Goal: Task Accomplishment & Management: Manage account settings

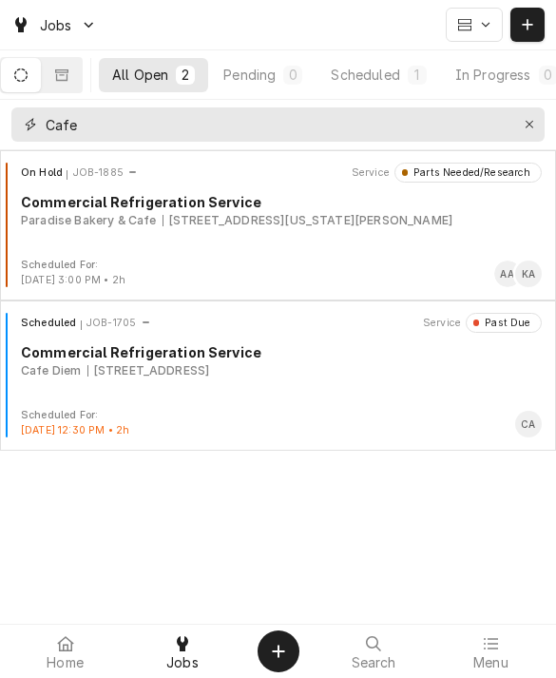
click at [517, 120] on button "Erase input" at bounding box center [530, 124] width 30 height 30
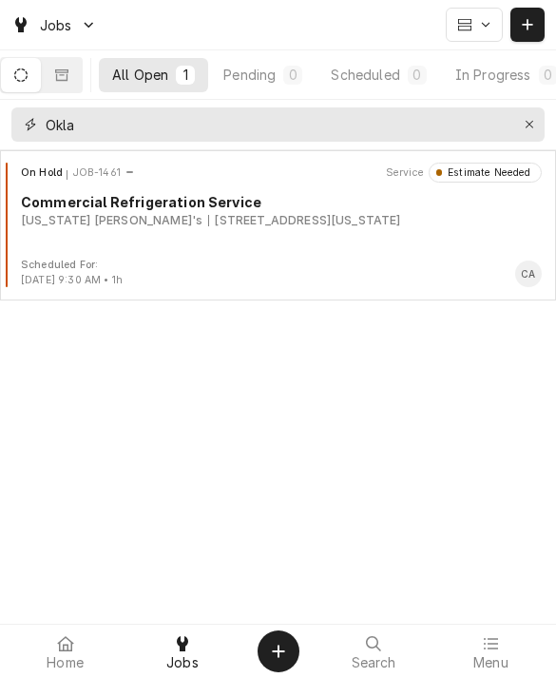
type input "Okla"
click at [69, 244] on div "On Hold JOB-1461 Service Estimate Needed Commercial Refrigeration Service Oklah…" at bounding box center [278, 210] width 541 height 95
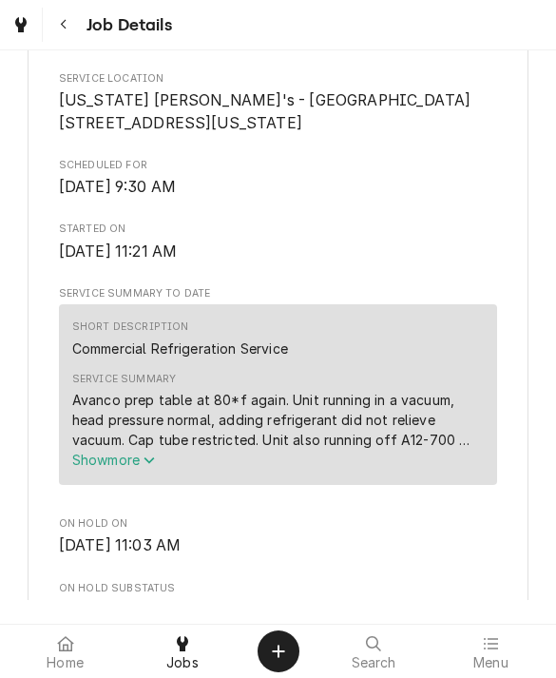
scroll to position [457, 0]
click at [138, 451] on span "Show more" at bounding box center [114, 459] width 84 height 16
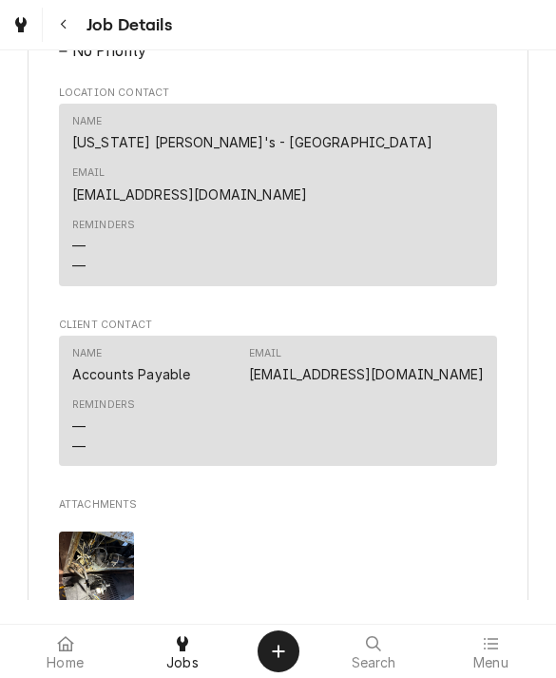
scroll to position [1466, 0]
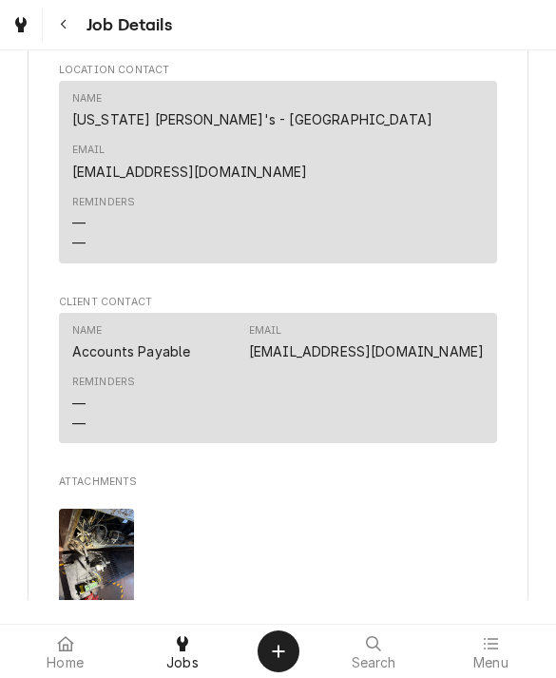
click at [82, 509] on img "Attachments" at bounding box center [96, 559] width 75 height 100
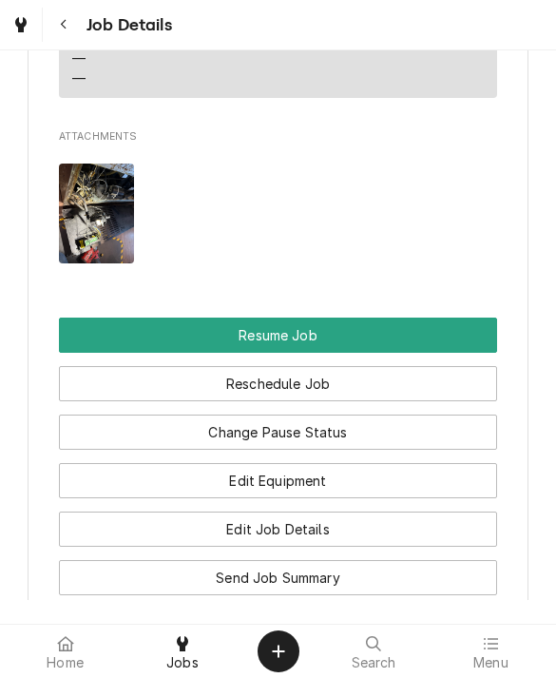
scroll to position [1805, 0]
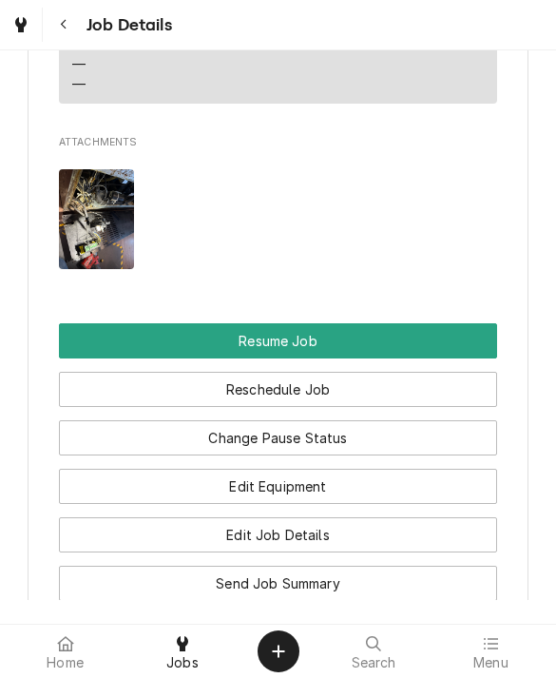
click at [432, 323] on button "Resume Job" at bounding box center [278, 340] width 439 height 35
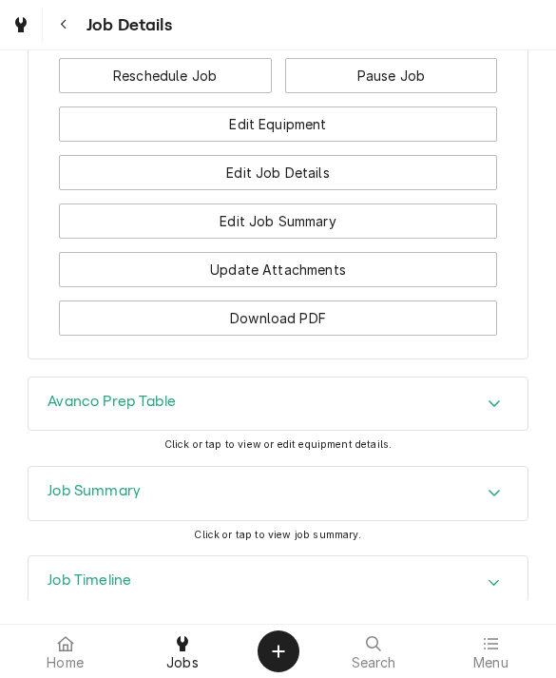
click at [357, 556] on div "Job Timeline" at bounding box center [278, 582] width 499 height 53
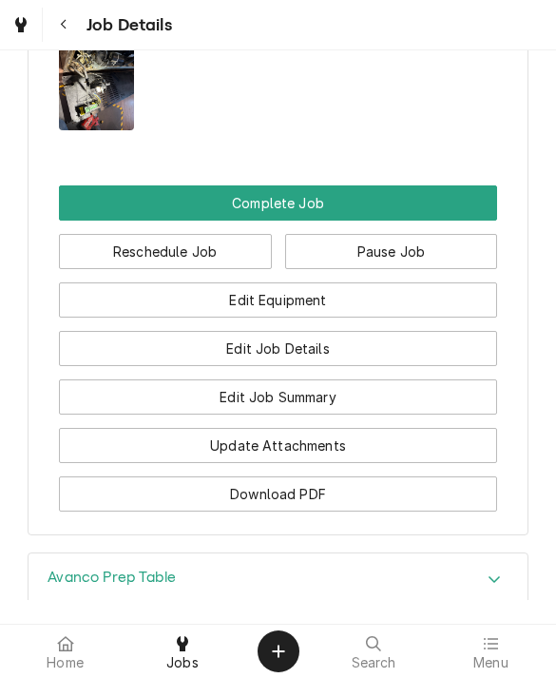
scroll to position [1760, 0]
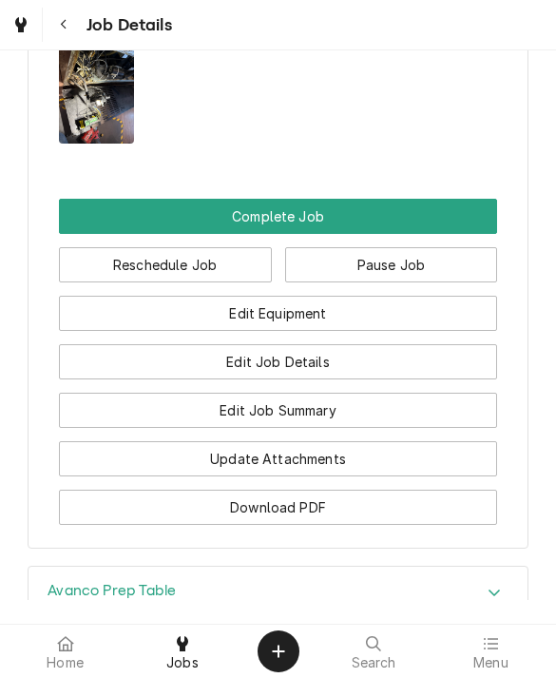
click at [406, 393] on button "Edit Job Summary" at bounding box center [278, 410] width 439 height 35
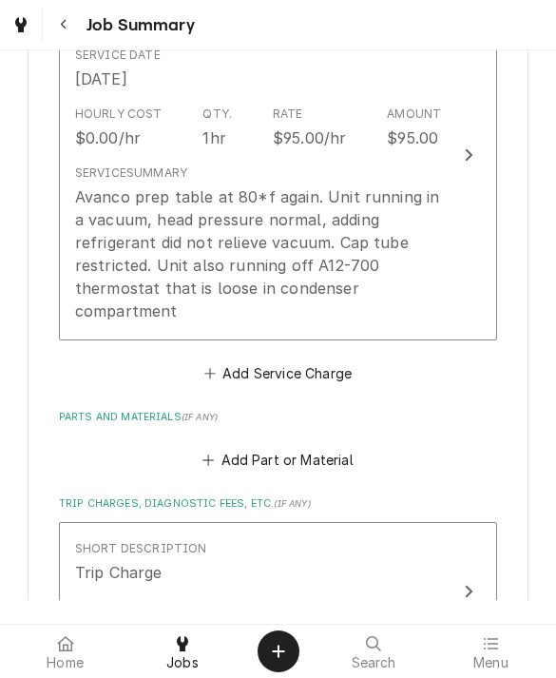
click at [112, 262] on div "Avanco prep table at 80*f again. Unit running in a vacuum, head pressure normal…" at bounding box center [258, 253] width 367 height 137
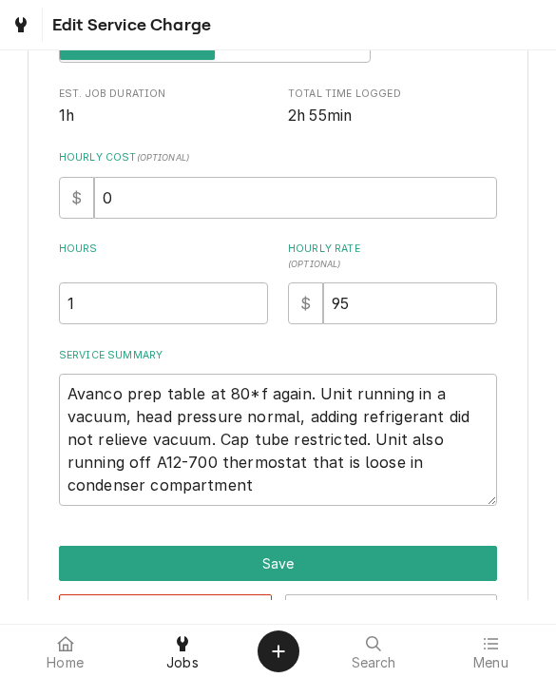
type textarea "x"
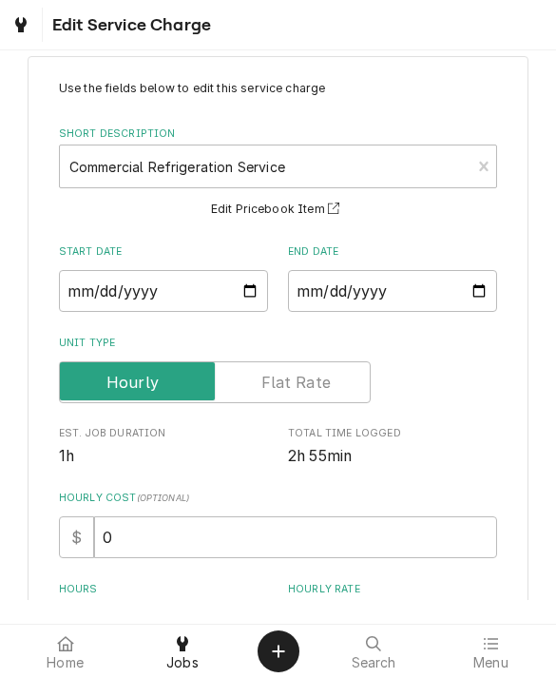
scroll to position [32, 0]
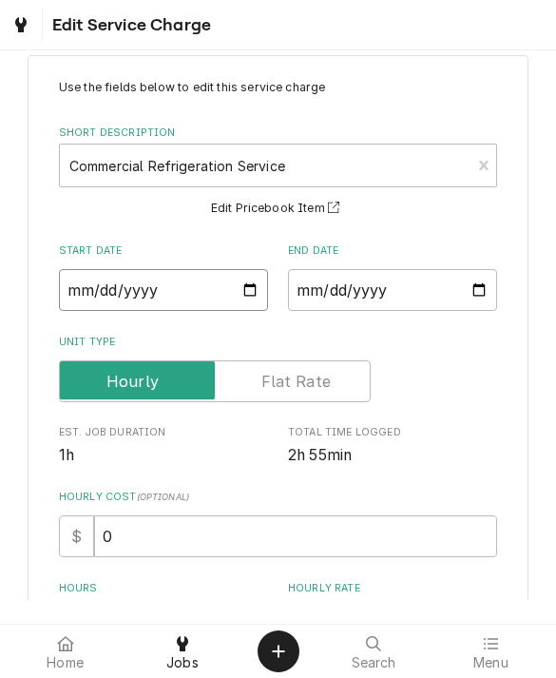
click at [104, 273] on input "[DATE]" at bounding box center [163, 290] width 209 height 42
type input "[DATE]"
type textarea "x"
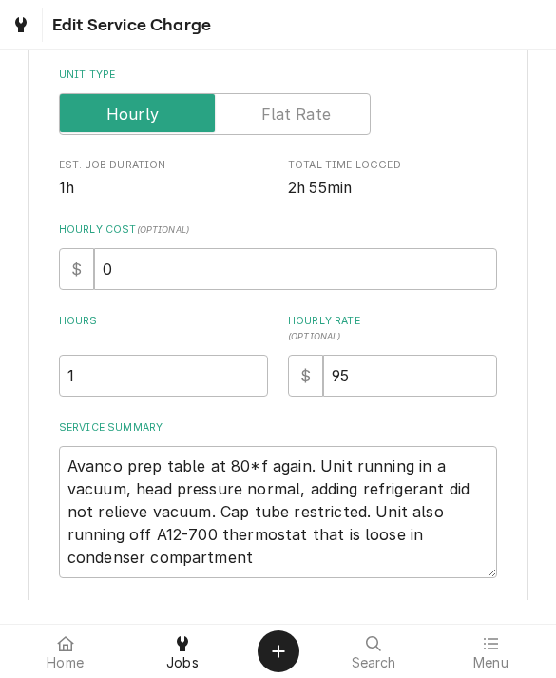
scroll to position [304, 0]
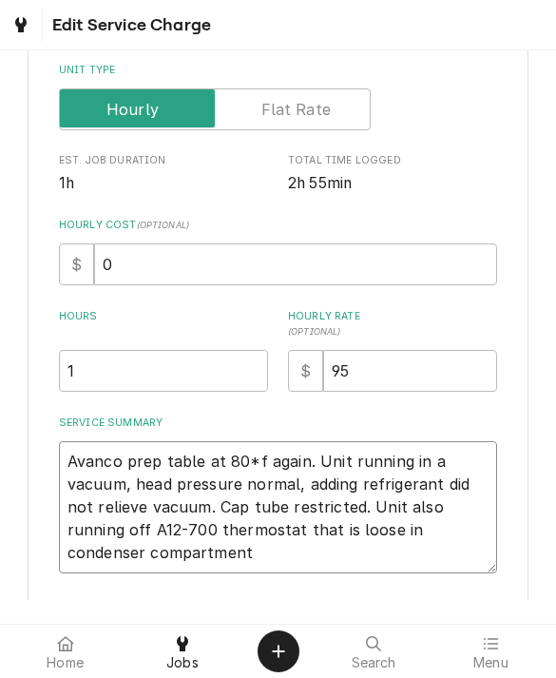
click at [71, 458] on textarea "Avanco prep table at 80*f again. Unit running in a vacuum, head pressure normal…" at bounding box center [278, 507] width 439 height 132
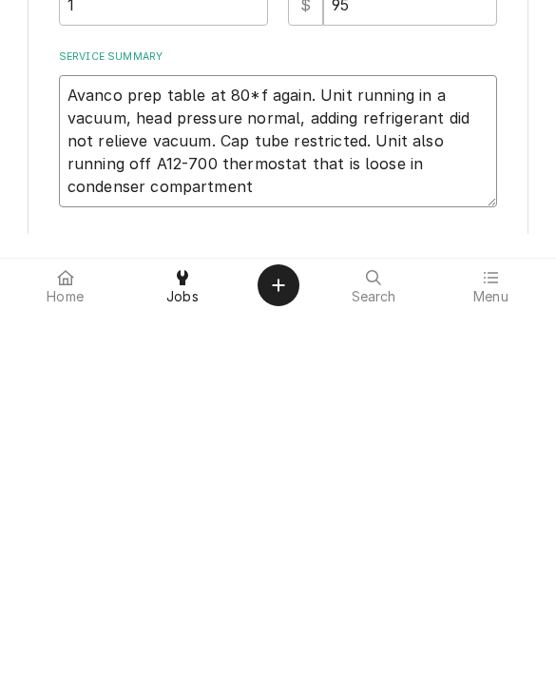
type textarea "Avanco prep table at 80*f again. Unit running in a vacuum, head pressure normal…"
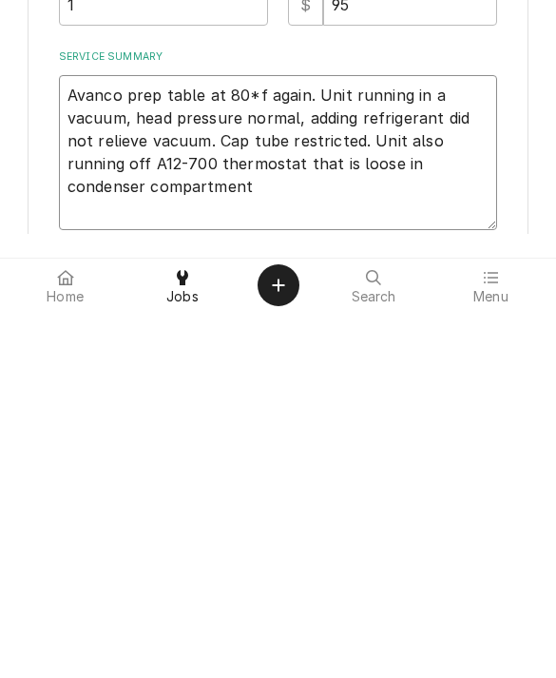
type textarea "x"
click at [81, 441] on textarea "Avanco prep table at 80*f again. Unit running in a vacuum, head pressure normal…" at bounding box center [278, 530] width 439 height 178
type textarea "5 Avanco prep table at 80*f again. Unit running in a vacuum, head pressure norm…"
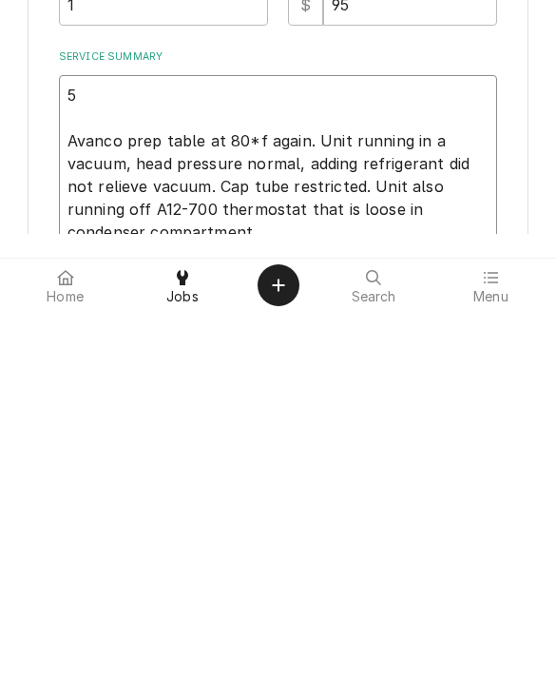
type textarea "x"
type textarea "5/ Avanco prep table at 80*f again. Unit running in a vacuum, head pressure nor…"
type textarea "x"
type textarea "5/2 Avanco prep table at 80*f again. Unit running in a vacuum, head pressure no…"
type textarea "x"
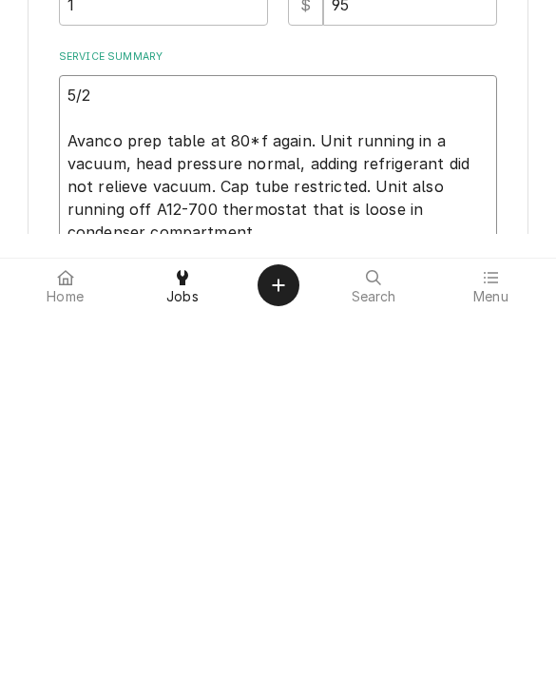
type textarea "5/23 Avanco prep table at 80*f again. Unit running in a vacuum, head pressure n…"
type textarea "x"
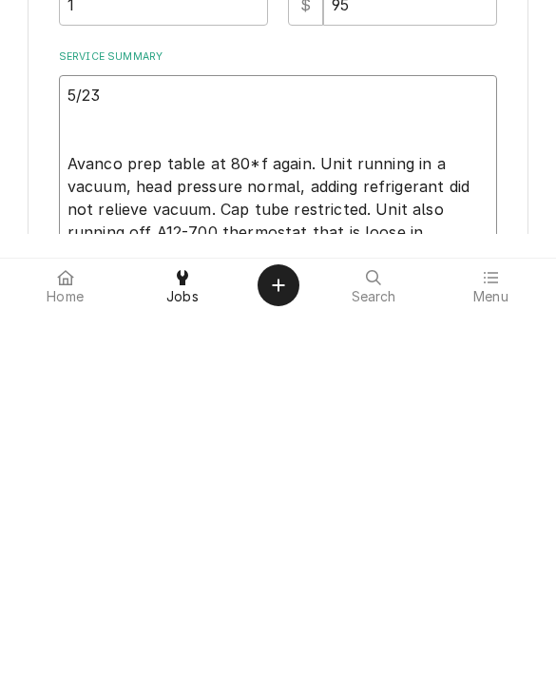
type textarea "5/23 R Avanco prep table at 80*f again. Unit running in a vacuum, head pressure…"
type textarea "x"
type textarea "5/23 Re Avanco prep table at 80*f again. Unit running in a vacuum, head pressur…"
type textarea "x"
type textarea "5/23 Rep Avanco prep table at 80*f again. Unit running in a vacuum, head pressu…"
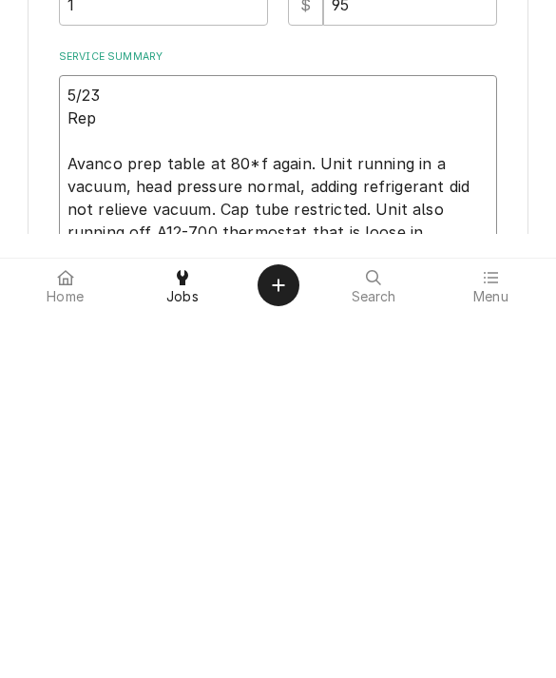
type textarea "x"
type textarea "5/23 Repla Avanco prep table at 80*f again. Unit running in a vacuum, head pres…"
type textarea "x"
type textarea "5/23 Replac Avanco prep table at 80*f again. Unit running in a vacuum, head pre…"
type textarea "x"
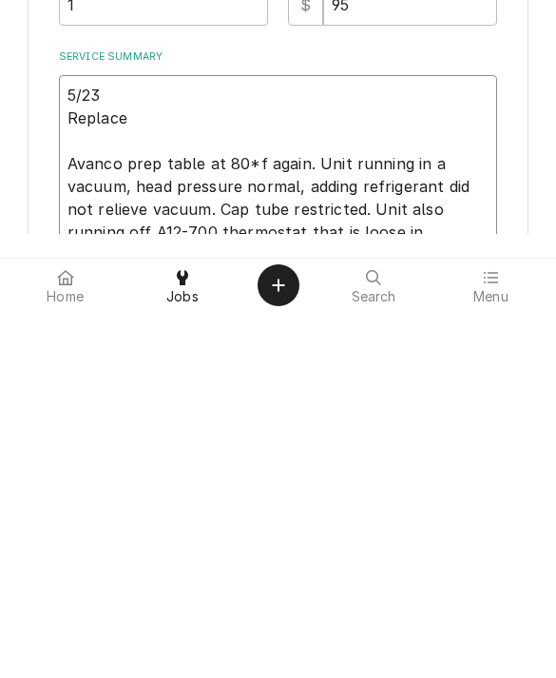
type textarea "5/23 Replaced Avanco prep table at 80*f again. Unit running in a vacuum, head p…"
type textarea "x"
type textarea "5/23 Replaced Avanco prep table at 80*f again. Unit running in a vacuum, head p…"
type textarea "x"
type textarea "5/23 Replaced c Avanco prep table at 80*f again. Unit running in a vacuum, head…"
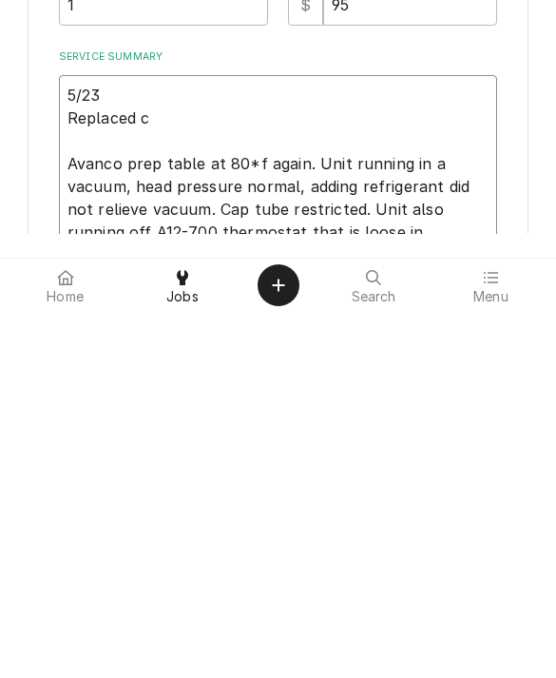
type textarea "x"
type textarea "5/23 Replaced co Avanco prep table at 80*f again. Unit running in a vacuum, hea…"
type textarea "x"
type textarea "5/23 Replaced cor Avanco prep table at 80*f again. Unit running in a vacuum, he…"
type textarea "x"
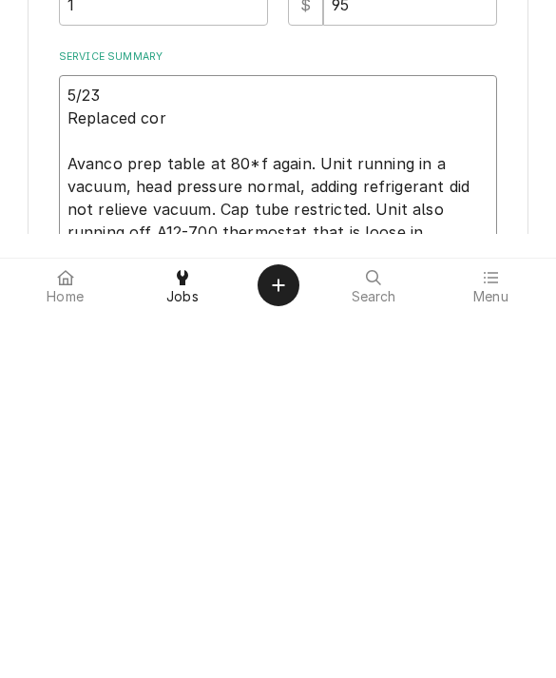
type textarea "5/23 Replaced cord Avanco prep table at 80*f again. Unit running in a vacuum, h…"
type textarea "x"
type textarea "5/23 Replaced cord Avanco prep table at 80*f again. Unit running in a vacuum, h…"
type textarea "x"
type textarea "5/23 Replaced cord c Avanco prep table at 80*f again. Unit running in a vacuum,…"
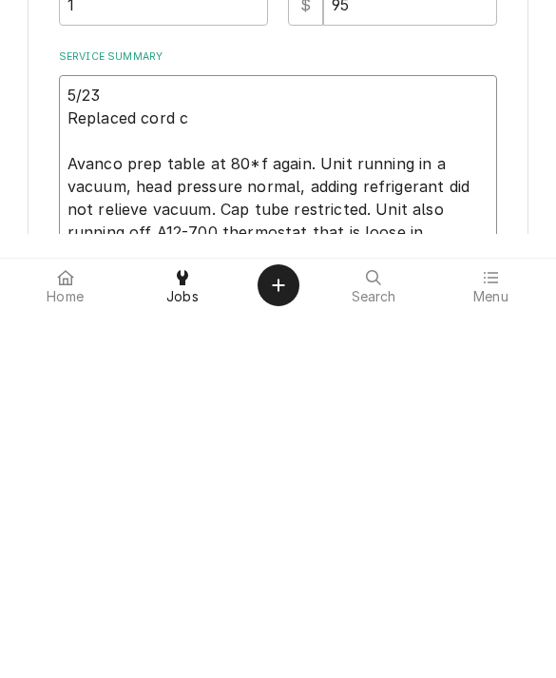
type textarea "x"
type textarea "5/23 Replaced cord ca Avanco prep table at 80*f again. Unit running in a vacuum…"
type textarea "x"
type textarea "5/23 Replaced cord cap Avanco prep table at 80*f again. Unit running in a vacuu…"
type textarea "x"
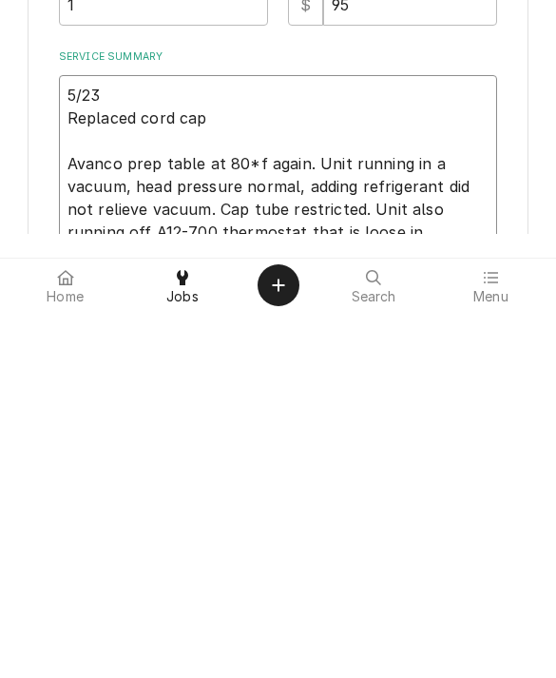
type textarea "5/23 Replaced cord cap Avanco prep table at 80*f again. Unit running in a vacuu…"
type textarea "x"
type textarea "5/23 Replaced cord cap o Avanco prep table at 80*f again. Unit running in a vac…"
type textarea "x"
type textarea "5/23 Replaced cord cap on Avanco prep table at 80*f again. Unit running in a va…"
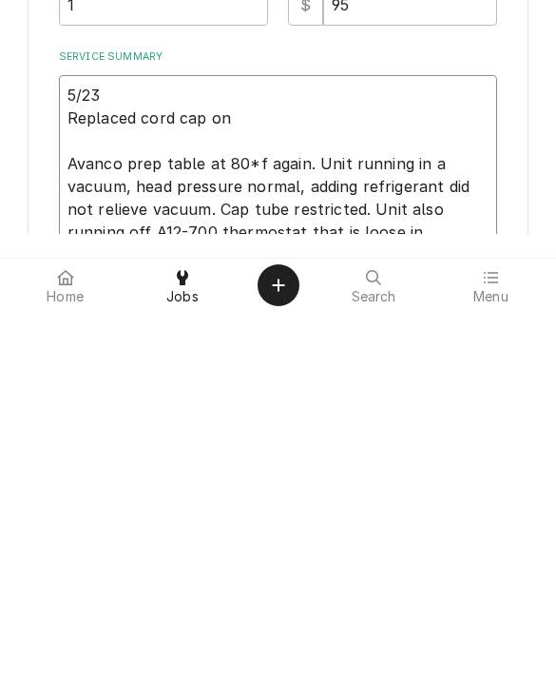
type textarea "x"
type textarea "5/23 Replaced cord cap on Avanco prep table at 80*f again. Unit running in a va…"
type textarea "x"
type textarea "5/23 Replaced cord cap on T Avanco prep table at 80*f again. Unit running in a …"
type textarea "x"
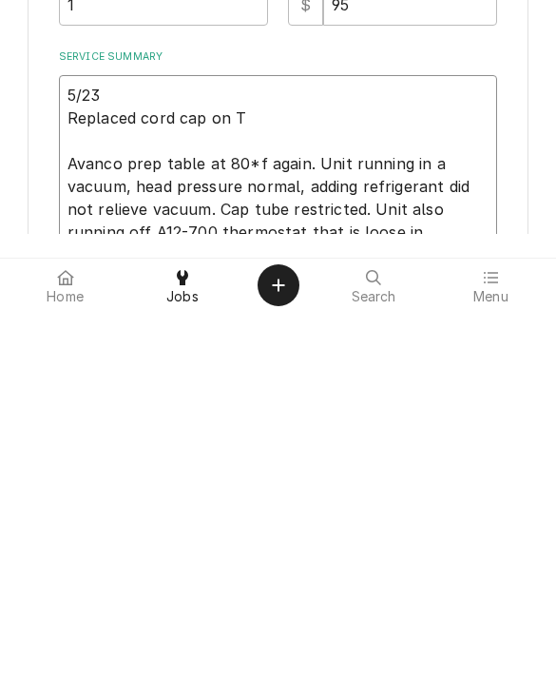
type textarea "5/23 Replaced cord cap on Tr Avanco prep table at 80*f again. Unit running in a…"
type textarea "x"
type textarea "5/23 Replaced cord cap on True Avanco prep table at 80*f again. Unit running in…"
type textarea "x"
type textarea "5/23 Replaced cord cap on True Avanco prep table at 80*f again. Unit running in…"
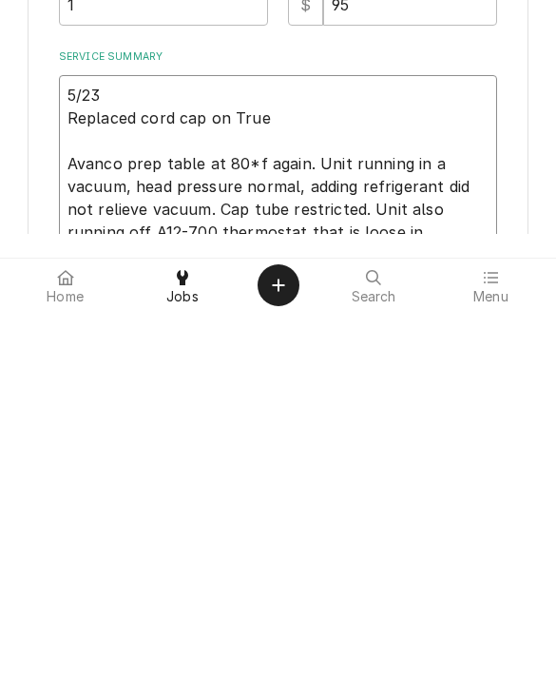
type textarea "x"
type textarea "5/23 Replaced cord cap on True u Avanco prep table at 80*f again. Unit running …"
type textarea "x"
type textarea "5/23 Replaced cord cap on True un Avanco prep table at 80*f again. Unit running…"
type textarea "x"
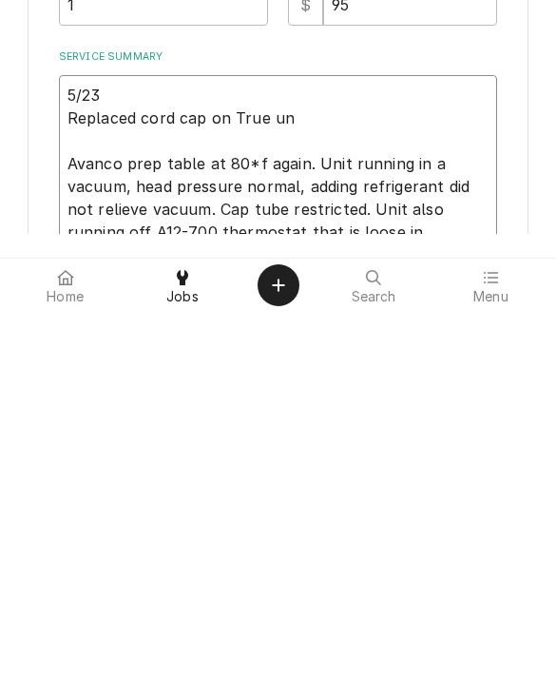
type textarea "5/23 Replaced cord cap on True uni Avanco prep table at 80*f again. Unit runnin…"
type textarea "x"
type textarea "5/23 Replaced cord cap on True unit Avanco prep table at 80*f again. Unit runni…"
type textarea "x"
type textarea "5/23 Replaced cord cap on True unit Avanco prep table at 80*f again. Unit runni…"
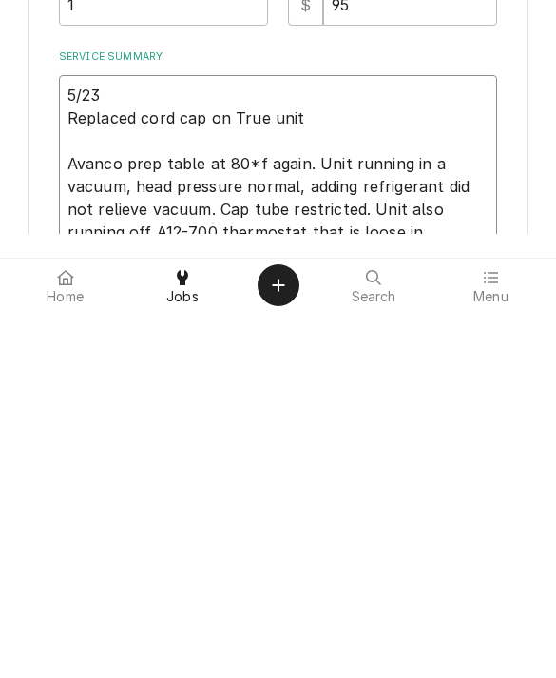
type textarea "x"
type textarea "5/23 Replaced cord cap on True unit. Avanco prep table at 80*f again. Unit runn…"
type textarea "x"
type textarea "5/23 Replaced cord cap on True unit. S Avanco prep table at 80*f again. Unit ru…"
type textarea "x"
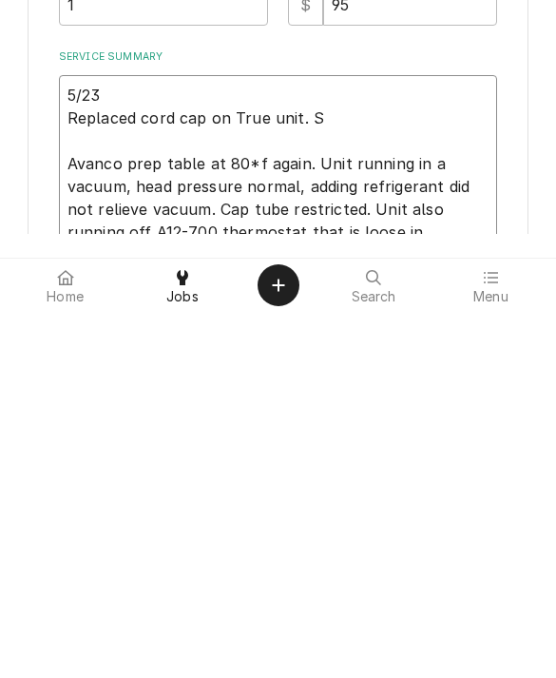
type textarea "5/23 Replaced cord cap on True unit. Sy Avanco prep table at 80*f again. Unit r…"
type textarea "x"
type textarea "5/23 Replaced cord cap on True unit. Syst Avanco prep table at 80*f again. Unit…"
type textarea "x"
type textarea "5/23 Replaced cord cap on True unit. System Avanco prep table at 80*f again. Un…"
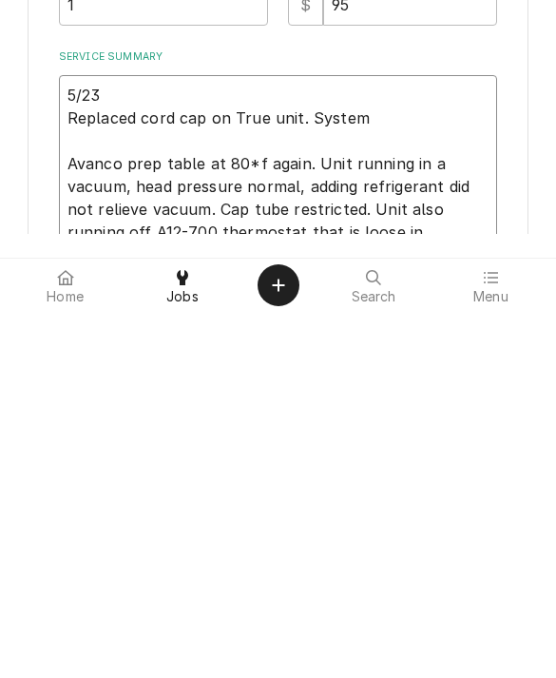
type textarea "x"
type textarea "5/23 Replaced cord cap on True unit. System Avanco prep table at 80*f again. Un…"
type textarea "x"
type textarea "5/23 Replaced cord cap on True unit. System i Avanco prep table at 80*f again. …"
type textarea "x"
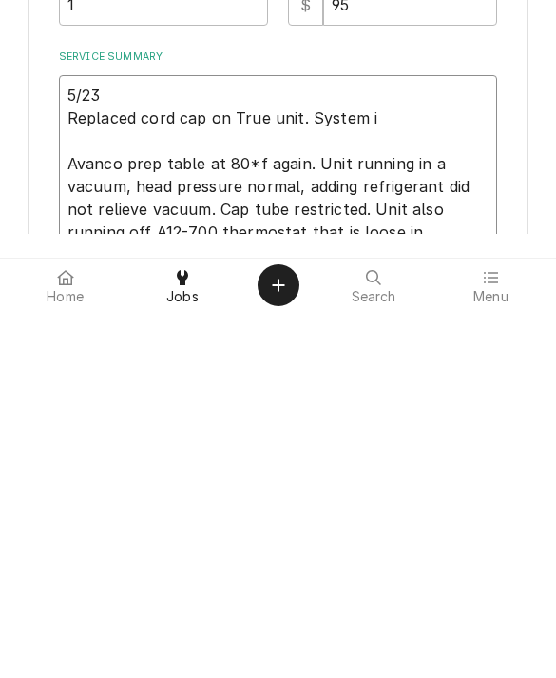
type textarea "5/23 Replaced cord cap on True unit. System in Avanco prep table at 80*f again.…"
type textarea "x"
type textarea "5/23 Replaced cord cap on True unit. System in Avanco prep table at 80*f again.…"
type textarea "x"
type textarea "5/23 Replaced cord cap on True unit. System in sn Avanco prep table at 80*f aga…"
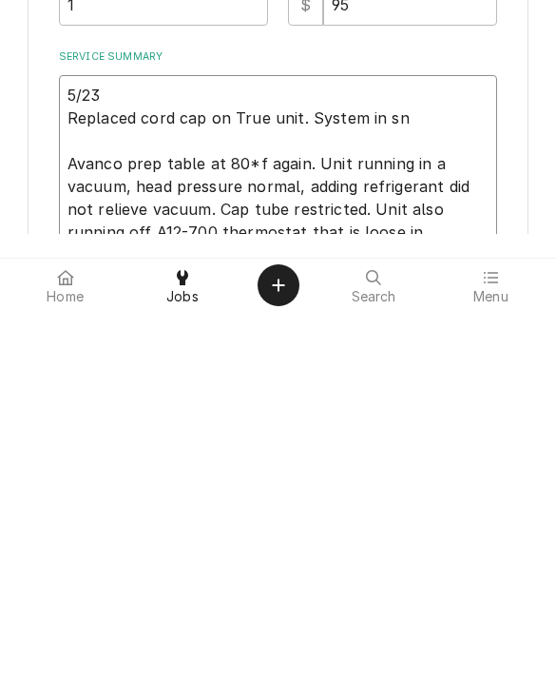
type textarea "x"
type textarea "5/23 Replaced cord cap on True unit. System in snd Avanco prep table at 80*f ag…"
type textarea "x"
type textarea "5/23 Replaced cord cap on True unit. System in sn Avanco prep table at 80*f aga…"
type textarea "x"
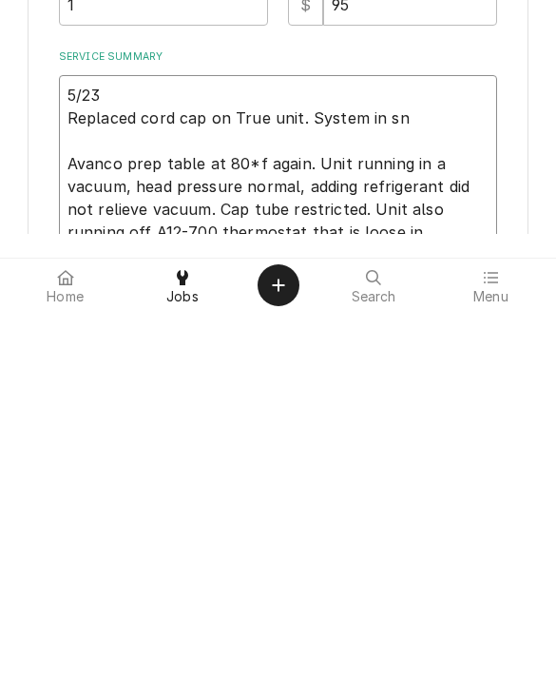
type textarea "5/23 Replaced cord cap on True unit. System in s Avanco prep table at 80*f agai…"
type textarea "x"
type textarea "5/23 Replaced cord cap on True unit. System in Avanco prep table at 80*f again.…"
type textarea "x"
type textarea "5/23 Replaced cord cap on True unit. System i Avanco prep table at 80*f again. …"
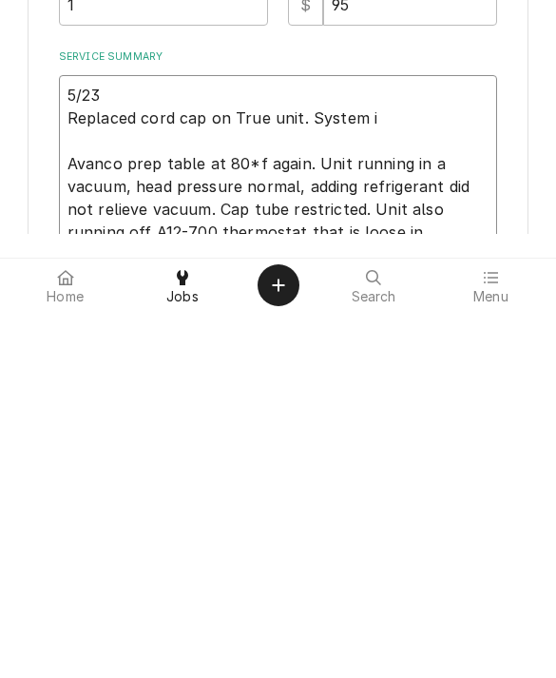
type textarea "x"
type textarea "5/23 Replaced cord cap on True unit. System Avanco prep table at 80*f again. Un…"
type textarea "x"
type textarea "5/23 Replaced cord cap on True unit. System o Avanco prep table at 80*f again. …"
type textarea "x"
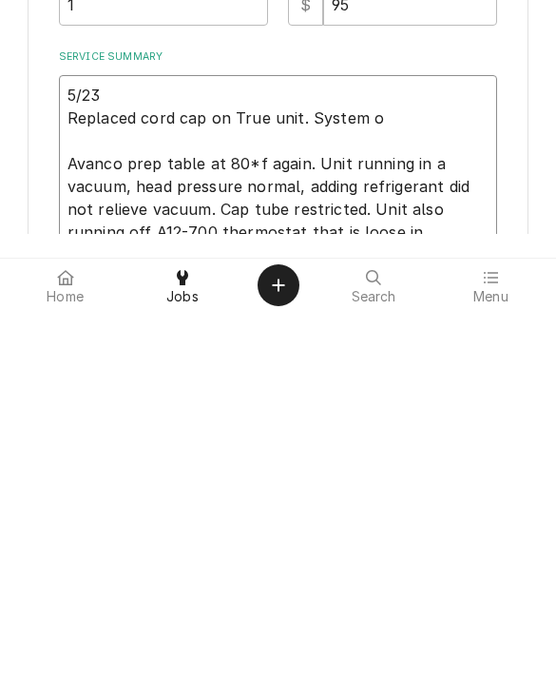
type textarea "5/23 Replaced cord cap on True unit. System on Avanco prep table at 80*f again.…"
type textarea "x"
type textarea "5/23 Replaced cord cap on True unit. System on Avanco prep table at 80*f again.…"
type textarea "x"
type textarea "5/23 Replaced cord cap on True unit. System on a Avanco prep table at 80*f agai…"
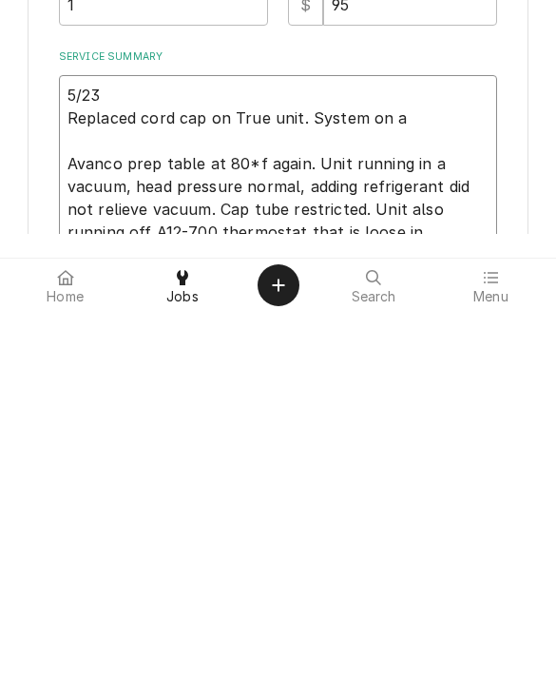
type textarea "x"
type textarea "5/23 Replaced cord cap on True unit. System on and Avanco prep table at 80*f ag…"
type textarea "x"
type textarea "5/23 Replaced cord cap on True unit. System on and Avanco prep table at 80*f ag…"
type textarea "x"
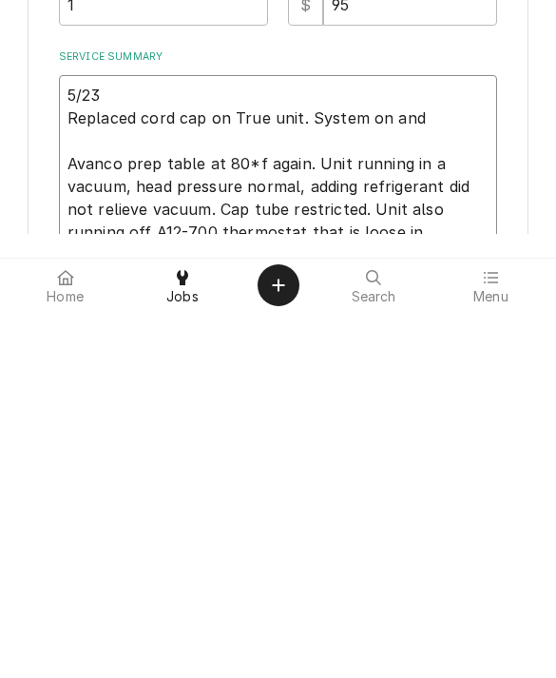
type textarea "5/23 Replaced cord cap on True unit. System on and c Avanco prep table at 80*f …"
type textarea "x"
type textarea "5/23 Replaced cord cap on True unit. System on and co Avanco prep table at 80*f…"
type textarea "x"
type textarea "5/23 Replaced cord cap on True unit. System on and coo Avanco prep table at 80*…"
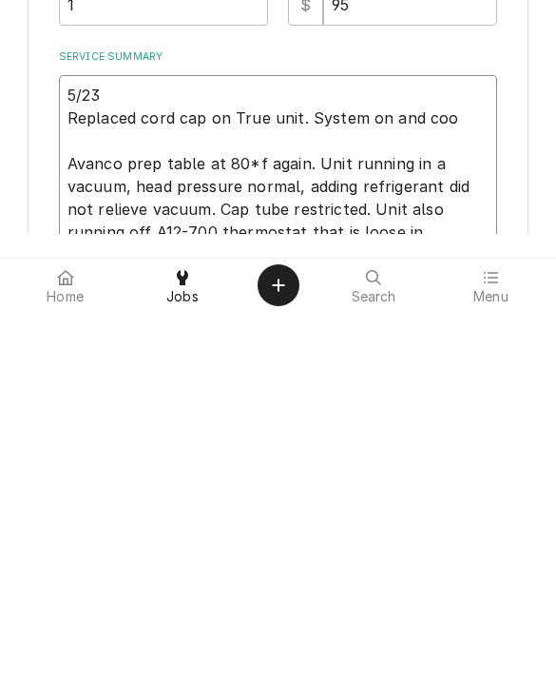
type textarea "x"
type textarea "5/23 Replaced cord cap on True unit. System on and cool Avanco prep table at 80…"
type textarea "x"
type textarea "5/23 Replaced cord cap on True unit. System on and cooli Avanco prep table at 8…"
type textarea "x"
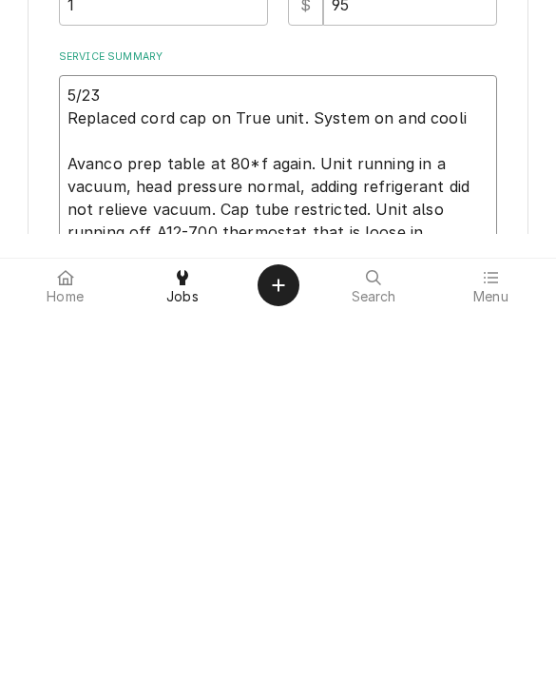
type textarea "5/23 Replaced cord cap on True unit. System on and coolin Avanco prep table at …"
type textarea "x"
type textarea "5/23 Replaced cord cap on True unit. System on and cooling Avanco prep table at…"
type textarea "x"
type textarea "5/23 Replaced cord cap on True unit. System on and cooling Avanco prep table at…"
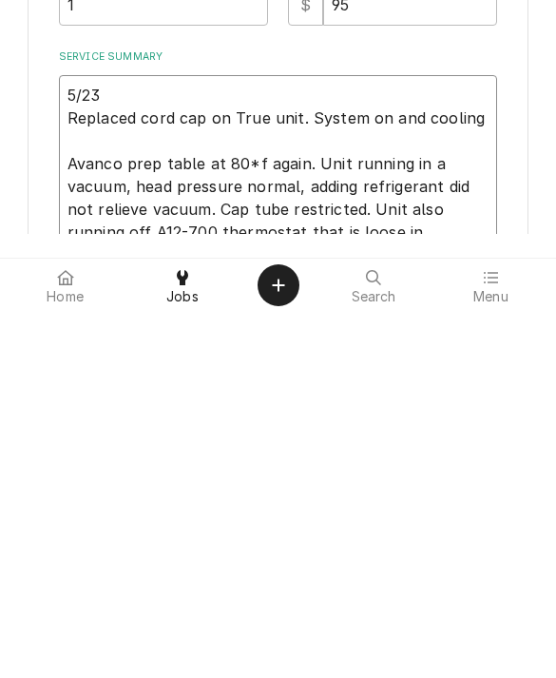
type textarea "x"
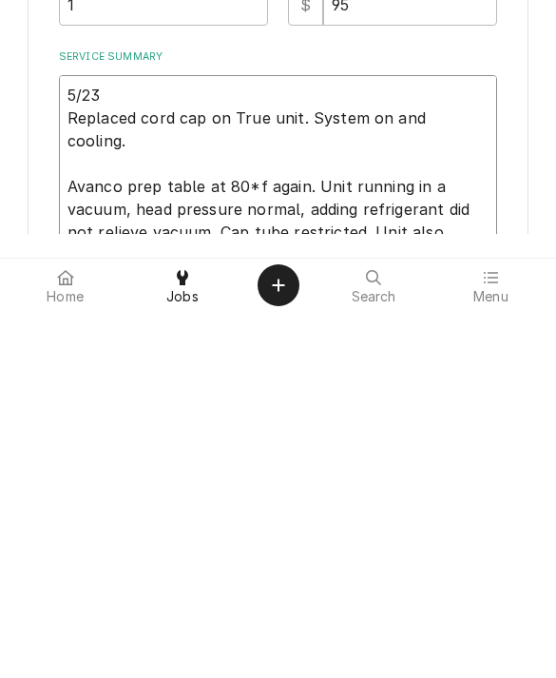
type textarea "5/23 Replaced cord cap on True unit. System on and cooling. Avanco prep table a…"
type textarea "x"
type textarea "5/23 Replaced cord cap on True unit. System on and cooling. A Avanco prep table…"
type textarea "x"
type textarea "5/23 Replaced cord cap on True unit. System on and cooling. Av Avanco prep tabl…"
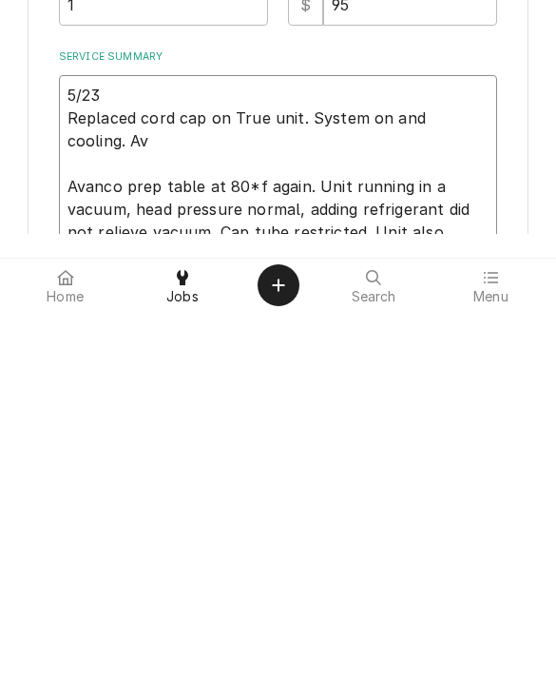
type textarea "x"
type textarea "5/23 Replaced cord cap on True unit. System on and cooling. Ava Avanco prep tab…"
type textarea "x"
type textarea "5/23 Replaced cord cap on True unit. System on and cooling. Avan Avanco prep ta…"
type textarea "x"
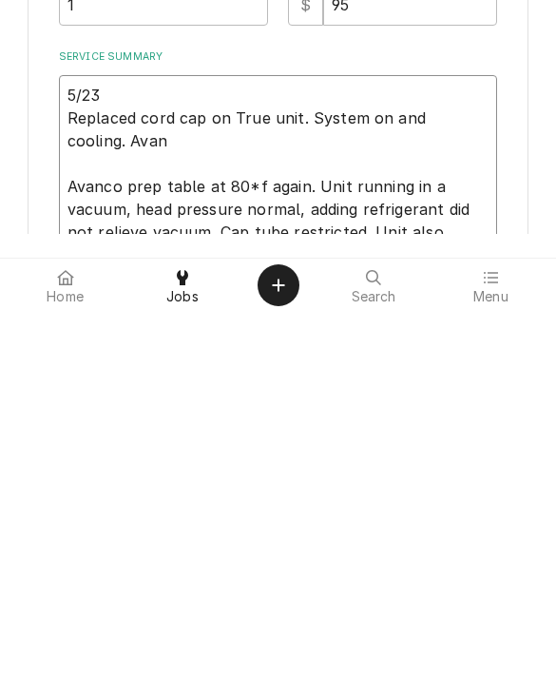
type textarea "5/23 Replaced cord cap on True unit. System on and cooling. Avant Avanco prep t…"
type textarea "x"
type textarea "5/23 Replaced cord cap on True unit. System on and cooling. Avantc Avanco prep …"
type textarea "x"
type textarea "5/23 Replaced cord cap on True unit. System on and cooling. Avantco Avanco prep…"
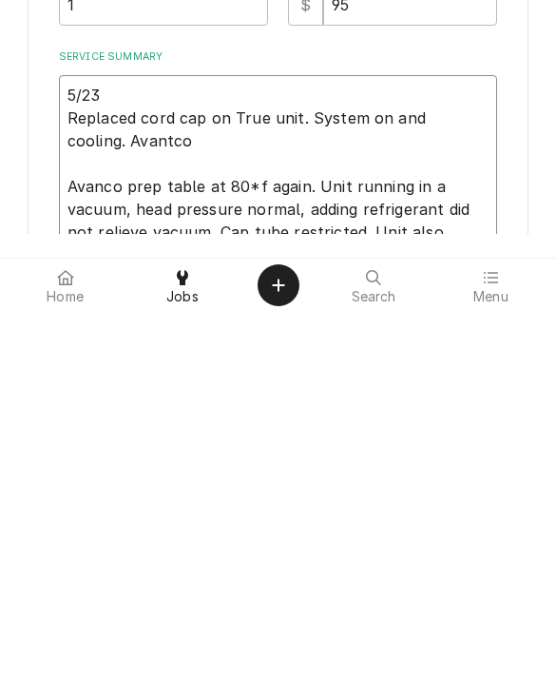
type textarea "x"
type textarea "5/23 Replaced cord cap on True unit. System on and cooling. Avantco Avanco prep…"
type textarea "x"
type textarea "5/23 Replaced cord cap on True unit. System on and cooling. Avantco u Avanco pr…"
type textarea "x"
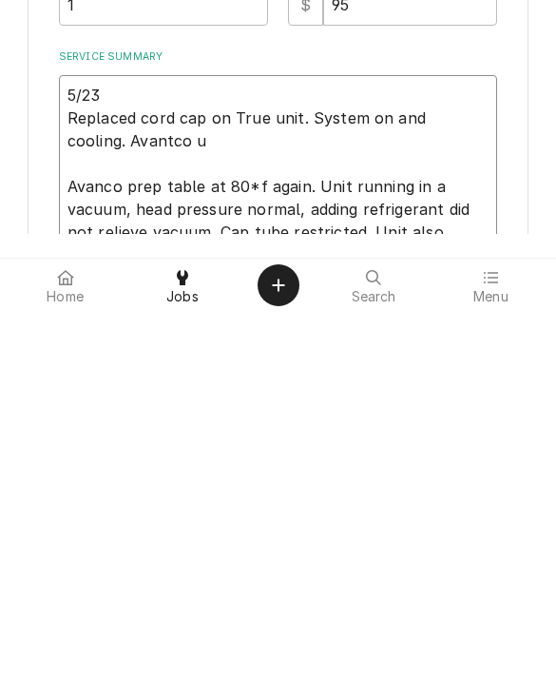
type textarea "5/23 Replaced cord cap on True unit. System on and cooling. Avantco un Avanco p…"
type textarea "x"
type textarea "5/23 Replaced cord cap on True unit. System on and cooling. Avantco uni Avanco …"
type textarea "x"
type textarea "5/23 Replaced cord cap on True unit. System on and cooling. Avantco unit Avanco…"
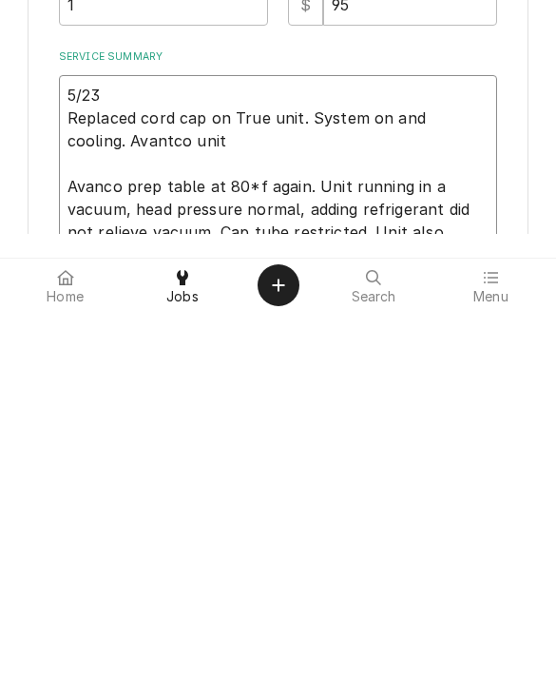
type textarea "x"
type textarea "5/23 Replaced cord cap on True unit. System on and cooling. Avantco unit Avanco…"
type textarea "x"
type textarea "5/23 Replaced cord cap on True unit. System on and cooling. Avantco unit i Avan…"
type textarea "x"
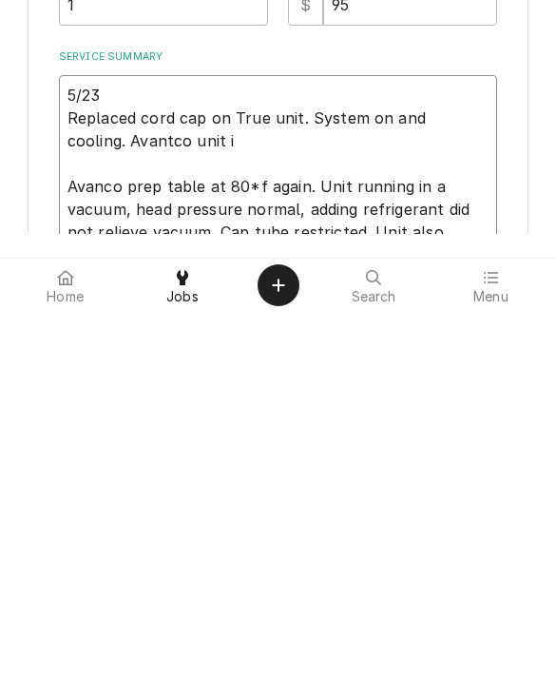
type textarea "5/23 Replaced cord cap on True unit. System on and cooling. Avantco unit is Ava…"
type textarea "x"
type textarea "5/23 Replaced cord cap on True unit. System on and cooling. Avantco unit is Ava…"
type textarea "x"
type textarea "5/23 Replaced cord cap on True unit. System on and cooling. Avantco unit is a A…"
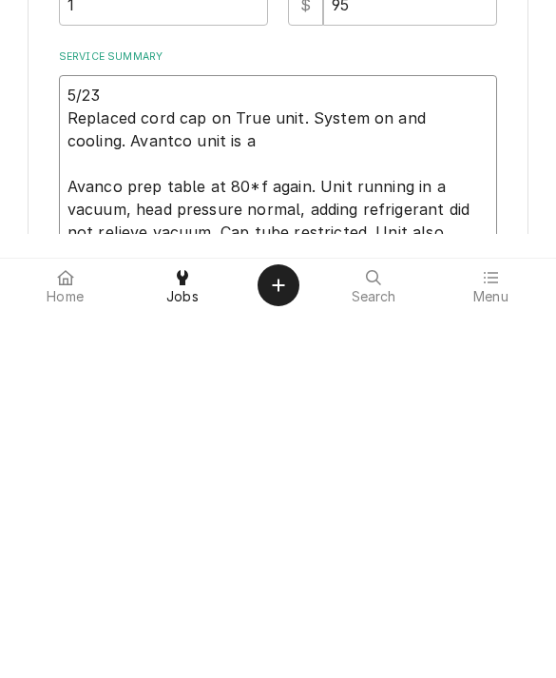
type textarea "x"
type textarea "5/23 Replaced cord cap on True unit. System on and cooling. Avantco unit is at …"
type textarea "x"
type textarea "5/23 Replaced cord cap on True unit. System on and cooling. Avantco unit is at …"
type textarea "x"
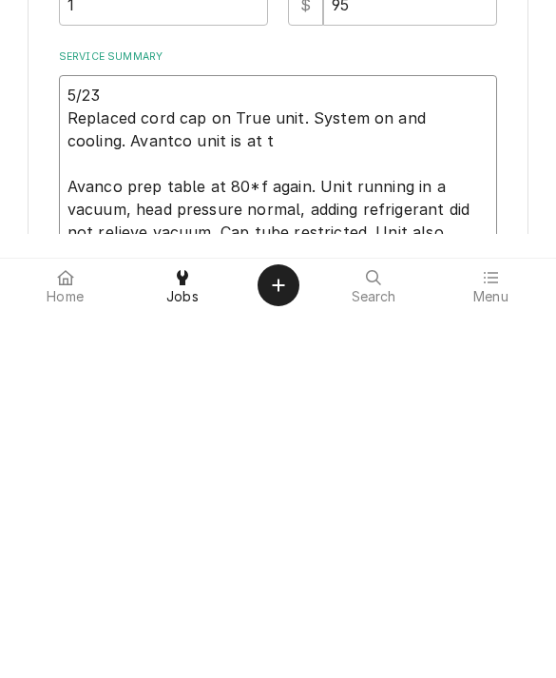
type textarea "5/23 Replaced cord cap on True unit. System on and cooling. Avantco unit is at …"
type textarea "x"
type textarea "5/23 Replaced cord cap on True unit. System on and cooling. Avantco unit is at …"
type textarea "x"
type textarea "5/23 Replaced cord cap on True unit. System on and cooling. Avantco unit is at …"
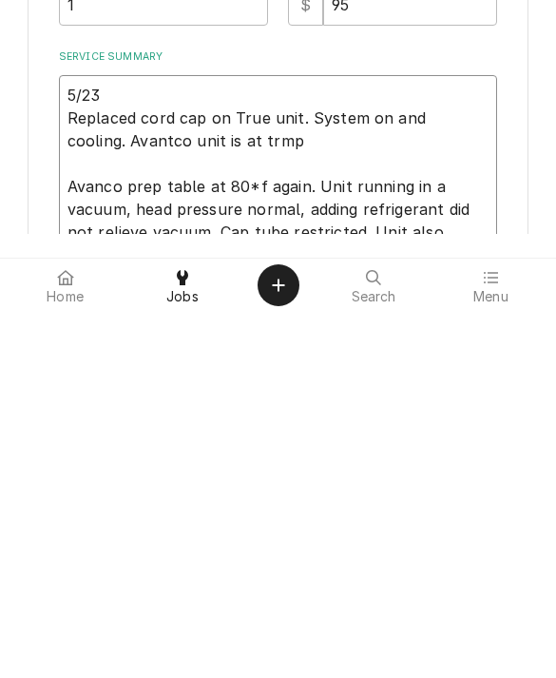
type textarea "x"
type textarea "5/23 Replaced cord cap on True unit. System on and cooling. Avantco unit is at …"
type textarea "x"
type textarea "5/23 Replaced cord cap on True unit. System on and cooling. Avantco unit is at …"
type textarea "x"
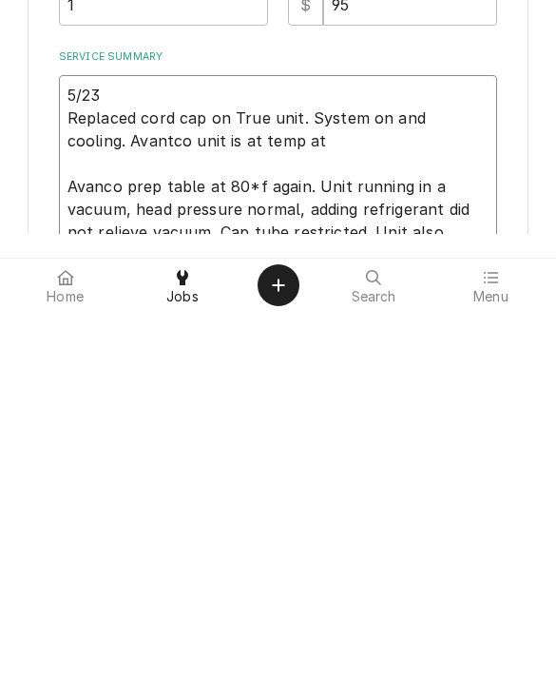
type textarea "5/23 Replaced cord cap on True unit. System on and cooling. Avantco unit is at …"
type textarea "x"
type textarea "5/23 Replaced cord cap on True unit. System on and cooling. Avantco unit is at …"
type textarea "x"
type textarea "5/23 Replaced cord cap on True unit. System on and cooling. Avantco unit is at …"
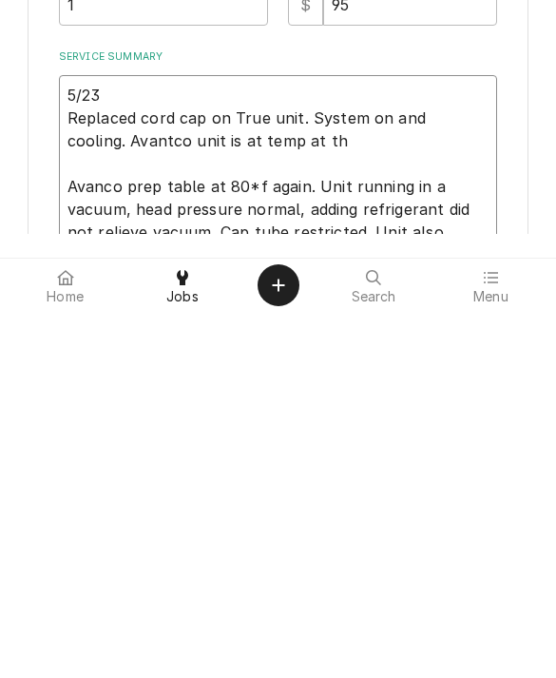
type textarea "x"
type textarea "5/23 Replaced cord cap on True unit. System on and cooling. Avantco unit is at …"
type textarea "x"
type textarea "5/23 Replaced cord cap on True unit. System on and cooling. Avantco unit is at …"
type textarea "x"
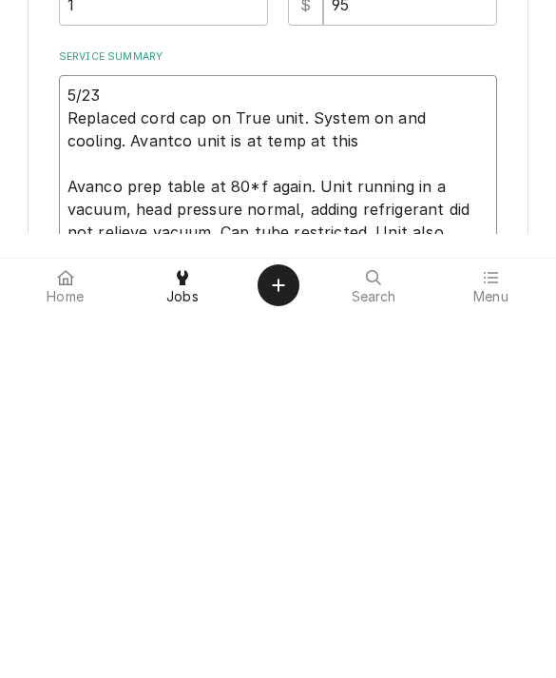
type textarea "5/23 Replaced cord cap on True unit. System on and cooling. Avantco unit is at …"
type textarea "x"
type textarea "5/23 Replaced cord cap on True unit. System on and cooling. Avantco unit is at …"
type textarea "x"
type textarea "5/23 Replaced cord cap on True unit. System on and cooling. Avantco unit is at …"
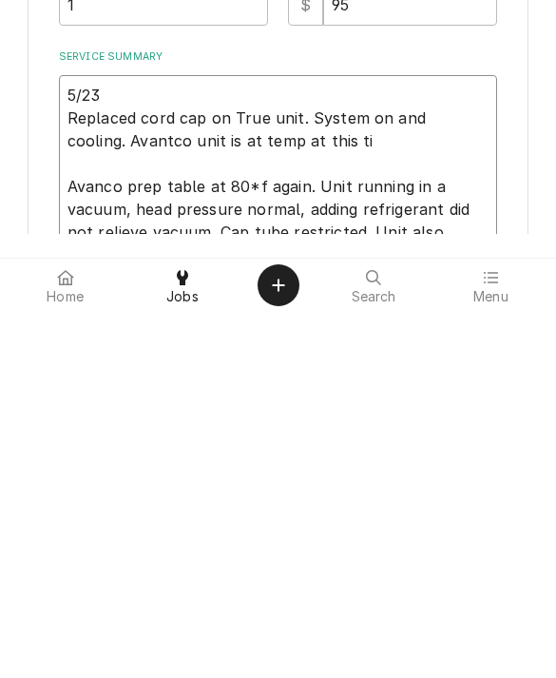
type textarea "x"
type textarea "5/23 Replaced cord cap on True unit. System on and cooling. Avantco unit is at …"
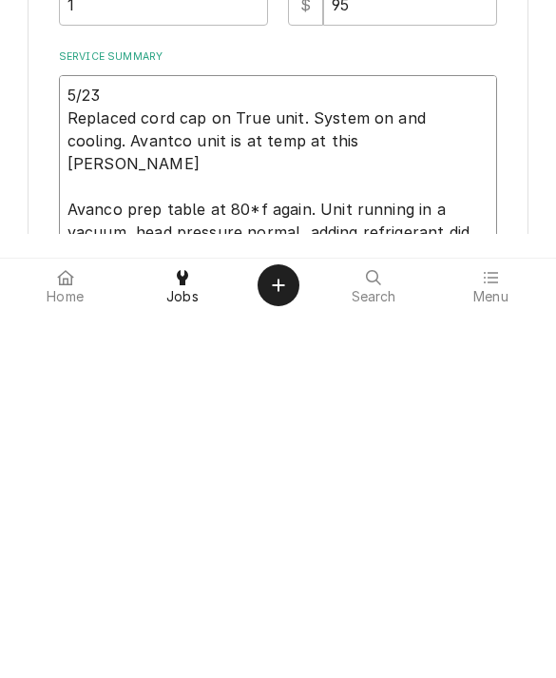
type textarea "x"
type textarea "5/23 Replaced cord cap on True unit. System on and cooling. Avantco unit is at …"
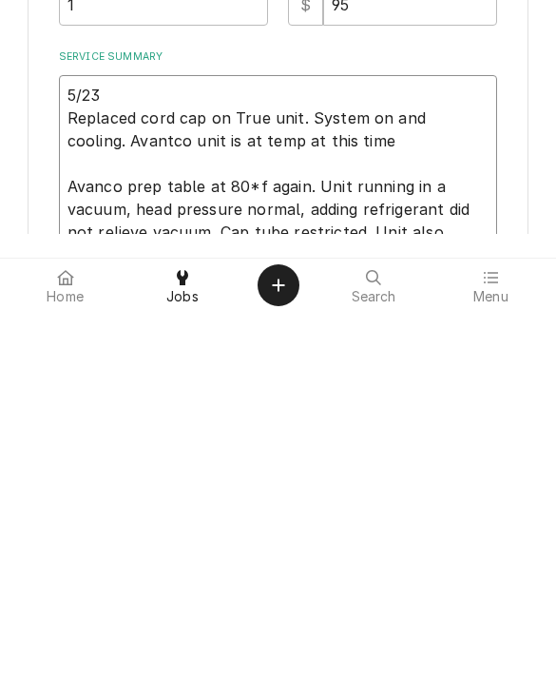
type textarea "x"
type textarea "5/23 Replaced cord cap on True unit. System on and cooling. Avantco unit is at …"
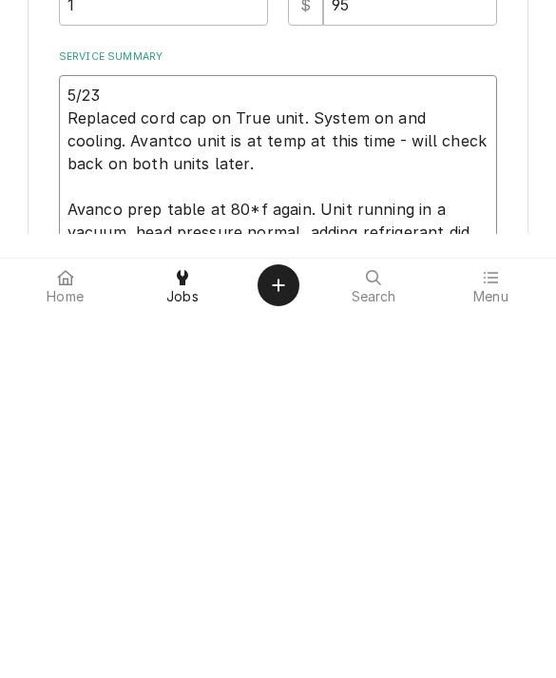
click at [86, 441] on textarea "5/23 Replaced cord cap on True unit. System on and cooling. Avantco unit is at …" at bounding box center [278, 564] width 439 height 246
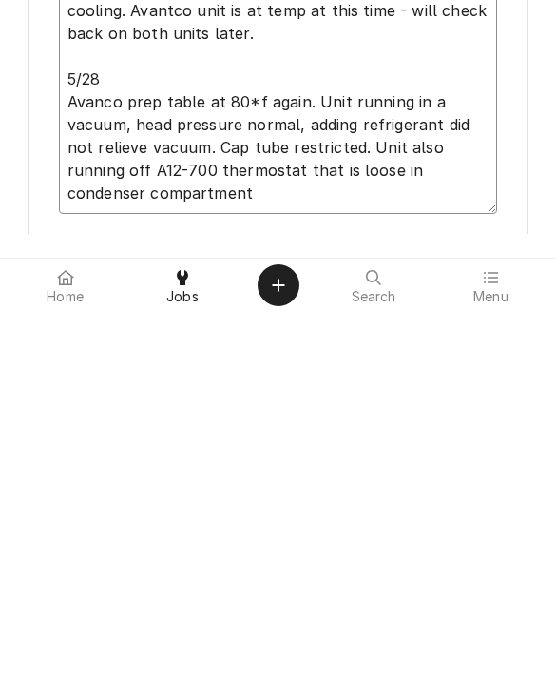
scroll to position [441, 0]
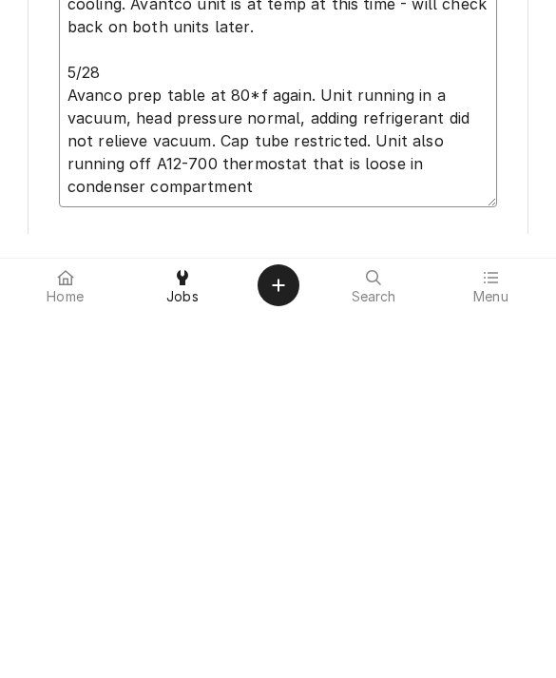
click at [285, 304] on textarea "5/23 Replaced cord cap on True unit. System on and cooling. Avantco unit is at …" at bounding box center [278, 438] width 439 height 269
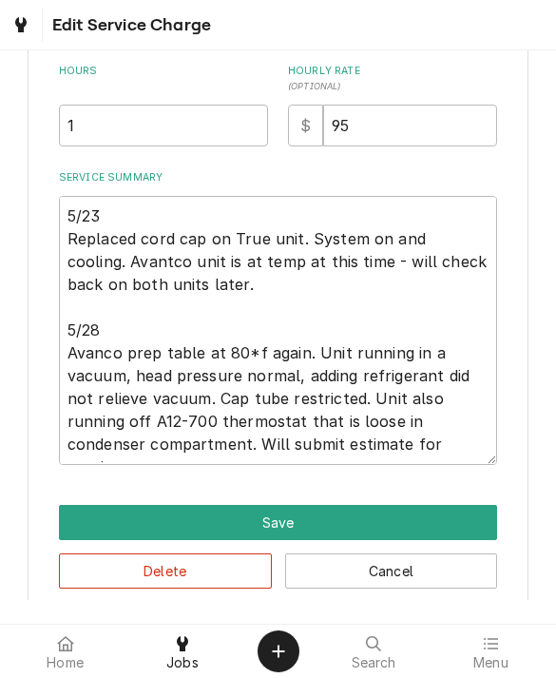
click at [92, 519] on button "Save" at bounding box center [278, 522] width 439 height 35
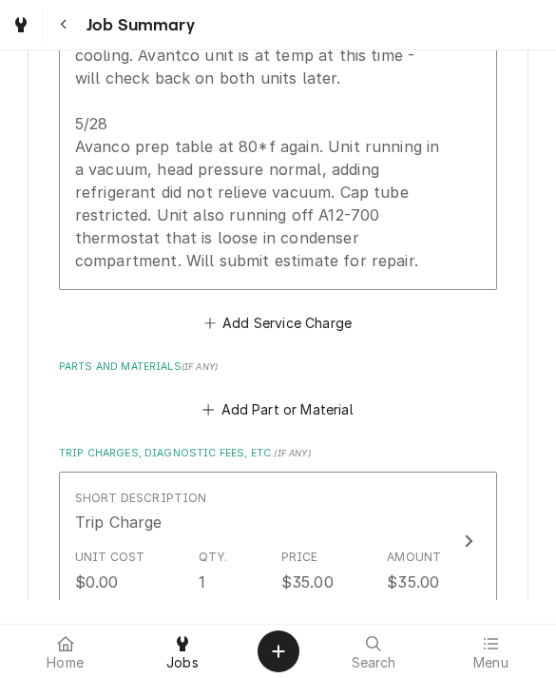
scroll to position [794, 0]
click at [231, 395] on button "Add Part or Material" at bounding box center [278, 408] width 157 height 27
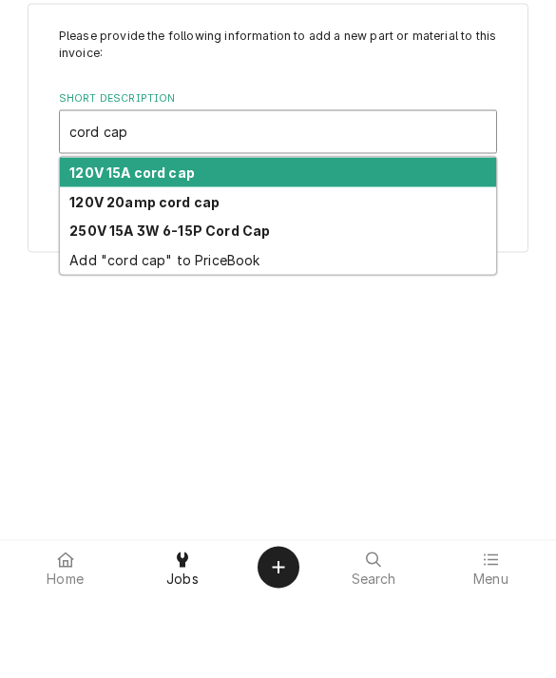
click at [96, 278] on strong "120V 20amp cord cap" at bounding box center [144, 286] width 150 height 16
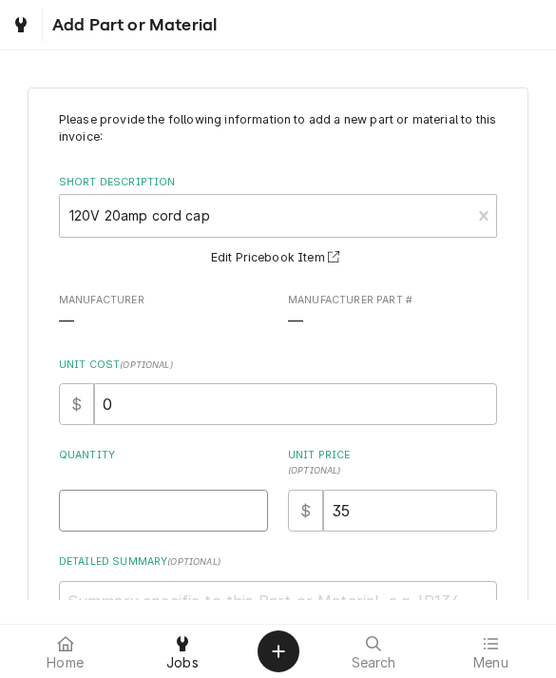
click at [92, 503] on input "Quantity" at bounding box center [163, 511] width 209 height 42
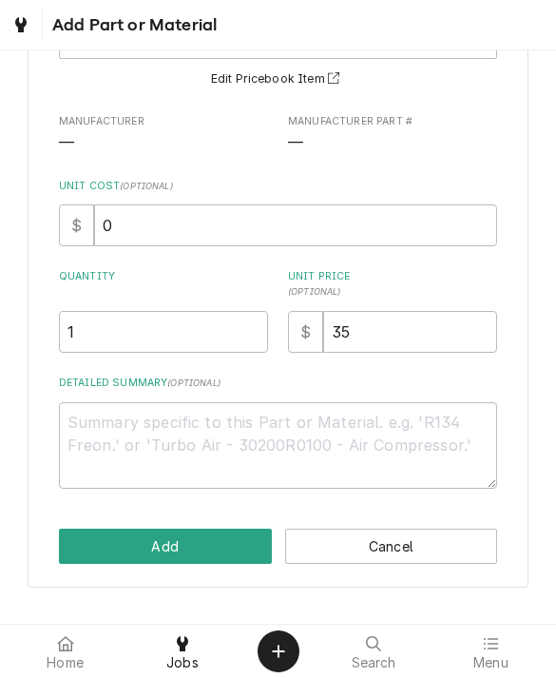
click at [92, 534] on button "Add" at bounding box center [165, 546] width 213 height 35
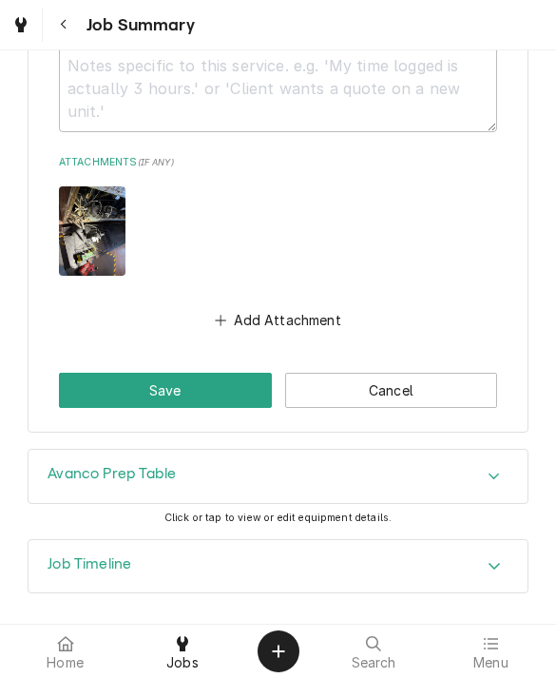
click at [70, 556] on div "Job Timeline" at bounding box center [90, 567] width 84 height 23
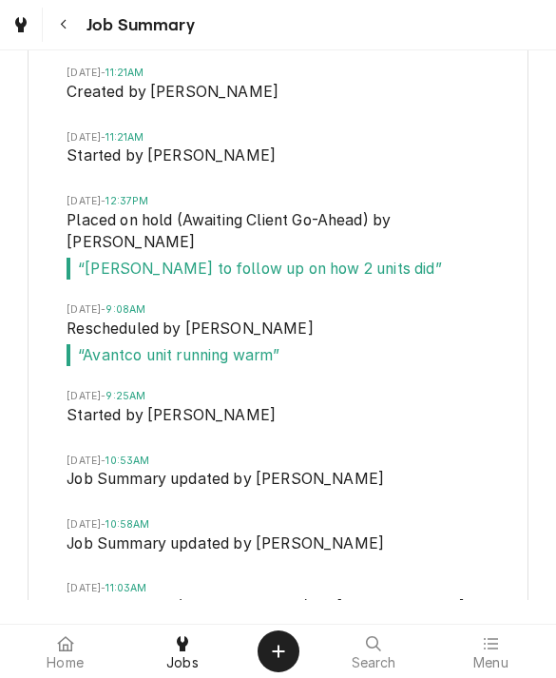
scroll to position [2365, 0]
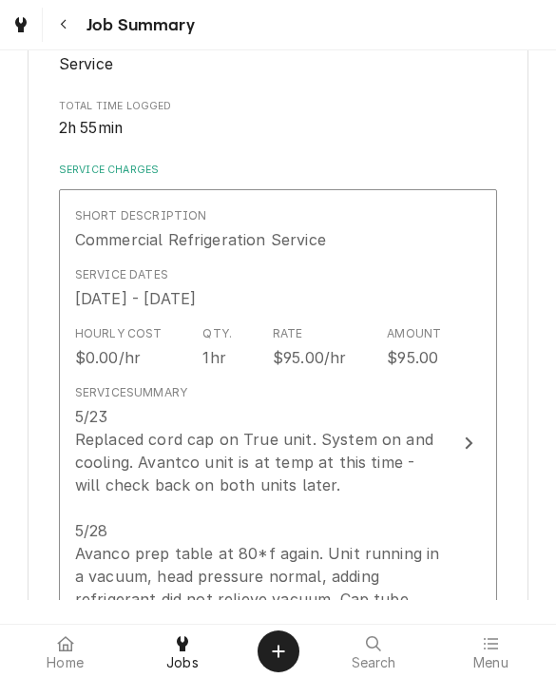
click at [390, 405] on div "5/23 Replaced cord cap on True unit. System on and cooling. Avantco unit is at …" at bounding box center [258, 542] width 367 height 274
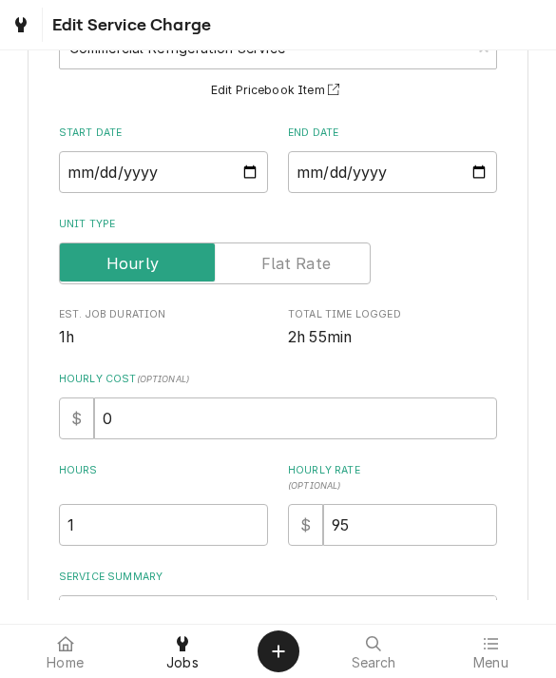
scroll to position [155, 0]
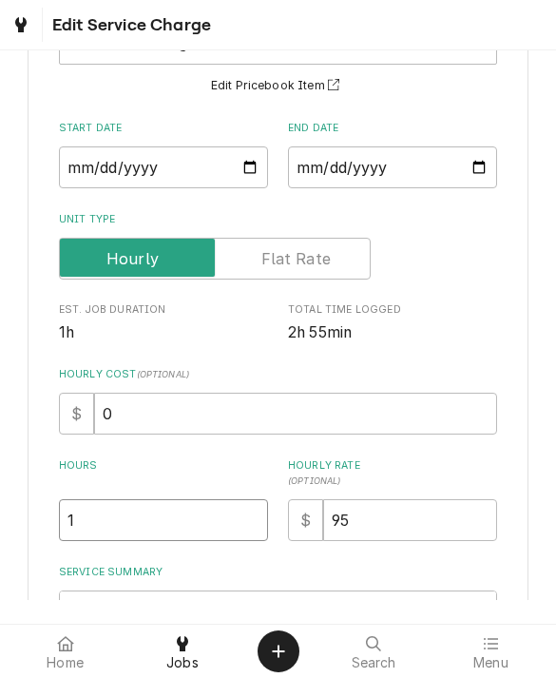
click at [87, 520] on input "1" at bounding box center [163, 520] width 209 height 42
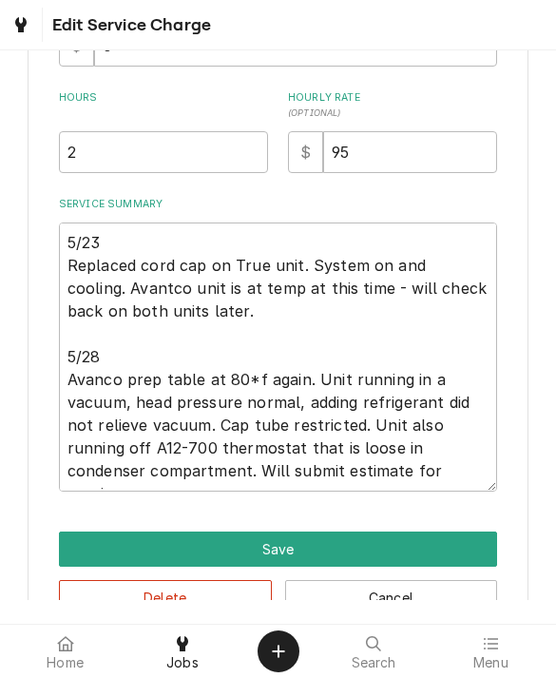
click at [91, 541] on button "Save" at bounding box center [278, 549] width 439 height 35
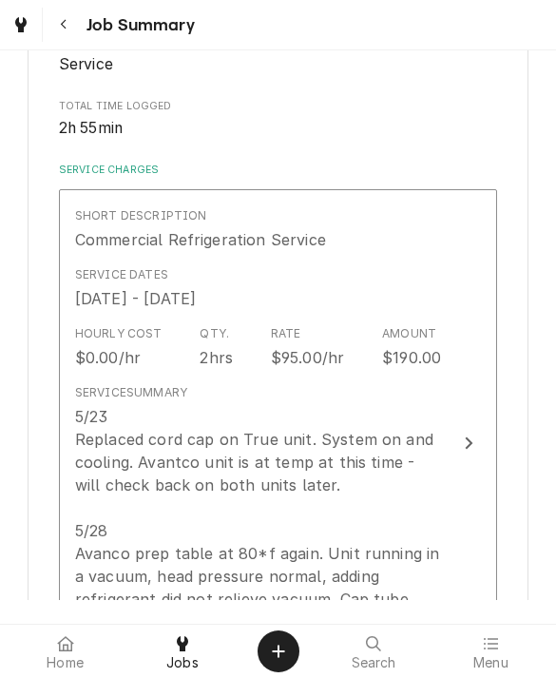
click at [88, 495] on div "5/23 Replaced cord cap on True unit. System on and cooling. Avantco unit is at …" at bounding box center [258, 542] width 367 height 274
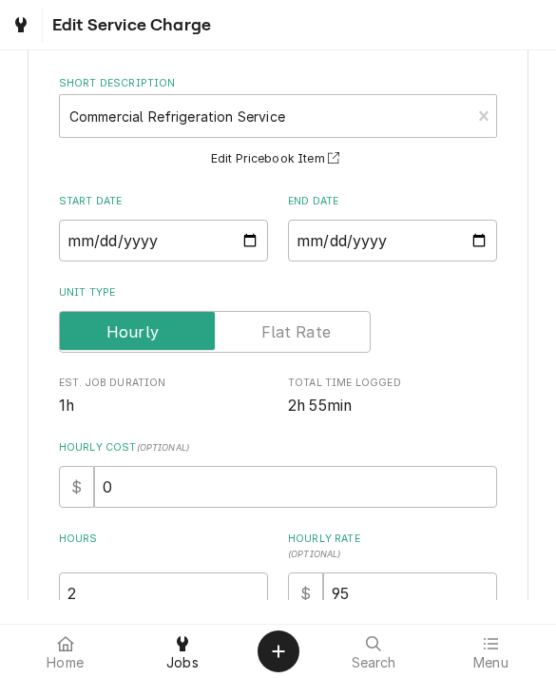
scroll to position [107, 0]
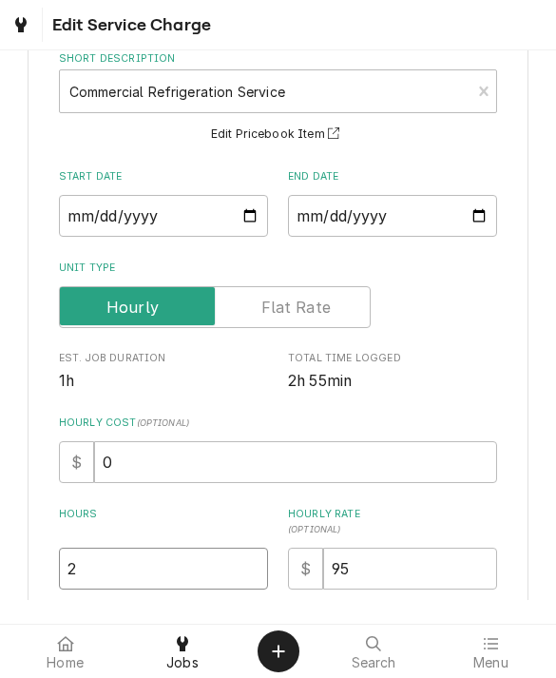
click at [90, 572] on input "2" at bounding box center [163, 569] width 209 height 42
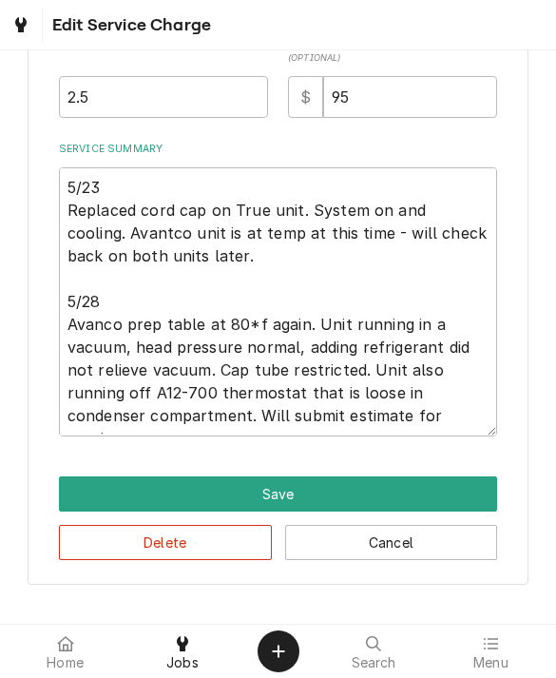
click at [90, 490] on button "Save" at bounding box center [278, 494] width 439 height 35
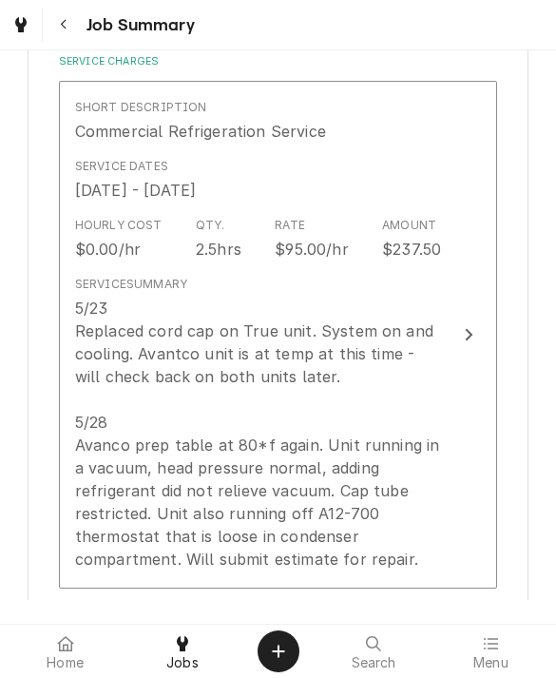
scroll to position [492, 0]
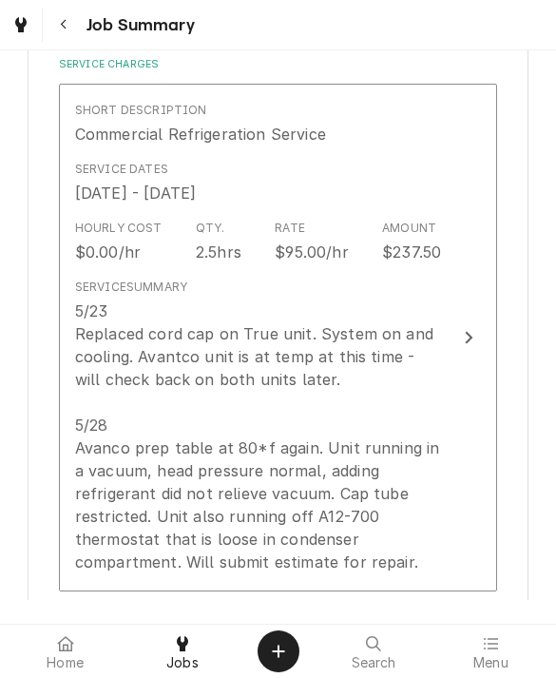
click at [96, 494] on div "5/23 Replaced cord cap on True unit. System on and cooling. Avantco unit is at …" at bounding box center [258, 437] width 367 height 274
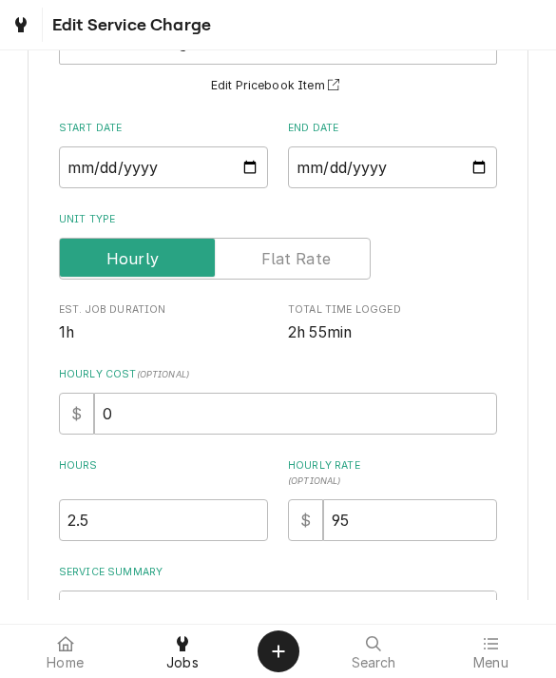
scroll to position [159, 0]
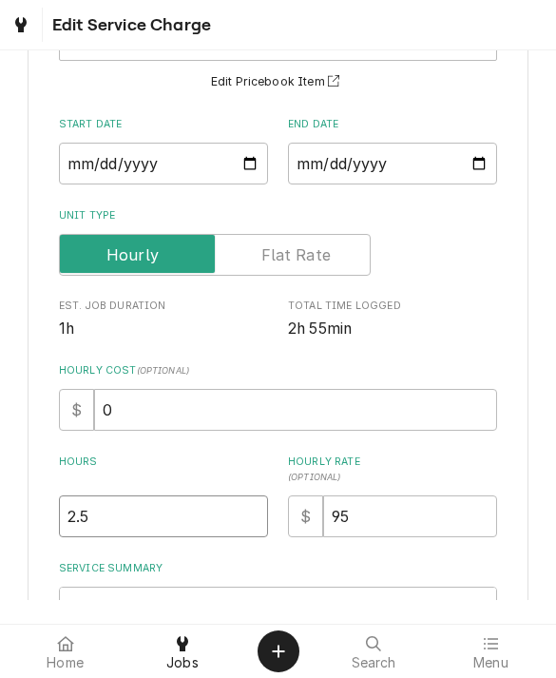
click at [116, 534] on input "2.5" at bounding box center [163, 517] width 209 height 42
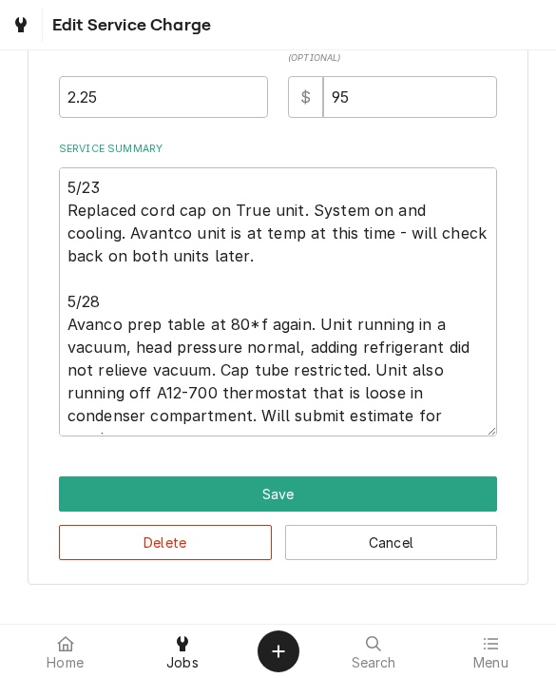
click at [90, 491] on button "Save" at bounding box center [278, 494] width 439 height 35
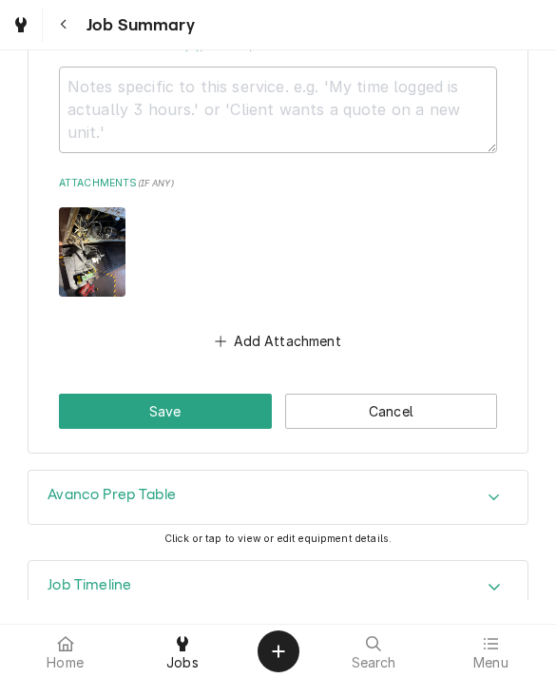
scroll to position [1796, 0]
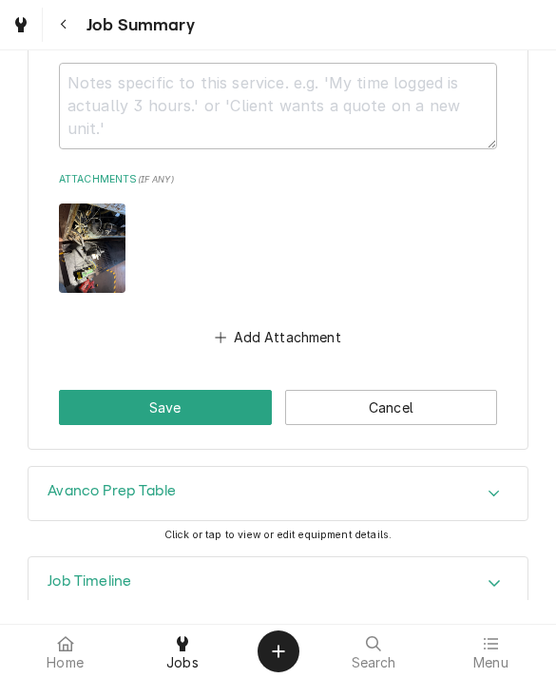
click at [81, 391] on button "Save" at bounding box center [165, 407] width 213 height 35
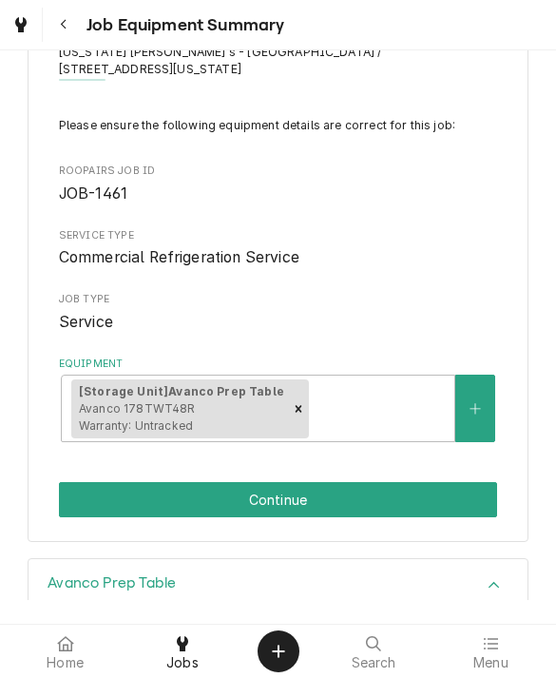
scroll to position [118, 0]
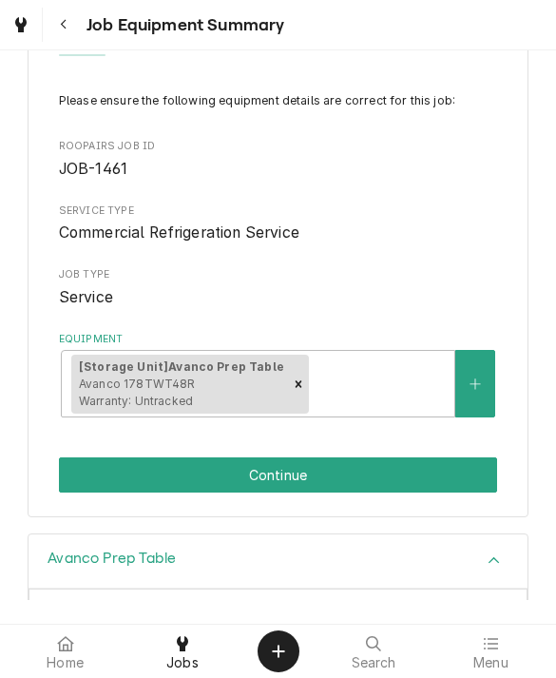
click at [85, 458] on button "Continue" at bounding box center [278, 475] width 439 height 35
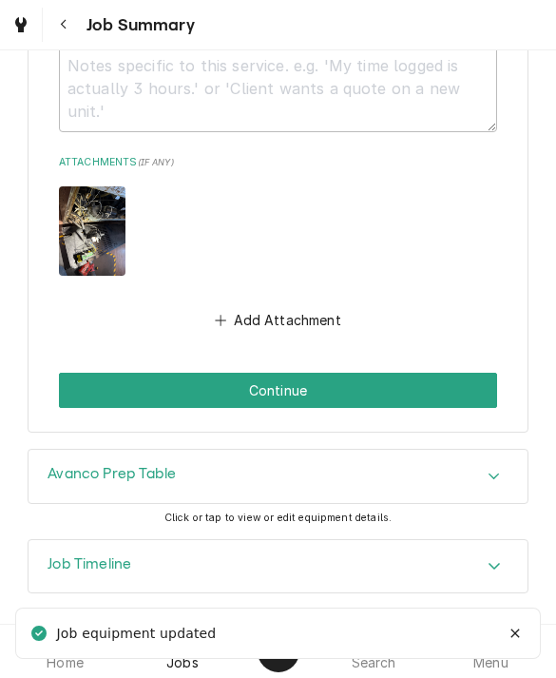
scroll to position [1813, 0]
click at [89, 373] on button "Continue" at bounding box center [278, 390] width 439 height 35
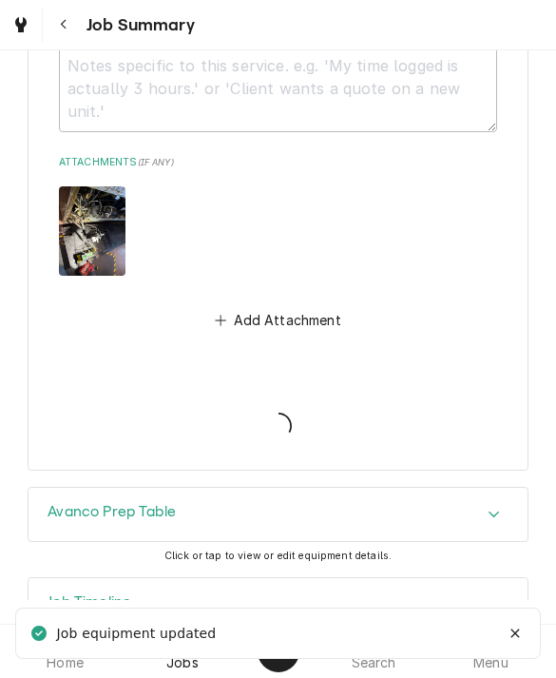
type textarea "x"
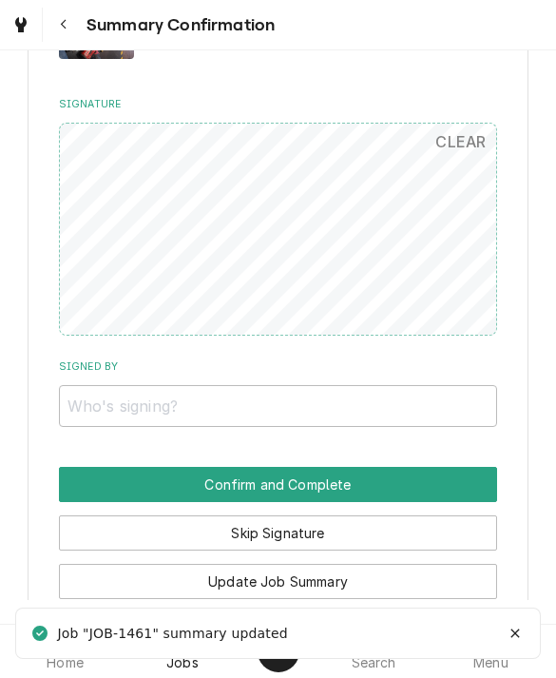
scroll to position [1599, 0]
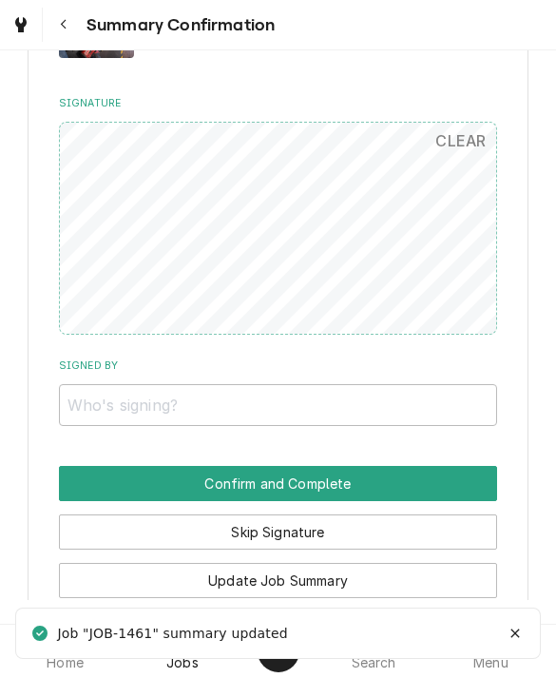
click at [92, 515] on button "Skip Signature" at bounding box center [278, 532] width 439 height 35
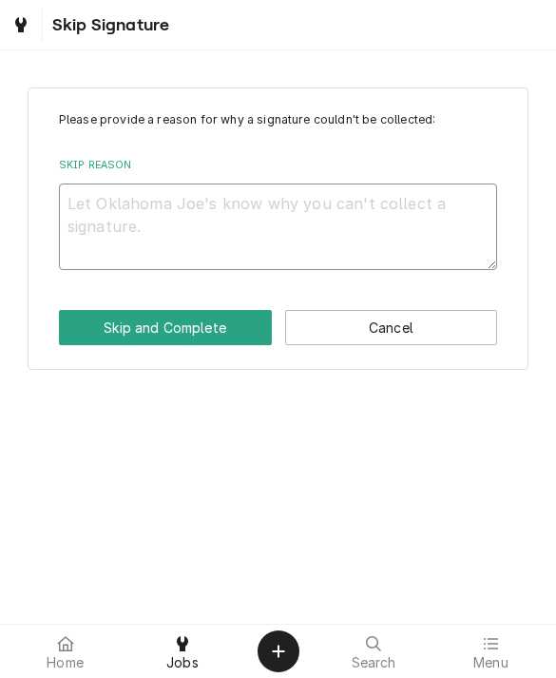
click at [101, 220] on textarea "Skip Reason" at bounding box center [278, 227] width 439 height 87
type textarea "x"
type textarea "Da"
type textarea "x"
type textarea "[PERSON_NAME]"
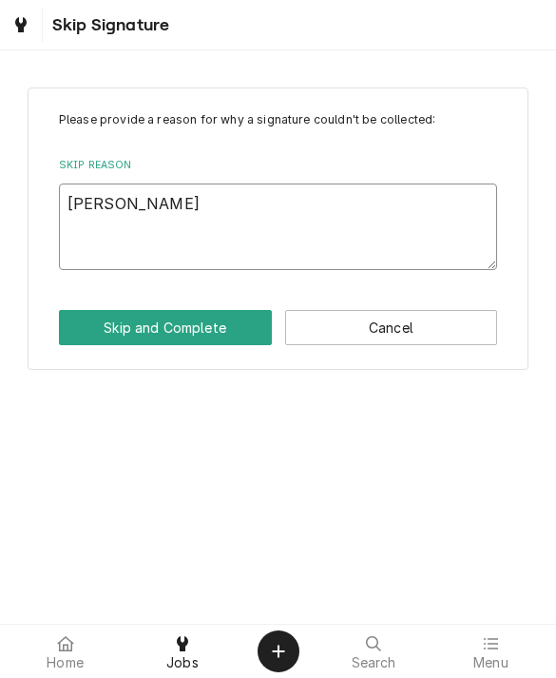
type textarea "x"
type textarea "[PERSON_NAME]"
type textarea "x"
type textarea "[PERSON_NAME]"
type textarea "x"
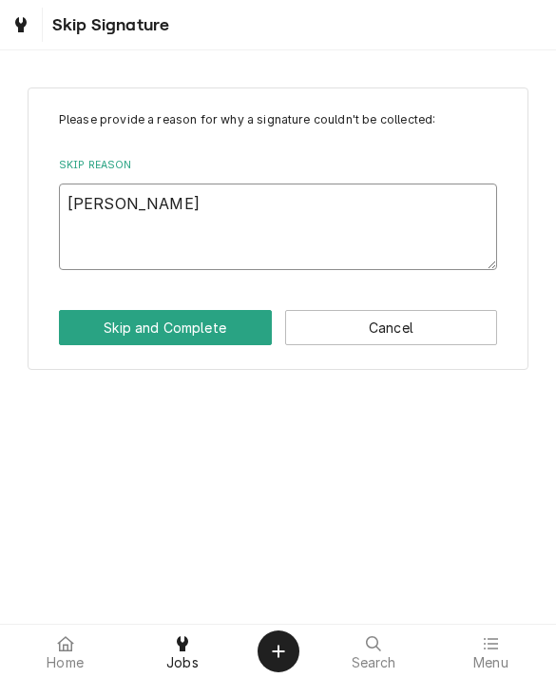
type textarea "Dane o"
type textarea "x"
type textarea "Dane op"
type textarea "x"
type textarea "Dane opt"
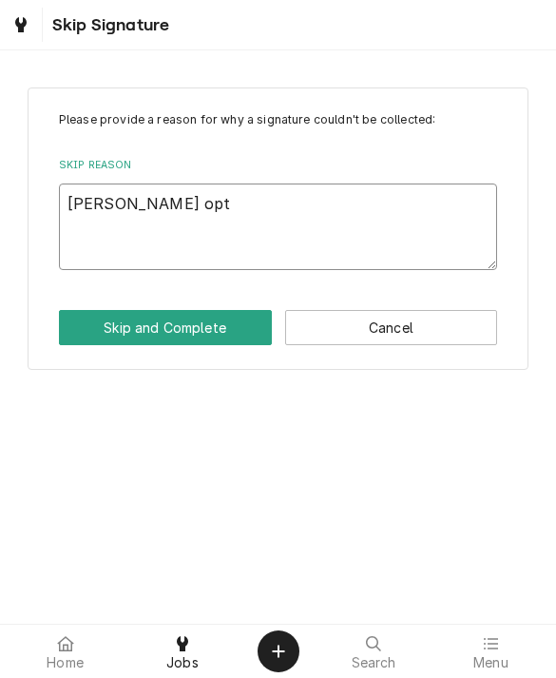
type textarea "x"
type textarea "Dane opte"
type textarea "x"
type textarea "Dane opted"
type textarea "x"
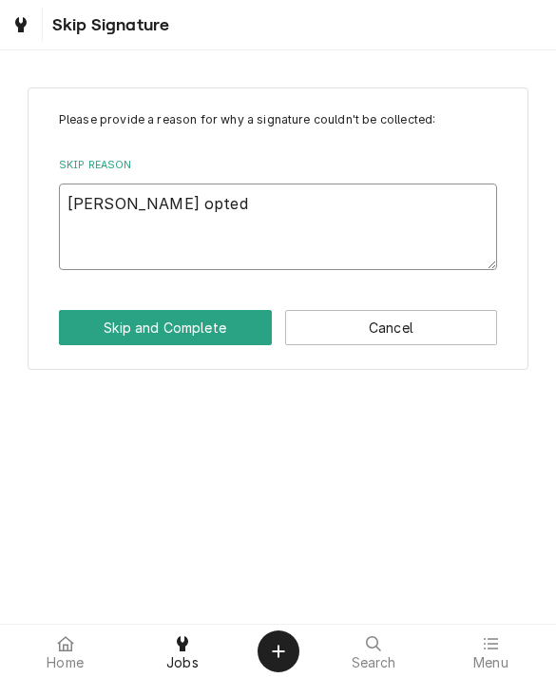
type textarea "Dane opted t"
type textarea "x"
type textarea "Dane opted to"
type textarea "x"
type textarea "Dane opted to"
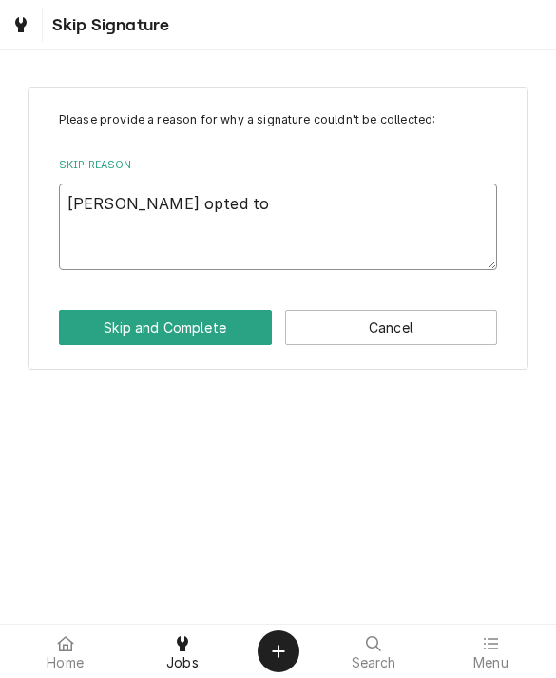
type textarea "x"
type textarea "Dane opted to n"
type textarea "x"
type textarea "Dane opted to no"
type textarea "x"
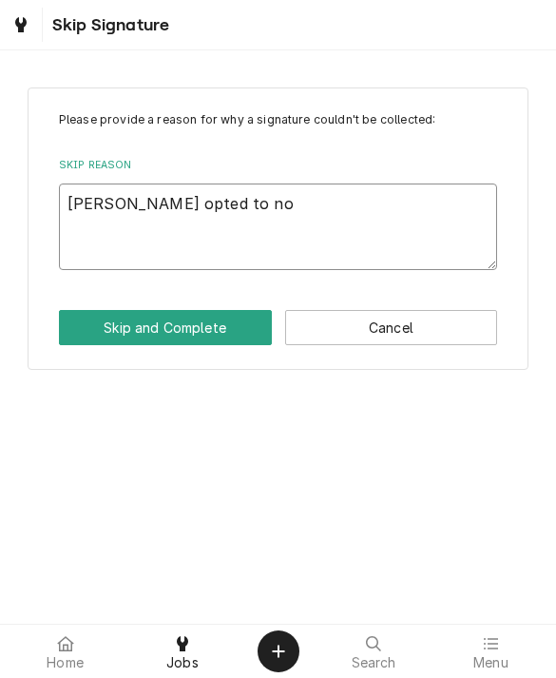
type textarea "Dane opted to not"
type textarea "x"
type textarea "Dane opted to not"
type textarea "x"
type textarea "Dane opted to not re"
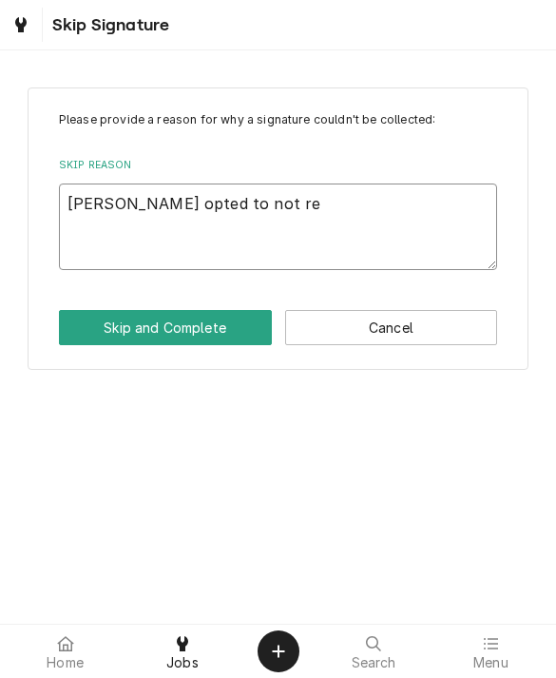
type textarea "x"
type textarea "Dane opted to not rep"
type textarea "x"
type textarea "Dane opted to not repa"
type textarea "x"
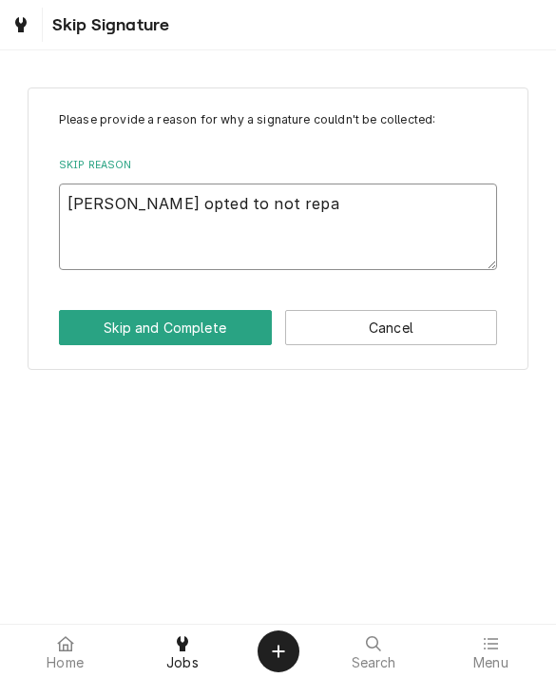
type textarea "Dane opted to not repai"
type textarea "x"
type textarea "Dane opted to not repair"
type textarea "x"
type textarea "Dane opted to not repair"
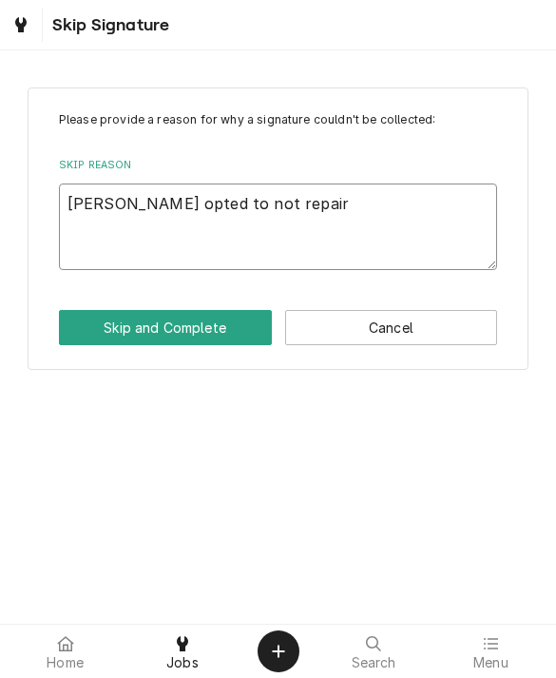
type textarea "x"
type textarea "Dane opted to not repair a"
type textarea "x"
type textarea "Dane opted to not repair at"
type textarea "x"
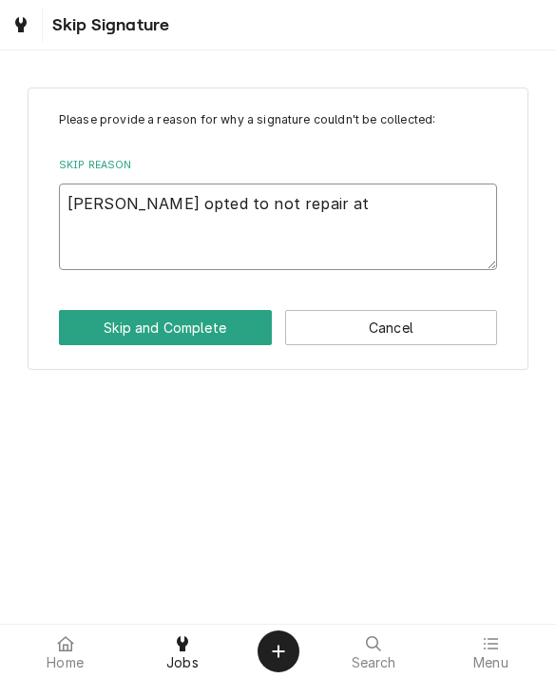
type textarea "Dane opted to not repair at"
type textarea "x"
type textarea "Dane opted to not repair at t"
type textarea "x"
type textarea "Dane opted to not repair at th"
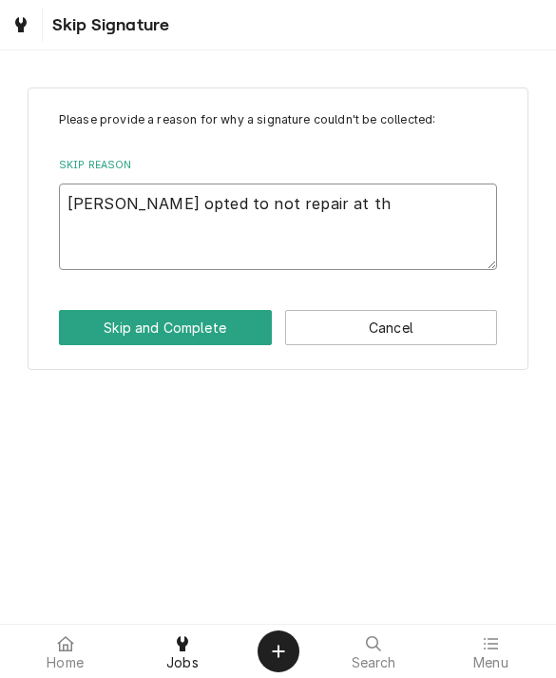
type textarea "x"
type textarea "Dane opted to not repair at thi"
type textarea "x"
type textarea "Dane opted to not repair at this"
type textarea "x"
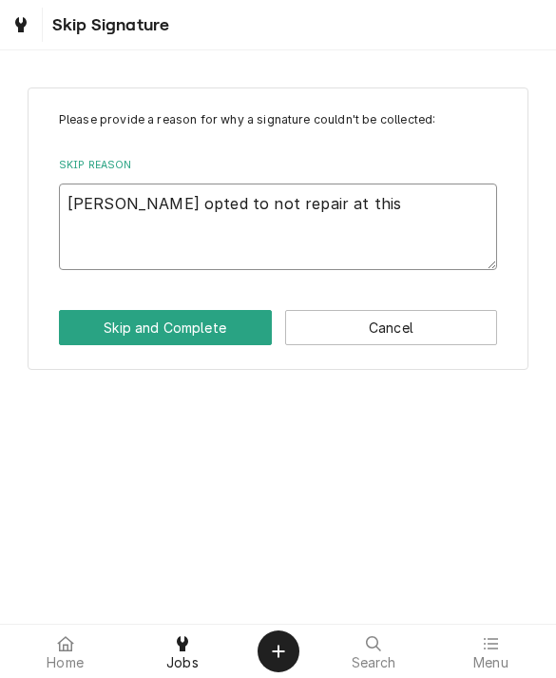
type textarea "Dane opted to not repair at this"
type textarea "x"
type textarea "Dane opted to not repair at this t"
type textarea "x"
type textarea "Dane opted to not repair at this tim"
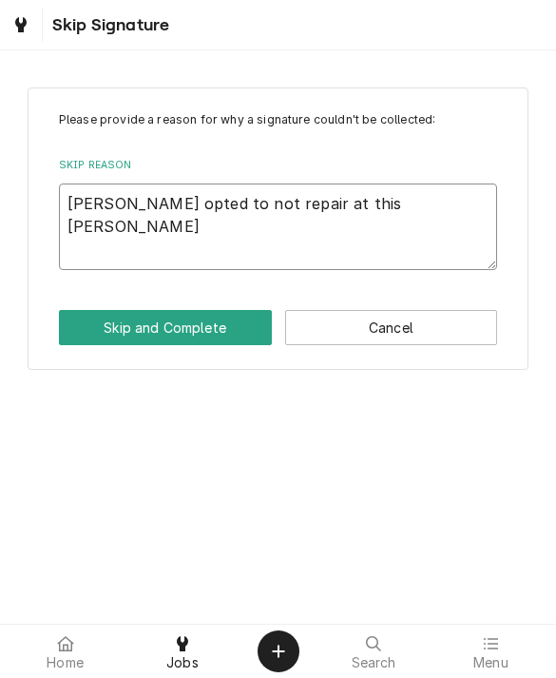
type textarea "x"
type textarea "Dane opted to not repair at this timr"
type textarea "x"
type textarea "Dane opted to not repair at this time"
type textarea "x"
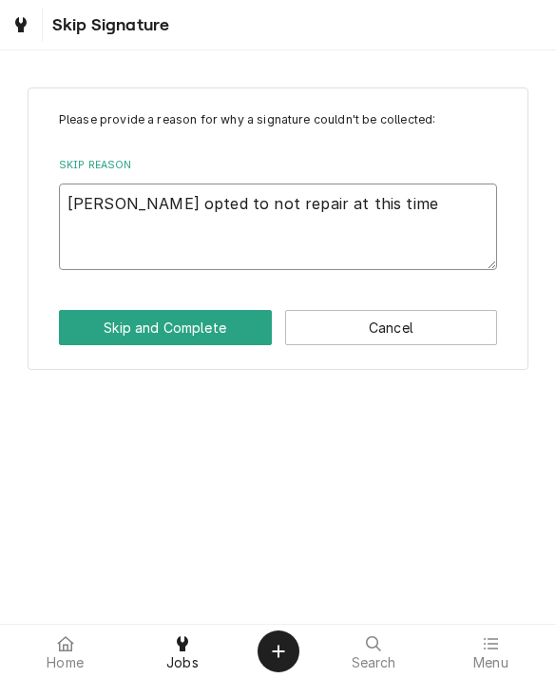
type textarea "Dane opted to not repair at this time"
type textarea "x"
type textarea "Dane opted to not repair at this time."
type textarea "x"
type textarea "Dane opted to not repair at this time."
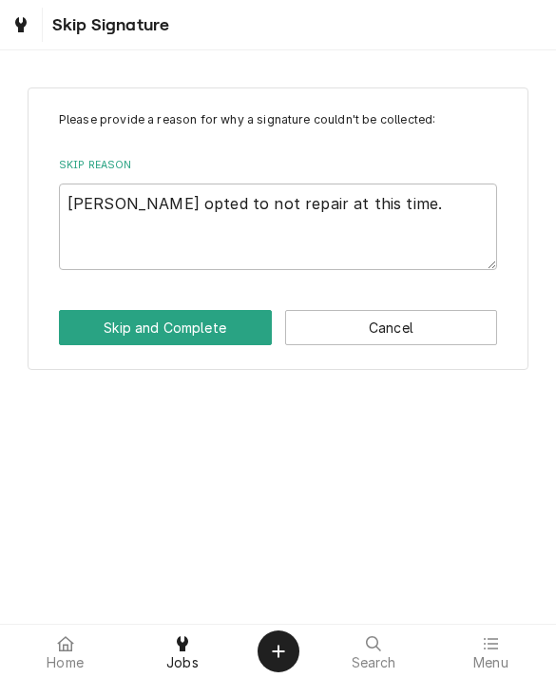
click at [115, 341] on button "Skip and Complete" at bounding box center [165, 327] width 213 height 35
type textarea "x"
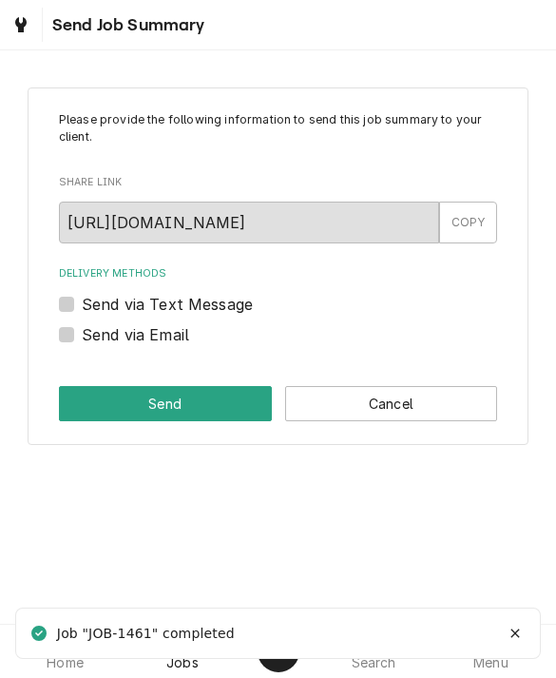
click at [447, 403] on button "Cancel" at bounding box center [391, 403] width 213 height 35
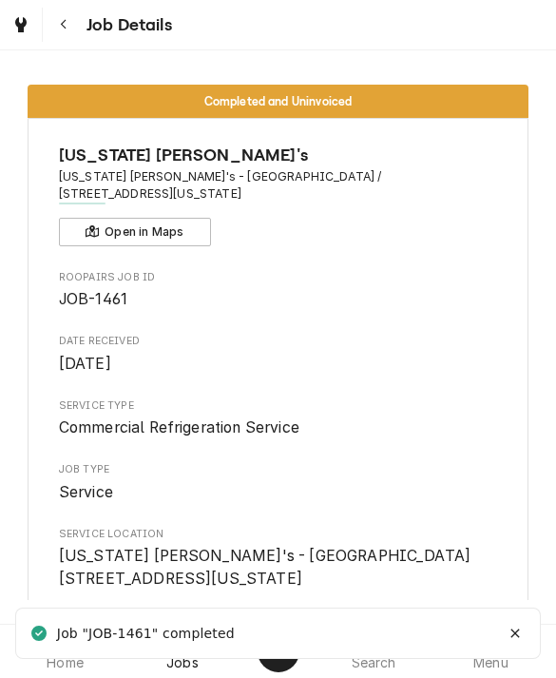
scroll to position [1313, 0]
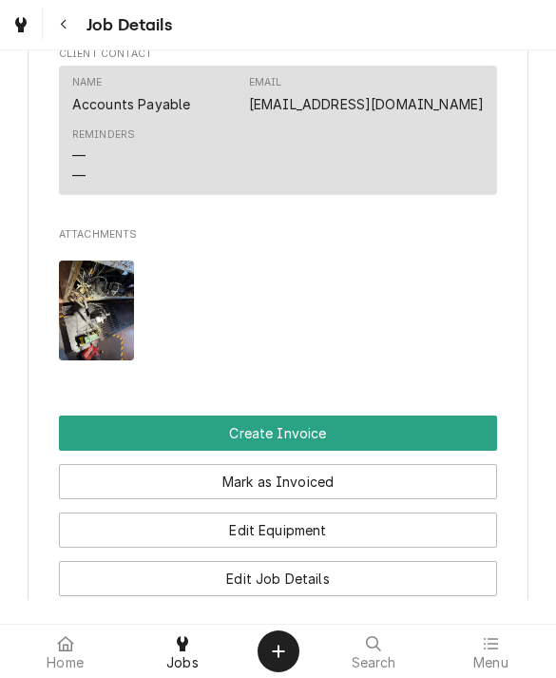
click at [96, 513] on button "Edit Equipment" at bounding box center [278, 530] width 439 height 35
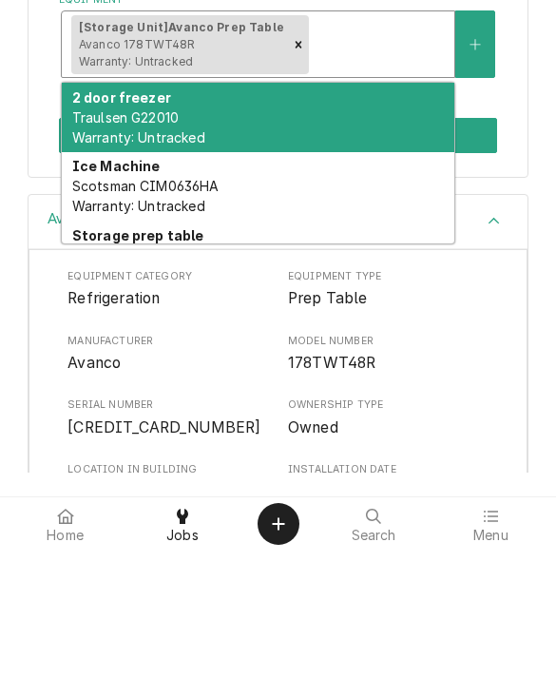
scroll to position [301, 0]
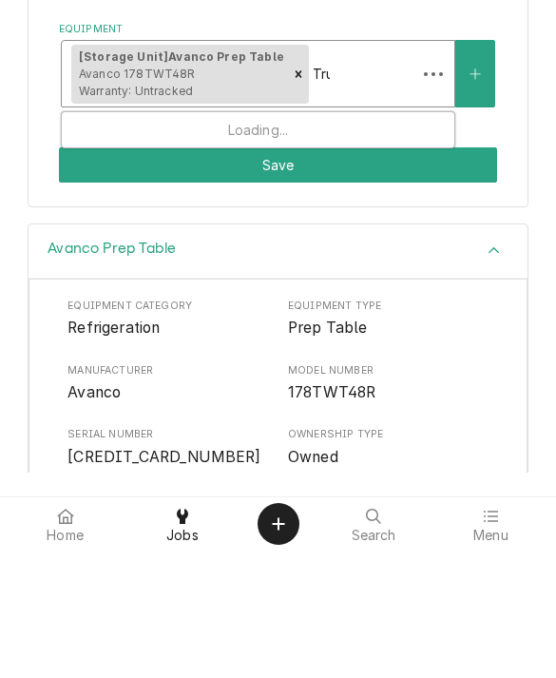
type input "True"
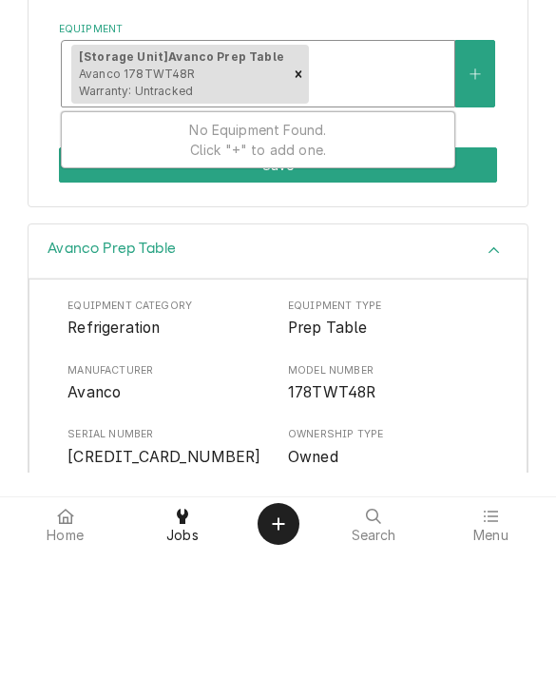
click at [474, 195] on icon "Create New Equipment" at bounding box center [475, 201] width 11 height 13
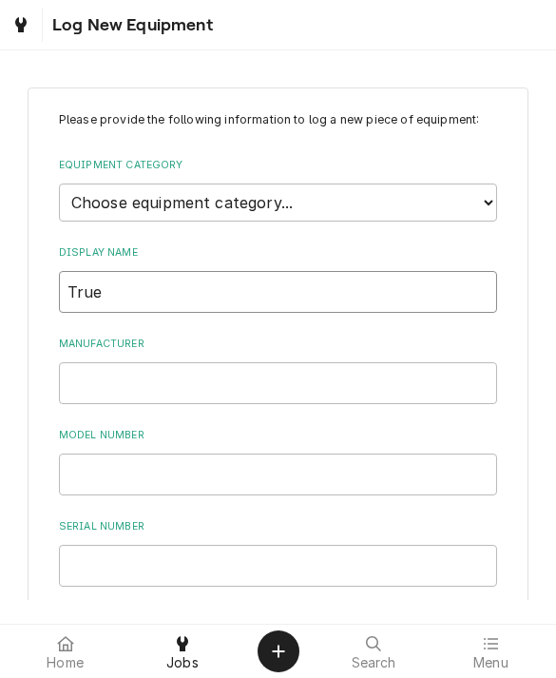
click at [128, 295] on input "True" at bounding box center [278, 292] width 439 height 42
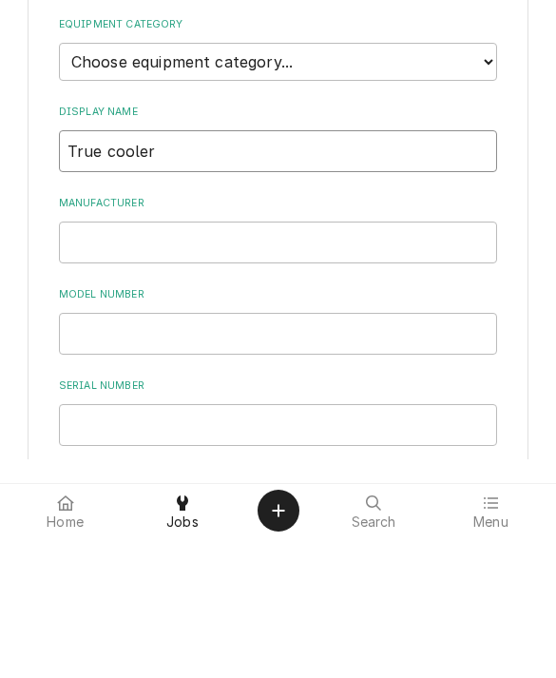
type input "True cooler"
click at [94, 362] on input "Manufacturer" at bounding box center [278, 383] width 439 height 42
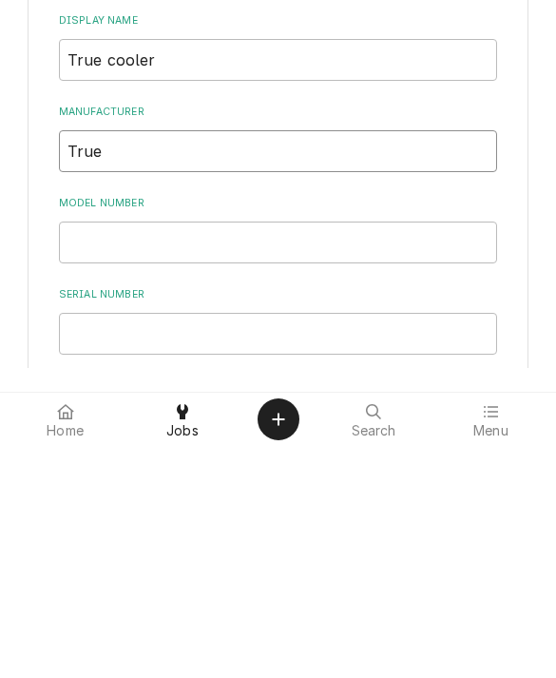
type input "True"
click at [83, 454] on input "Model Number" at bounding box center [278, 475] width 439 height 42
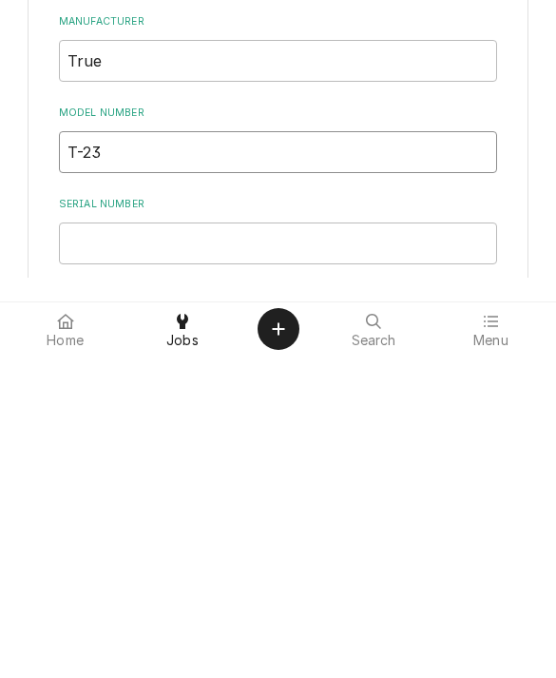
type input "T-23"
click at [69, 545] on input "Serial Number" at bounding box center [278, 566] width 439 height 42
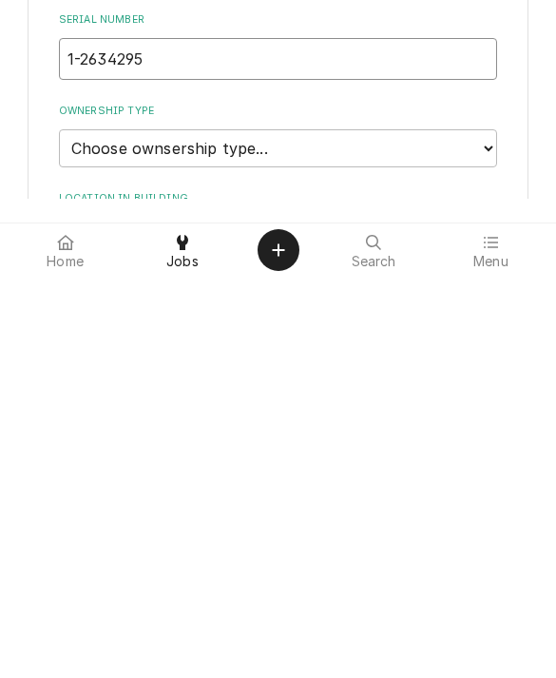
scroll to position [130, 0]
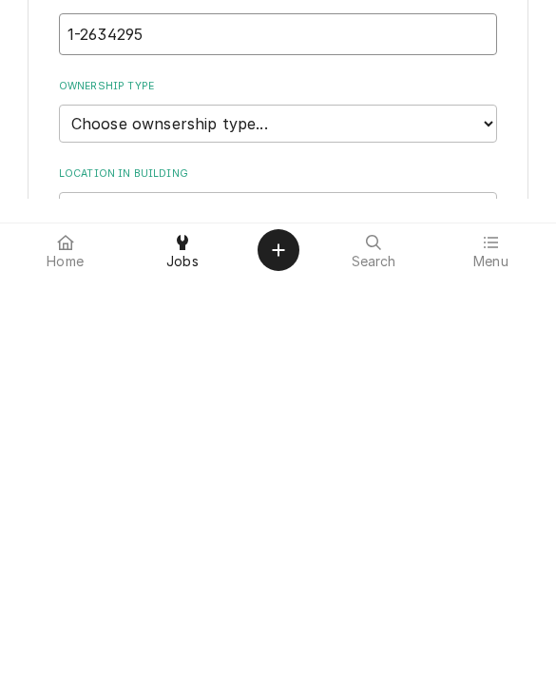
type input "1-2634295"
click at [74, 506] on select "Choose ownsership type... Unknown Owned Leased Rented" at bounding box center [278, 525] width 439 height 38
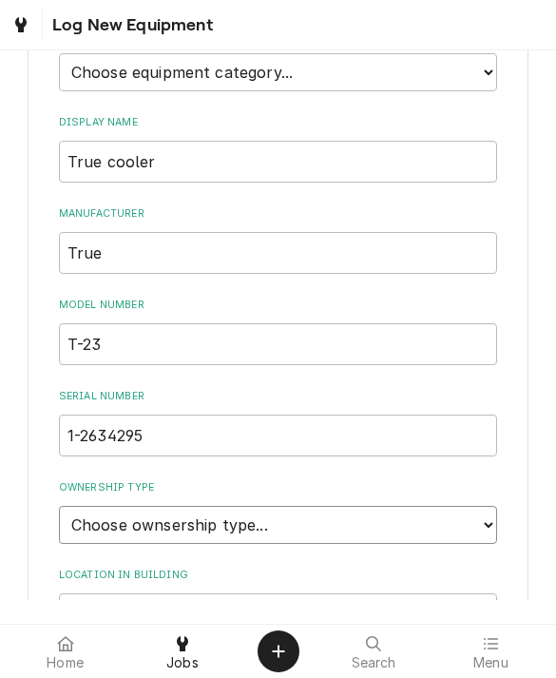
select select "1"
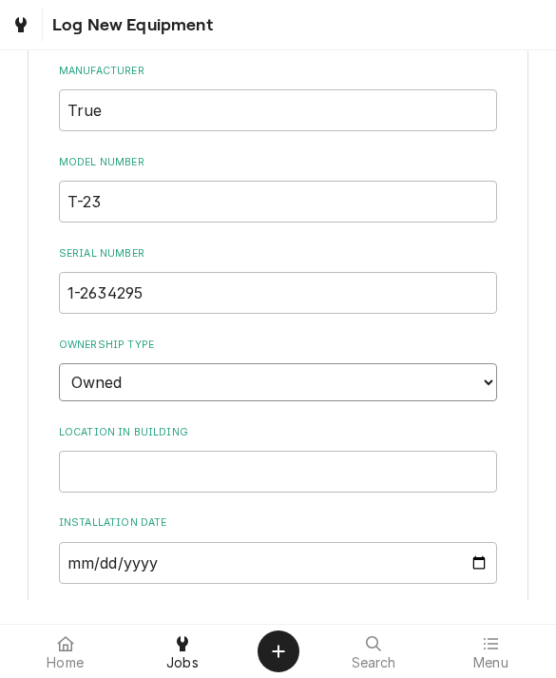
scroll to position [277, 0]
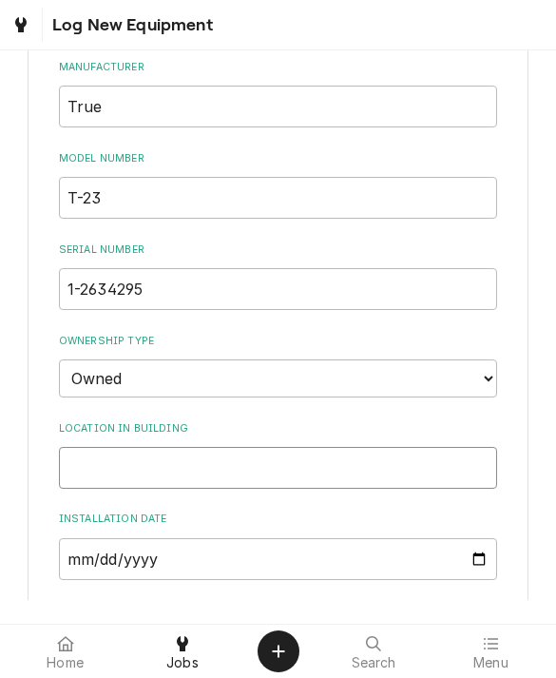
click at [93, 447] on input "Location in Building" at bounding box center [278, 468] width 439 height 42
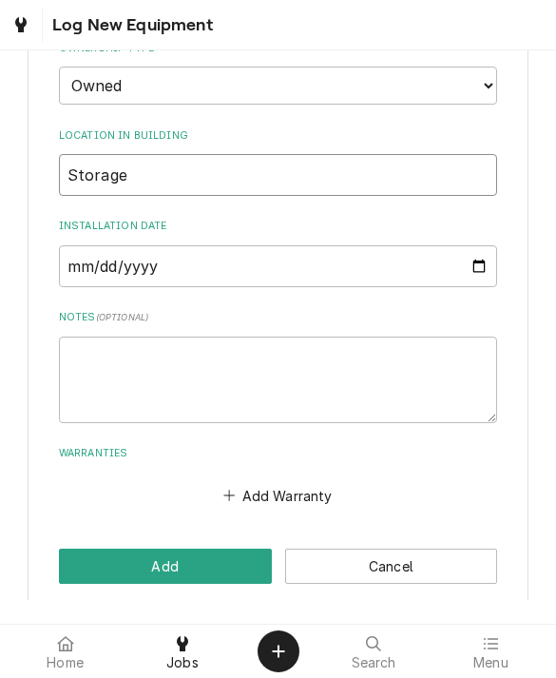
type input "Storage"
click at [105, 549] on button "Add" at bounding box center [165, 566] width 213 height 35
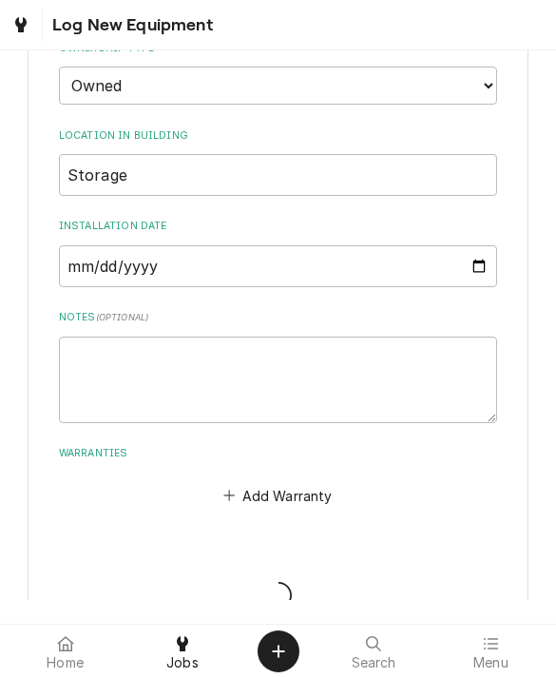
scroll to position [107, 0]
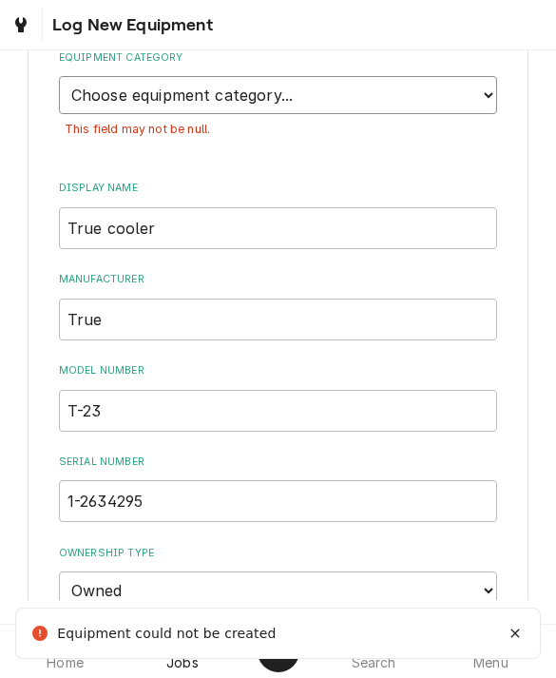
click at [99, 101] on select "Choose equipment category... Ice Machines Refrigeration Beverage Equipment Work…" at bounding box center [278, 95] width 439 height 38
select select "8"
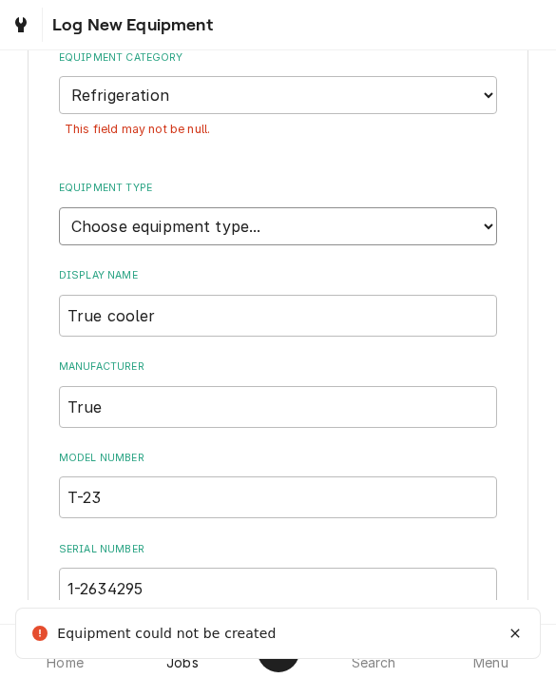
click at [93, 207] on select "Choose equipment type... Bar Refrigeration Blast Chiller Chef Base Freezer Chef…" at bounding box center [278, 226] width 439 height 38
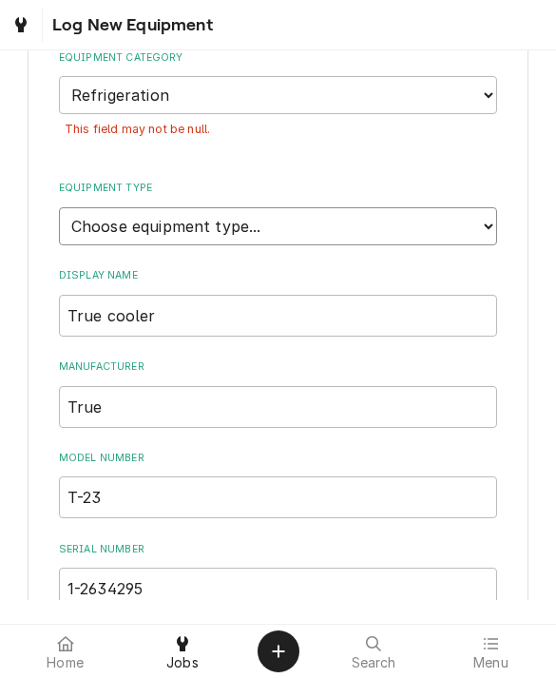
select select "71"
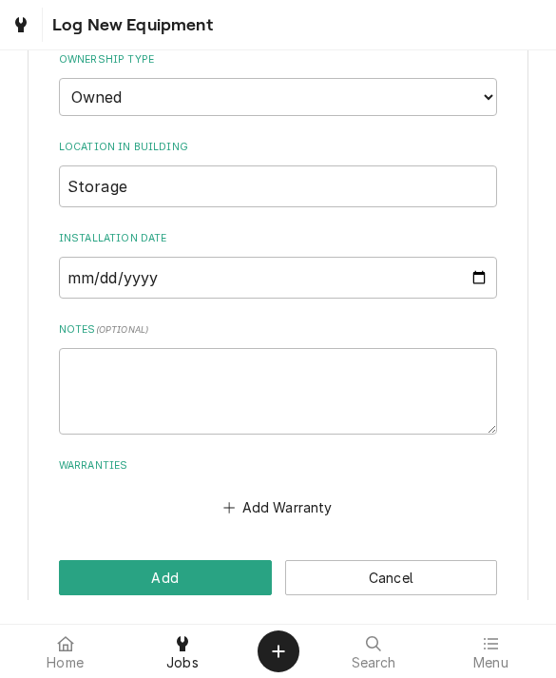
click at [104, 560] on button "Add" at bounding box center [165, 577] width 213 height 35
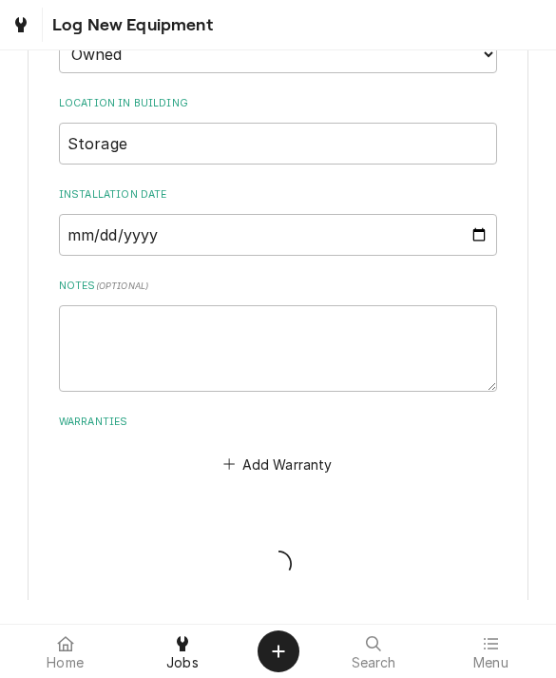
scroll to position [677, 0]
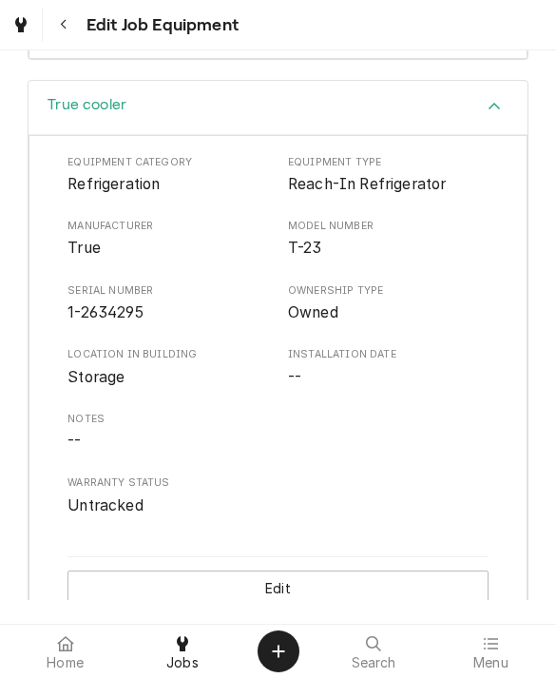
click at [95, 571] on button "Edit" at bounding box center [278, 588] width 421 height 35
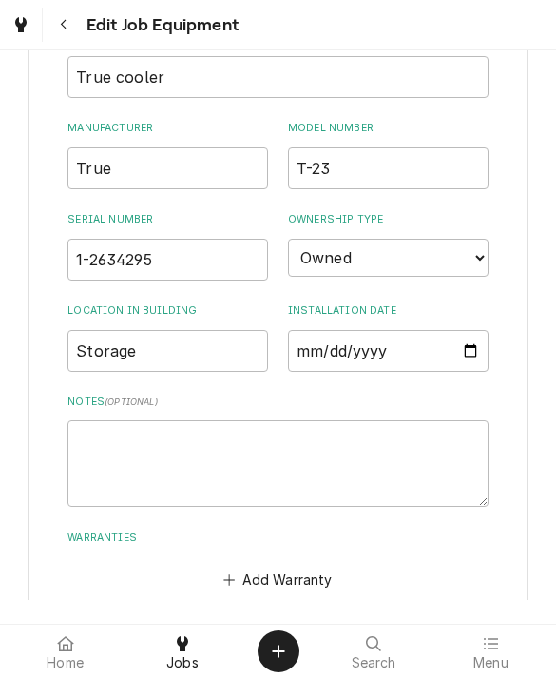
scroll to position [1522, 0]
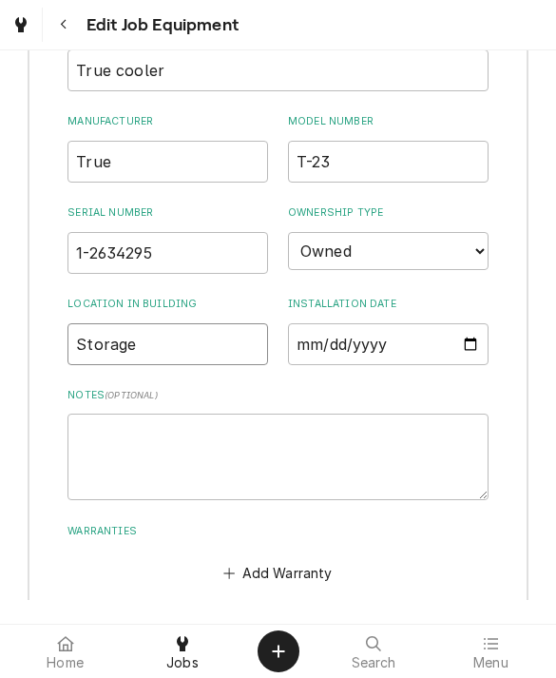
click at [152, 323] on input "Storage" at bounding box center [168, 344] width 201 height 42
type input "Storage Unit"
click at [99, 641] on button "Save" at bounding box center [170, 658] width 204 height 35
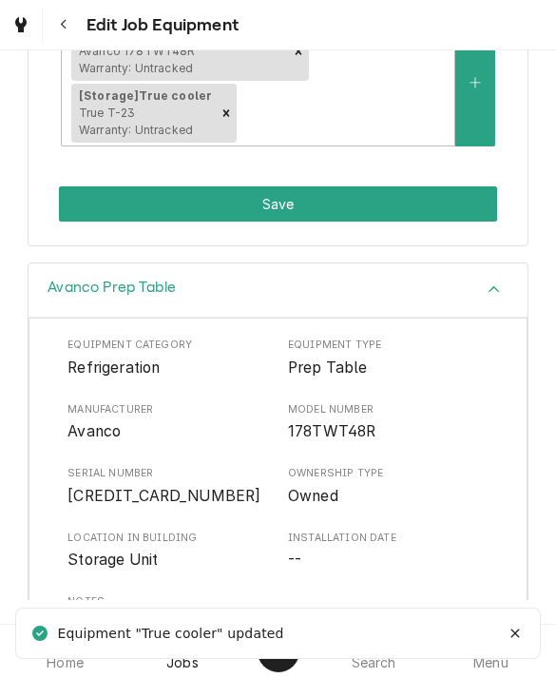
scroll to position [373, 0]
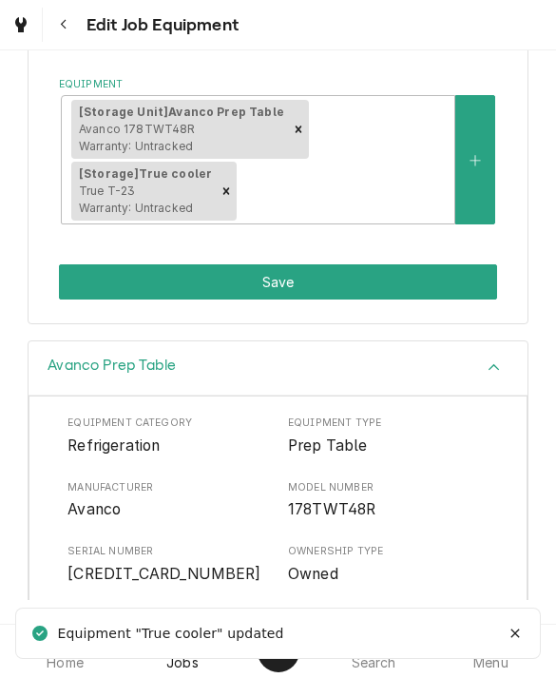
click at [101, 264] on button "Save" at bounding box center [278, 281] width 439 height 35
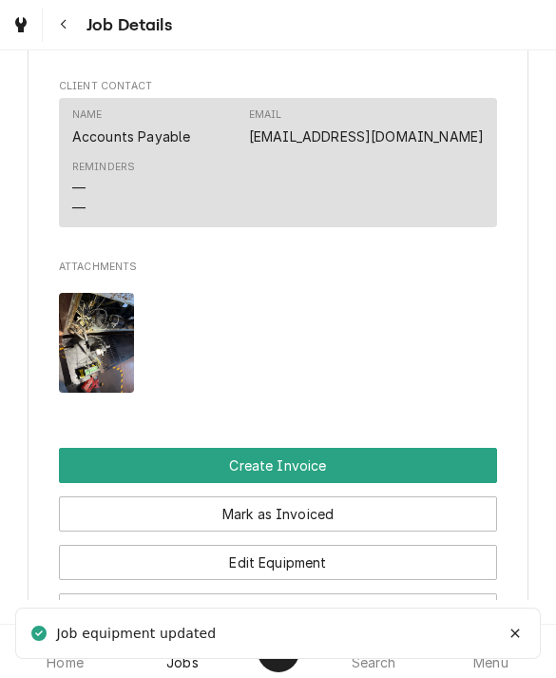
scroll to position [1290, 0]
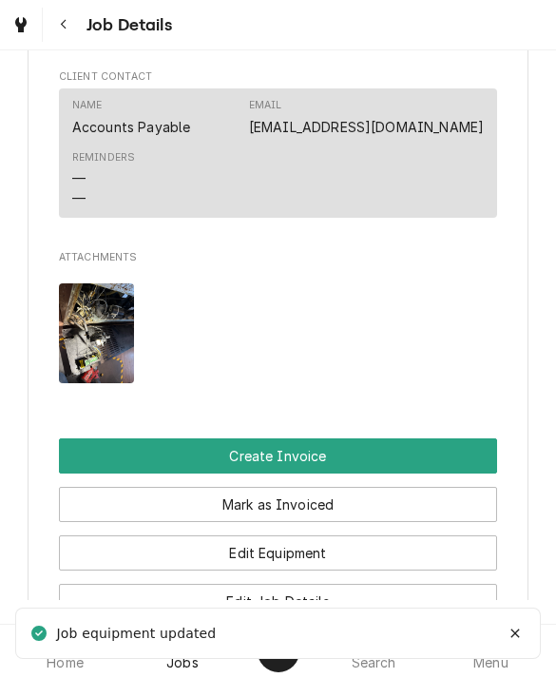
click at [85, 439] on button "Create Invoice" at bounding box center [278, 456] width 439 height 35
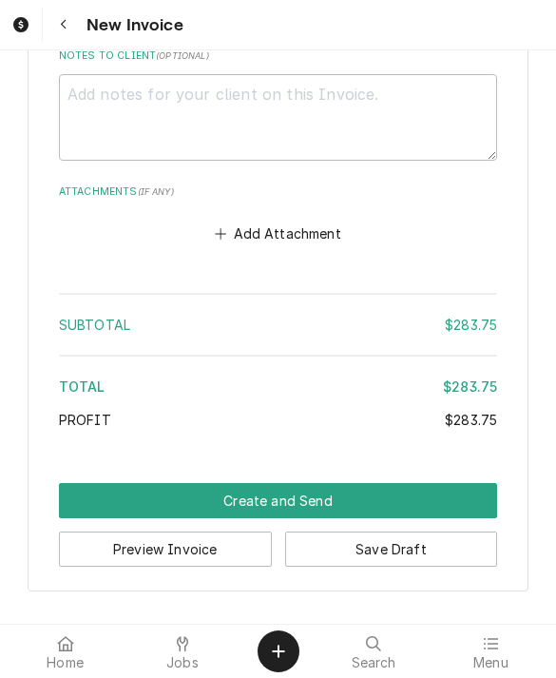
click at [114, 489] on button "Create and Send" at bounding box center [278, 500] width 439 height 35
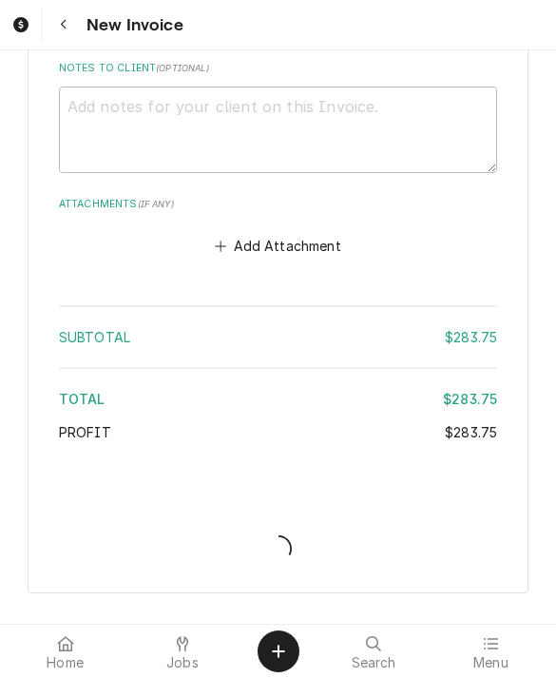
type textarea "x"
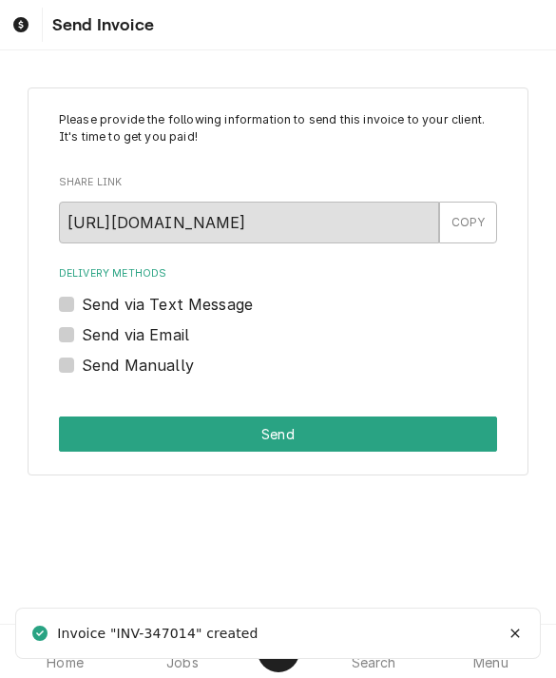
click at [82, 327] on label "Send via Email" at bounding box center [135, 334] width 107 height 23
click at [82, 327] on input "Send via Email" at bounding box center [301, 344] width 439 height 42
checkbox input "true"
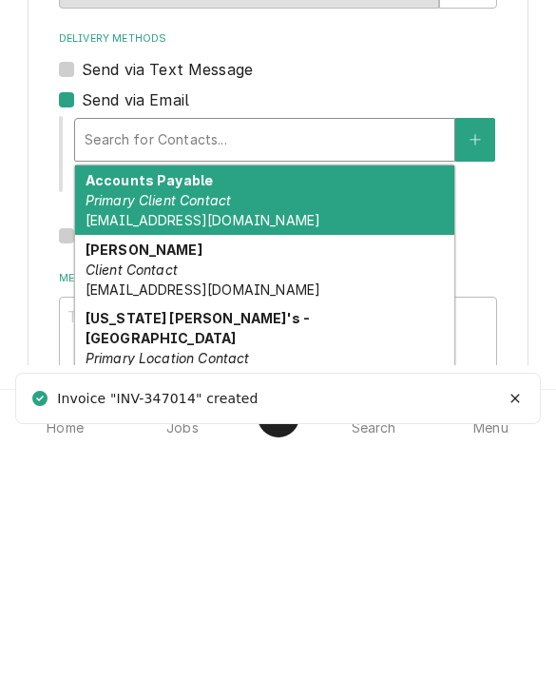
click at [115, 427] on em "Primary Client Contact" at bounding box center [159, 435] width 146 height 16
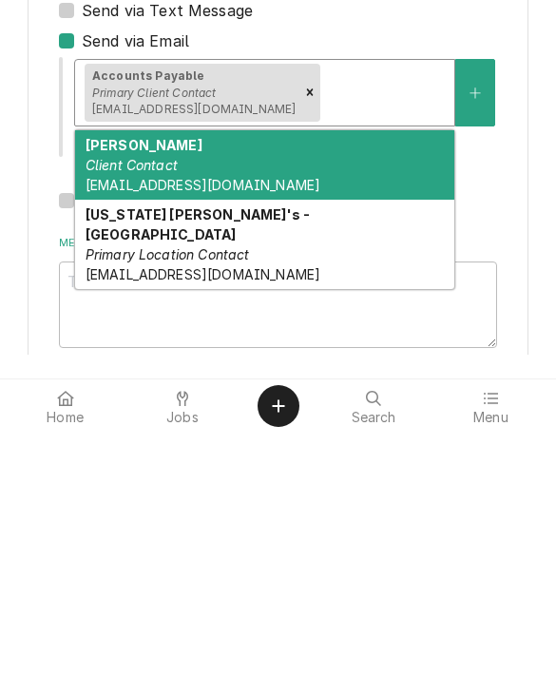
scroll to position [54, 0]
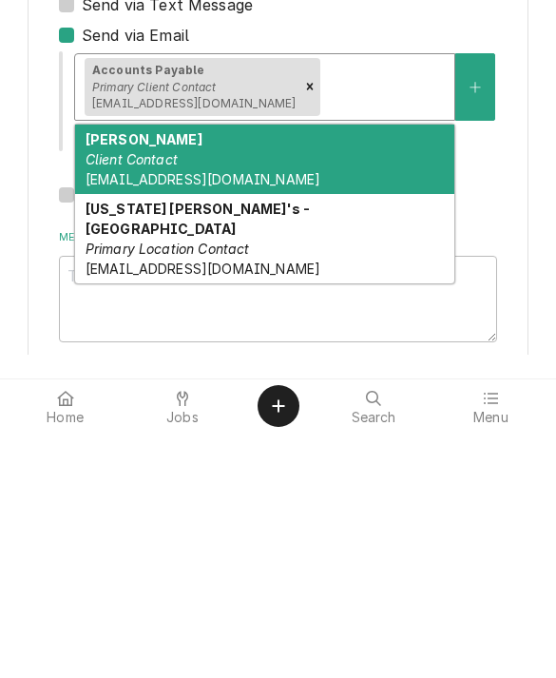
click at [107, 397] on em "Client Contact" at bounding box center [132, 405] width 92 height 16
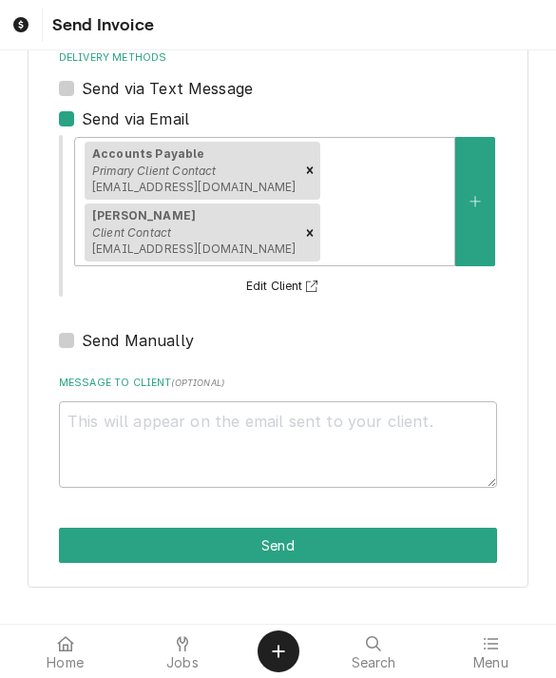
scroll to position [214, 0]
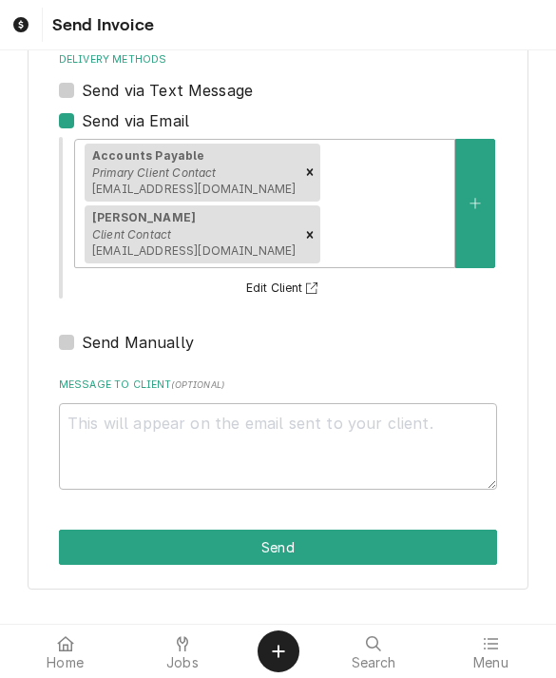
click at [107, 537] on button "Send" at bounding box center [278, 547] width 439 height 35
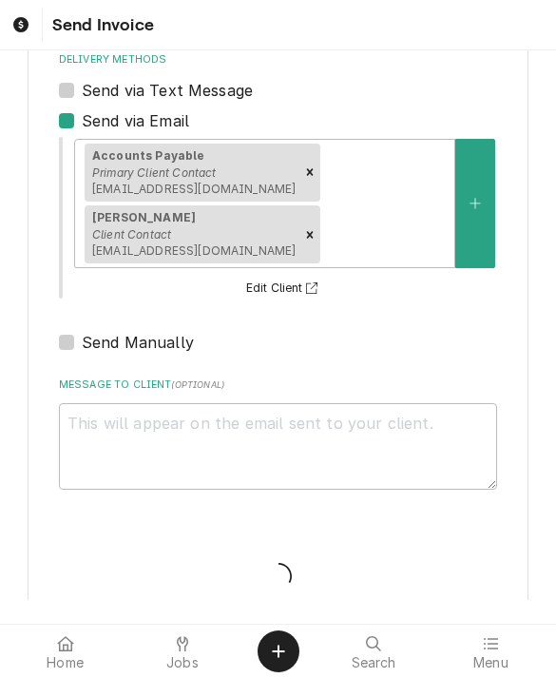
type textarea "x"
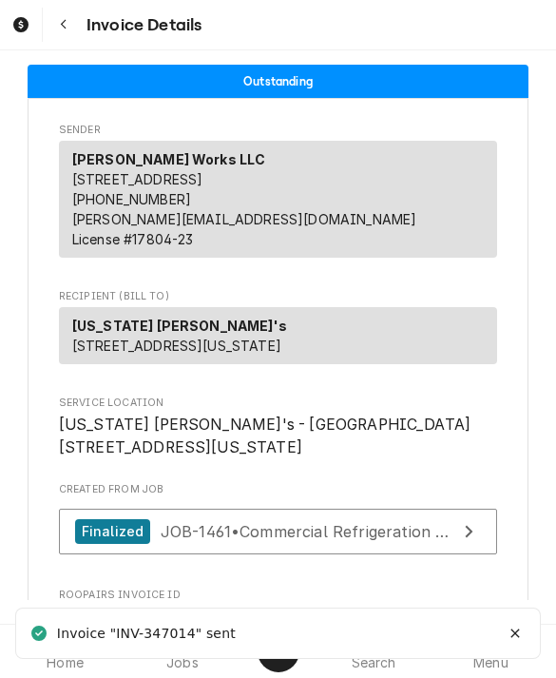
click at [504, 627] on button "Notifications alt+T" at bounding box center [515, 633] width 30 height 30
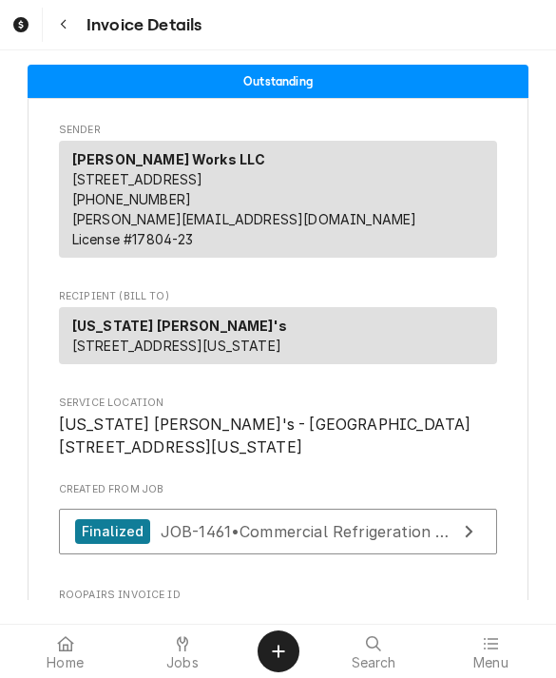
click at [186, 655] on span "Jobs" at bounding box center [182, 662] width 32 height 15
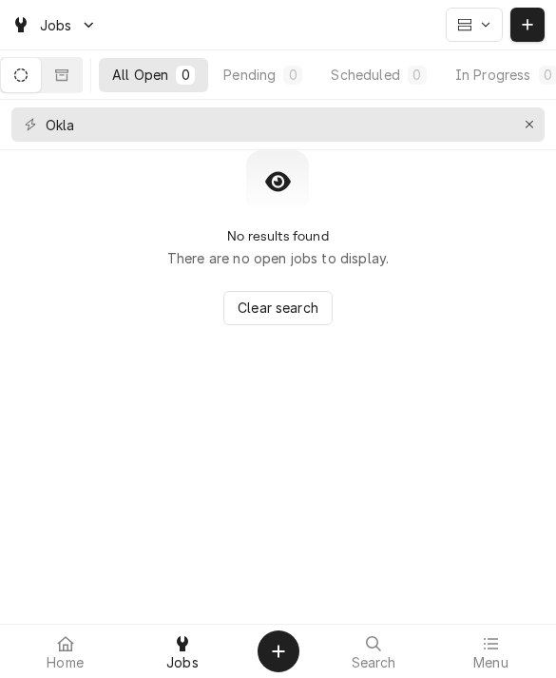
click at [68, 69] on icon "Dynamic Content Wrapper" at bounding box center [61, 73] width 13 height 11
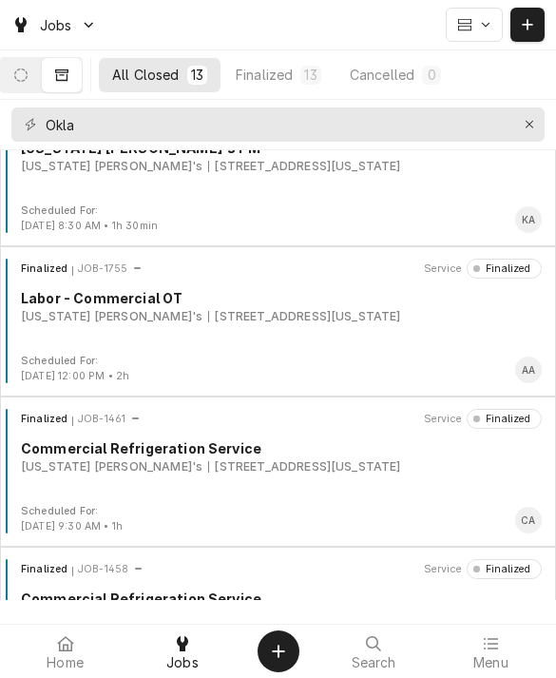
scroll to position [1108, 0]
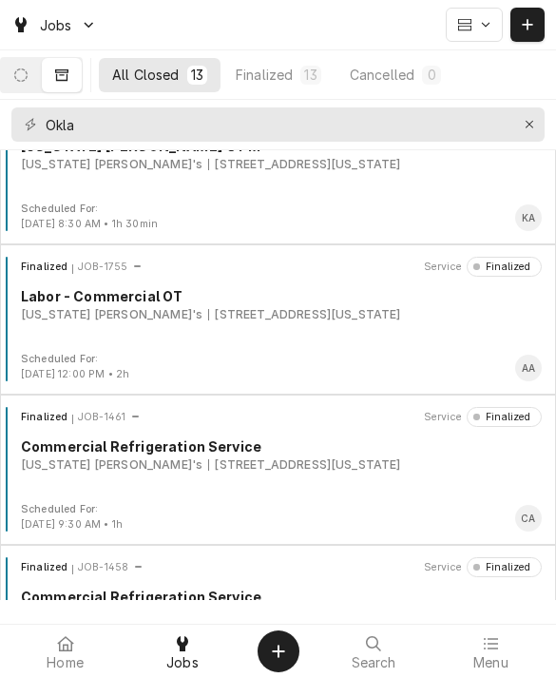
click at [83, 309] on div "[US_STATE] [PERSON_NAME]'s" at bounding box center [112, 314] width 182 height 17
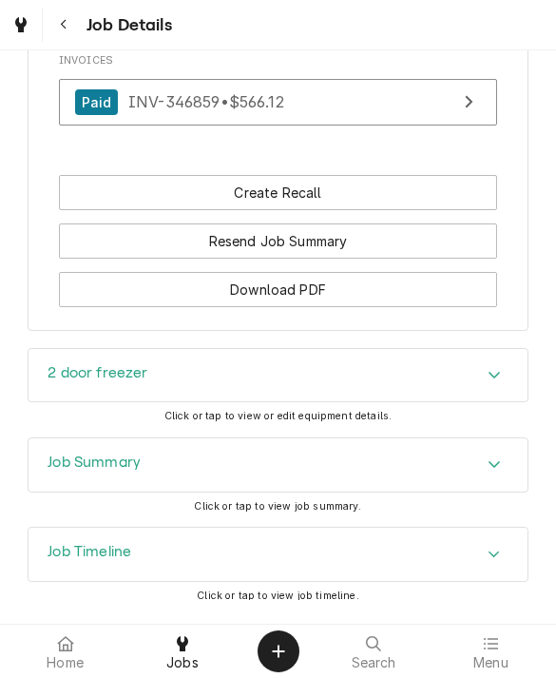
click at [68, 454] on h3 "Job Summary" at bounding box center [94, 463] width 93 height 18
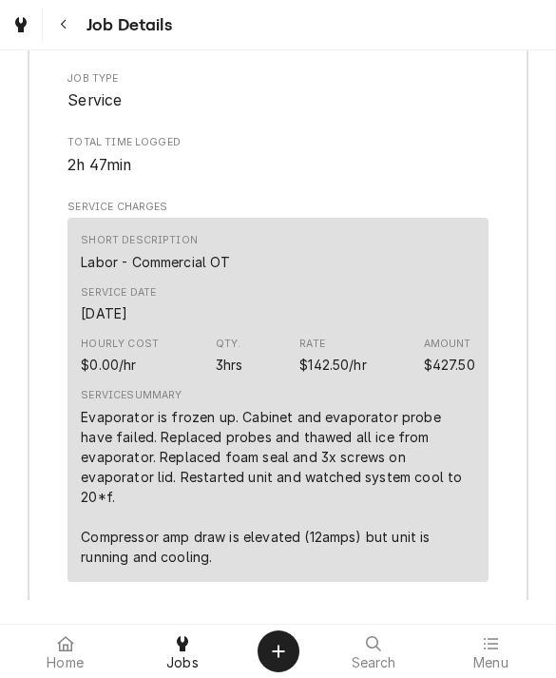
scroll to position [2059, 0]
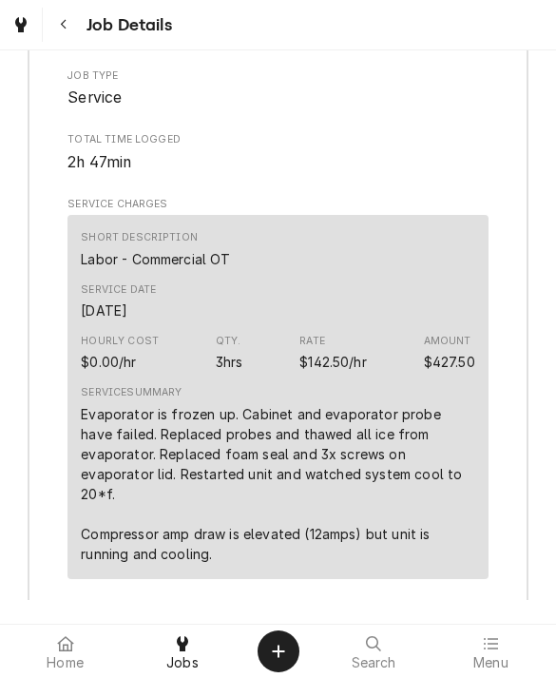
click at [175, 633] on div at bounding box center [182, 644] width 23 height 23
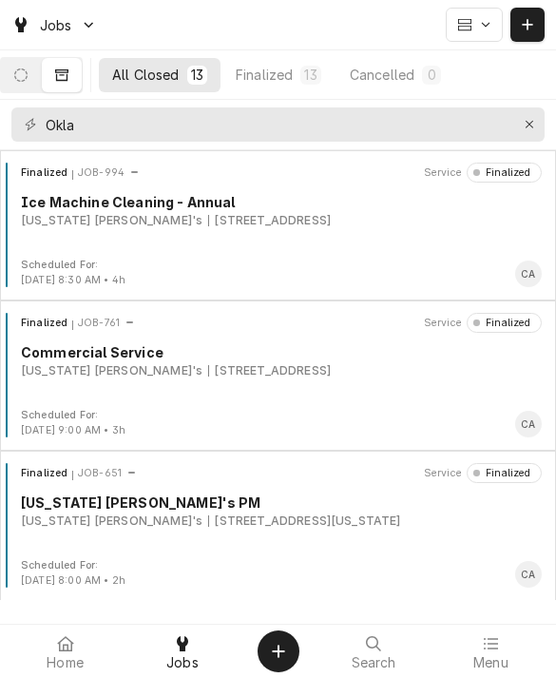
click at [473, 645] on div "Menu" at bounding box center [491, 652] width 107 height 38
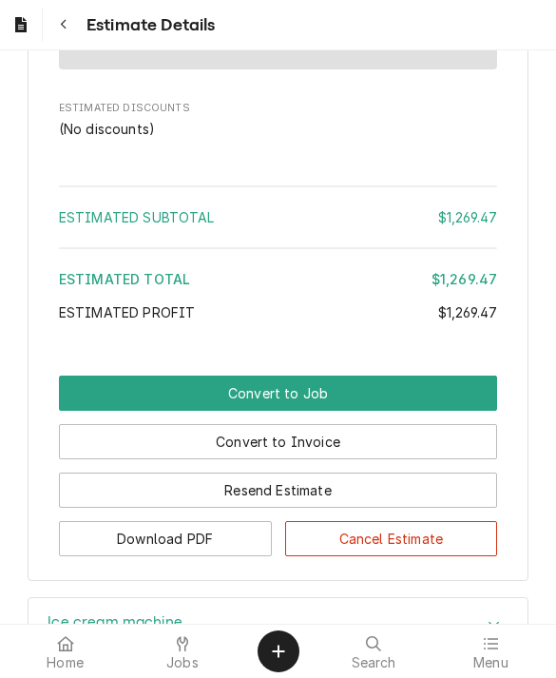
scroll to position [1849, 0]
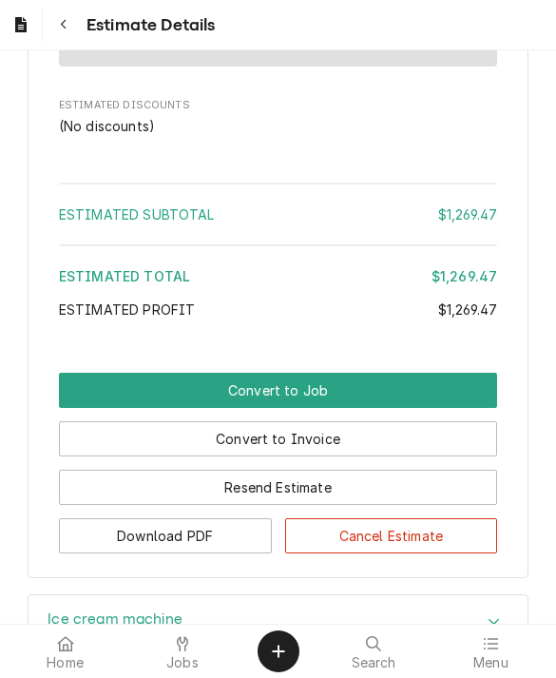
click at [363, 408] on button "Convert to Job" at bounding box center [278, 390] width 439 height 35
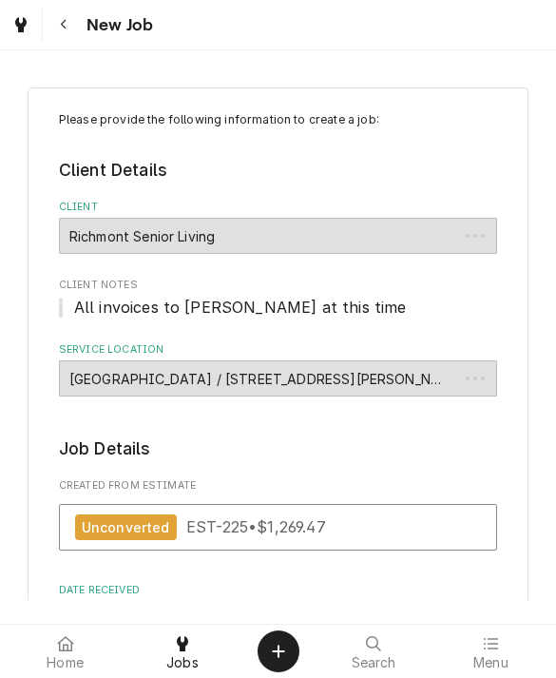
type textarea "x"
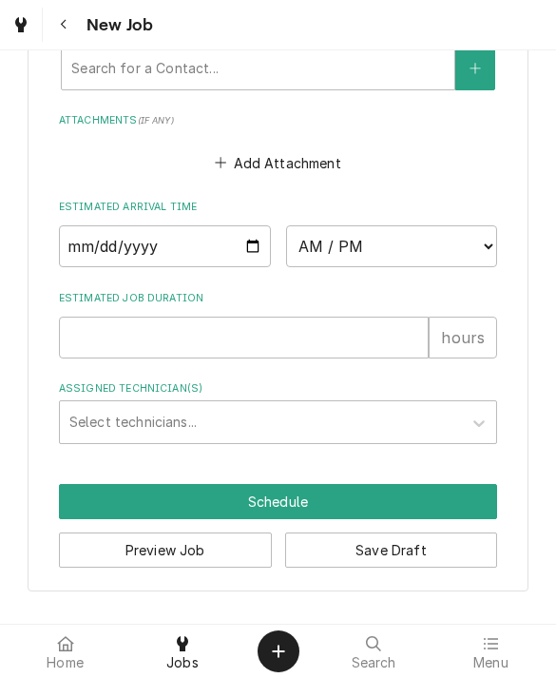
scroll to position [1559, 0]
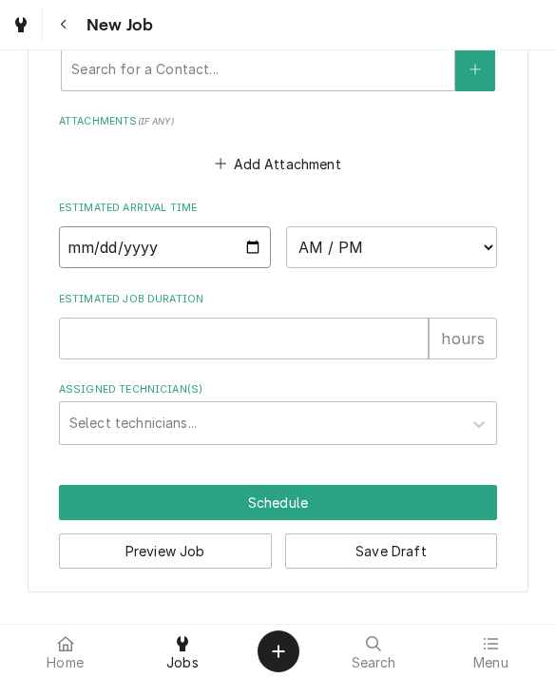
click at [244, 226] on input "Date" at bounding box center [165, 247] width 212 height 42
type input "[DATE]"
type textarea "x"
type input "[DATE]"
type textarea "x"
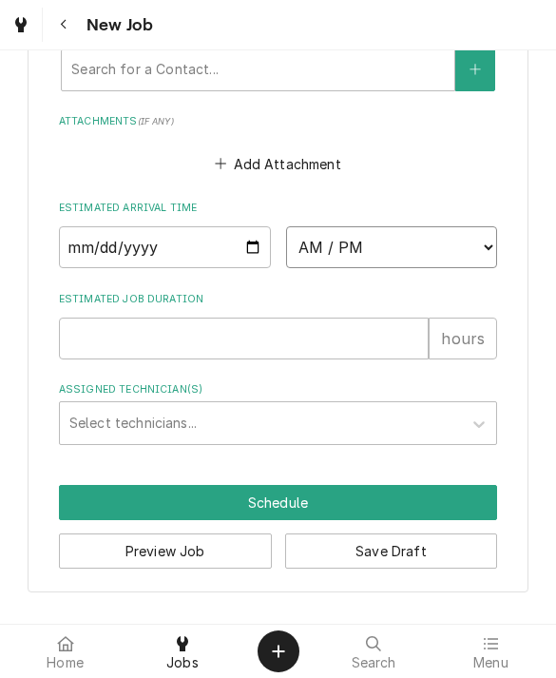
click at [436, 236] on select "AM / PM 6:00 AM 6:15 AM 6:30 AM 6:45 AM 7:00 AM 7:15 AM 7:30 AM 7:45 AM 8:00 AM…" at bounding box center [392, 247] width 212 height 42
select select "08:00:00"
type textarea "x"
click at [306, 318] on input "Estimated Job Duration" at bounding box center [244, 339] width 371 height 42
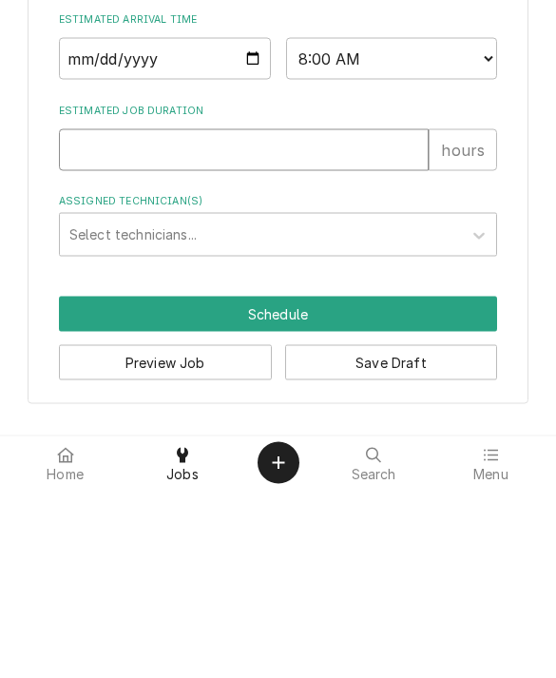
click at [372, 318] on input "Estimated Job Duration" at bounding box center [244, 339] width 371 height 42
type input "4"
type textarea "x"
type input "4"
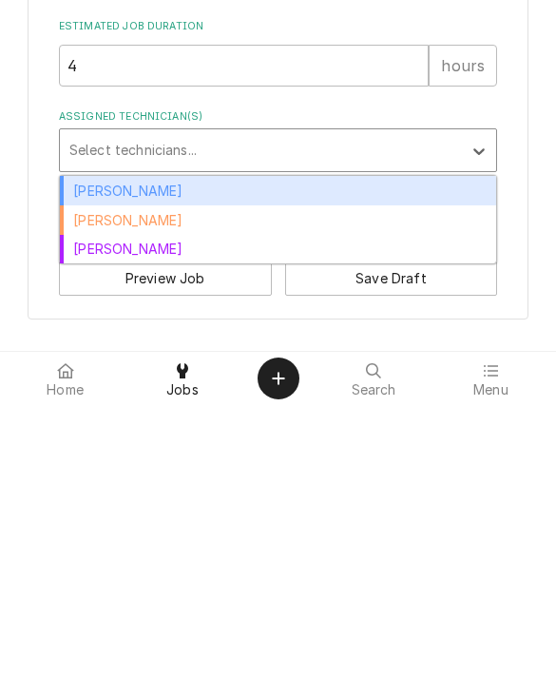
click at [443, 449] on div "Aaron Anderson" at bounding box center [279, 463] width 438 height 29
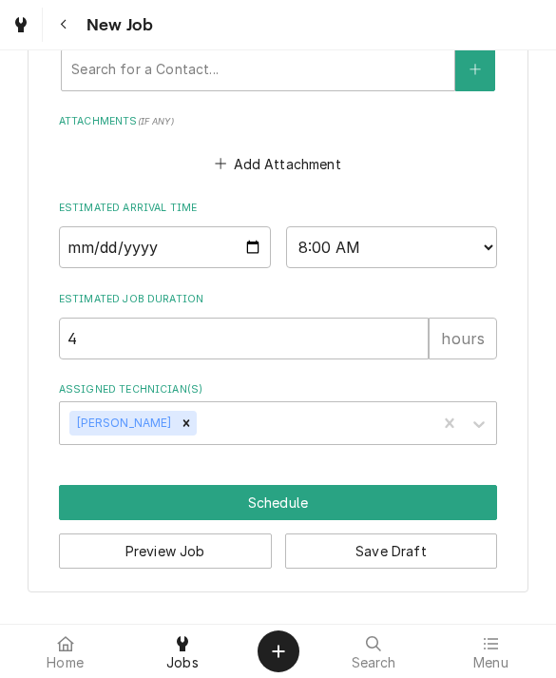
click at [396, 485] on button "Schedule" at bounding box center [278, 502] width 439 height 35
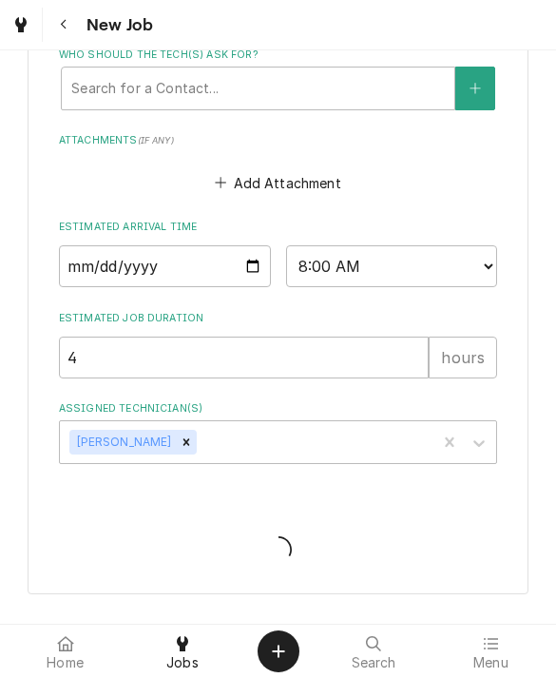
type textarea "x"
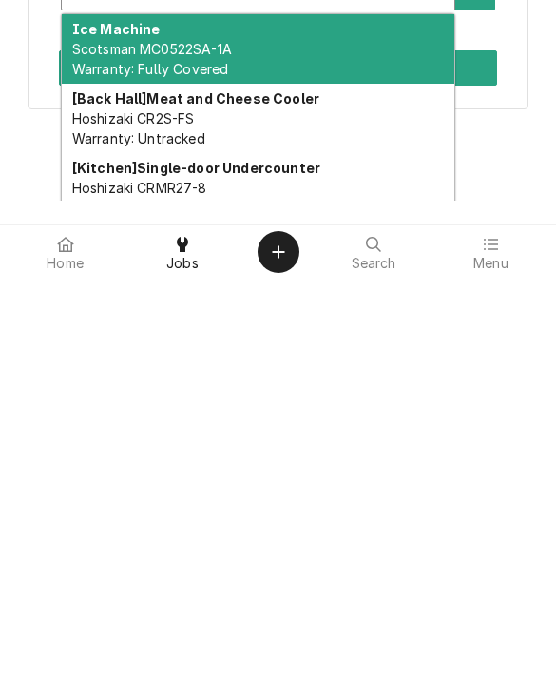
scroll to position [7, 0]
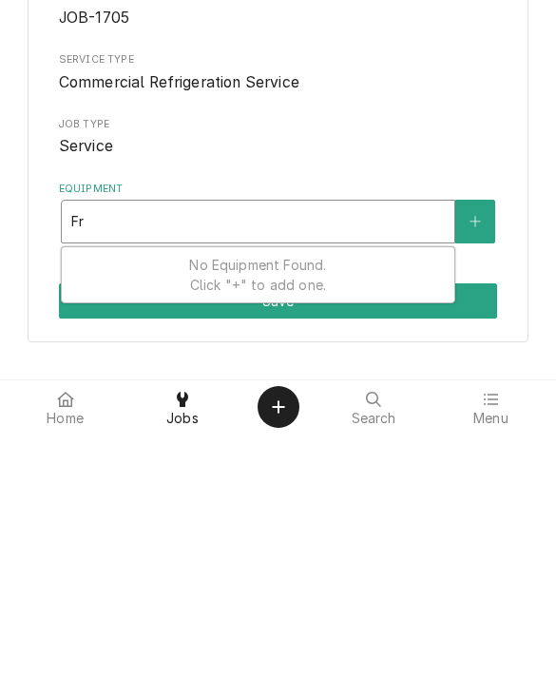
type input "F"
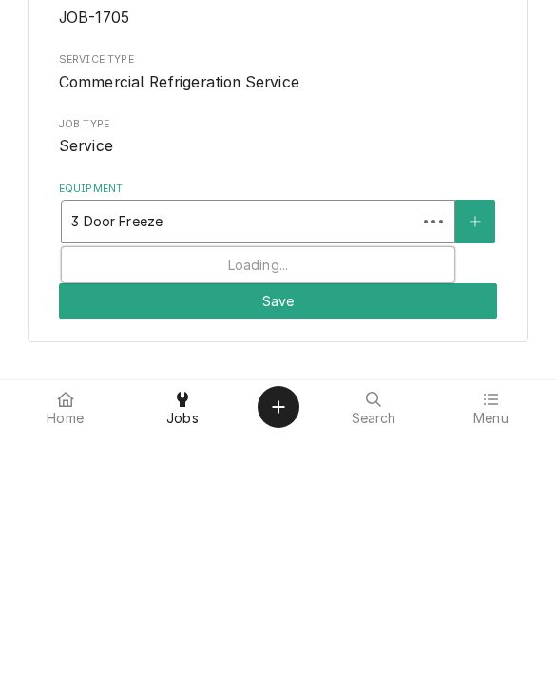
type input "3 Door Freezer"
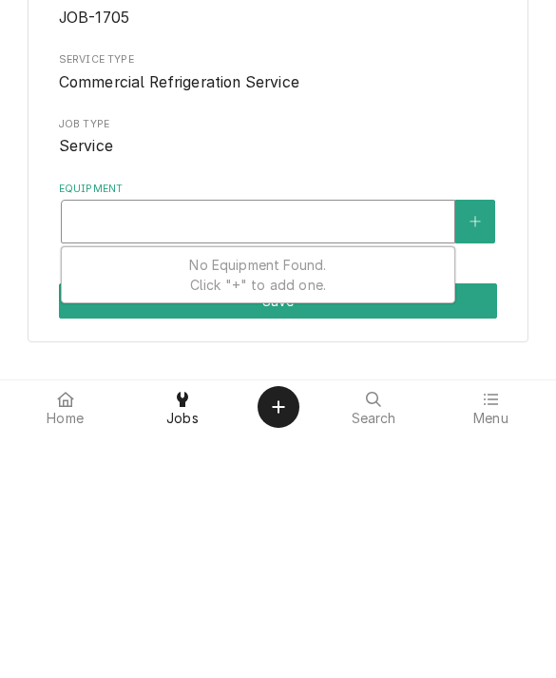
click at [482, 444] on button "Equipment" at bounding box center [476, 466] width 40 height 44
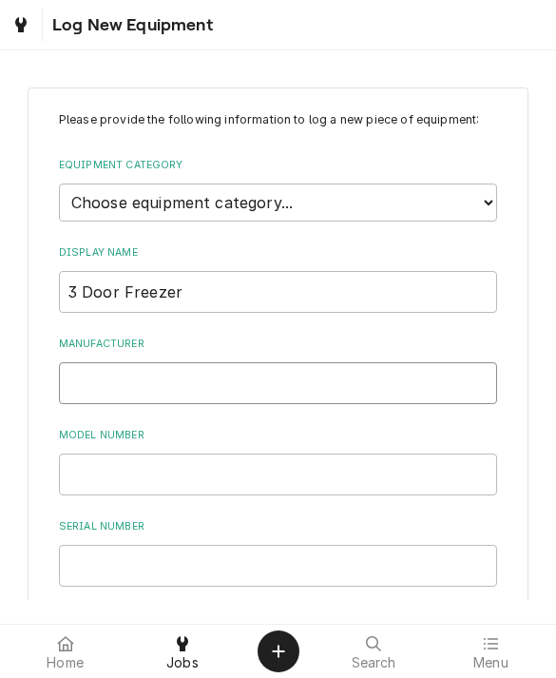
click at [100, 372] on input "Manufacturer" at bounding box center [278, 383] width 439 height 42
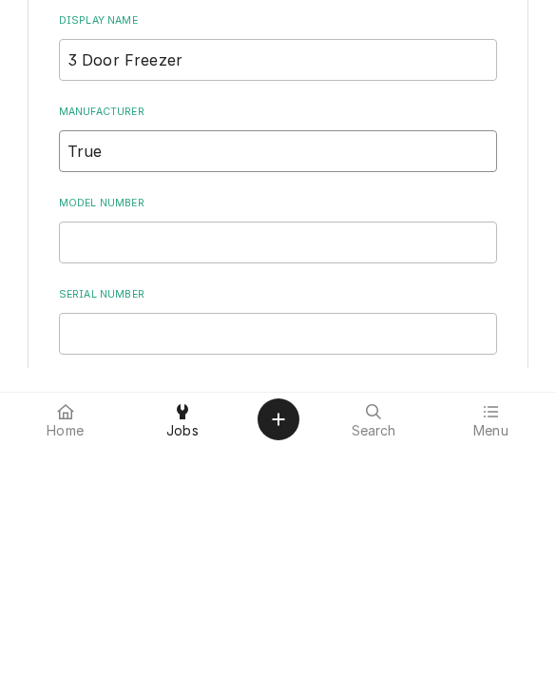
type input "True"
click at [274, 454] on input "Model Number" at bounding box center [278, 475] width 439 height 42
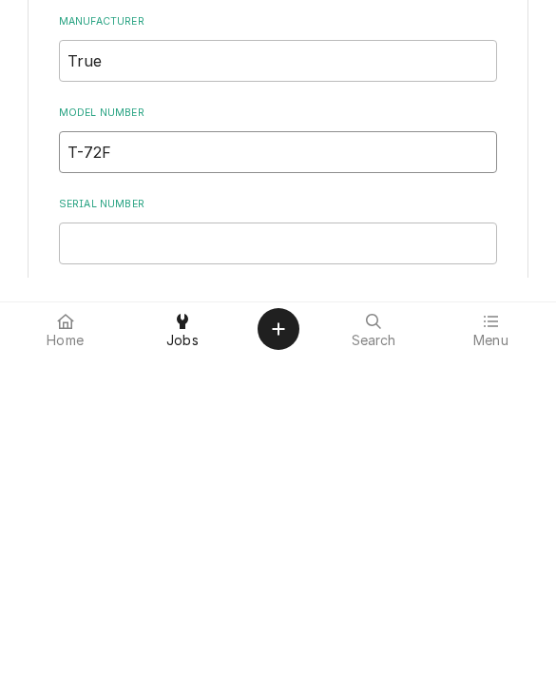
type input "T-72F"
click at [221, 545] on input "Serial Number" at bounding box center [278, 566] width 439 height 42
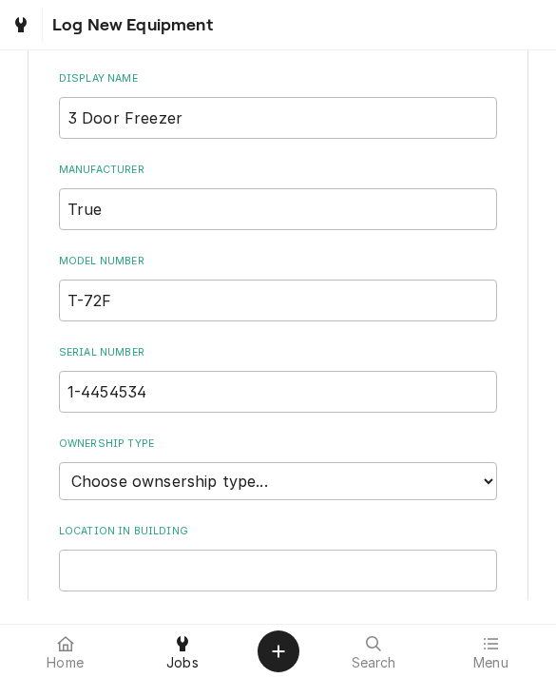
scroll to position [188, 0]
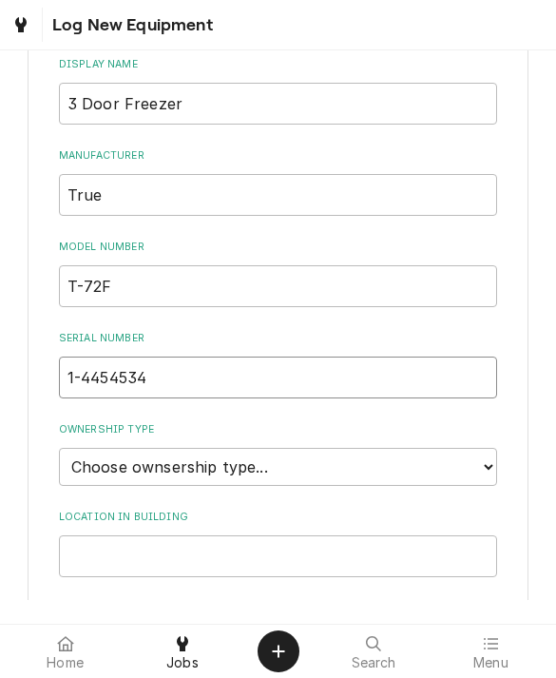
type input "1-4454534"
click at [75, 448] on select "Choose ownsership type... Unknown Owned Leased Rented" at bounding box center [278, 467] width 439 height 38
select select "1"
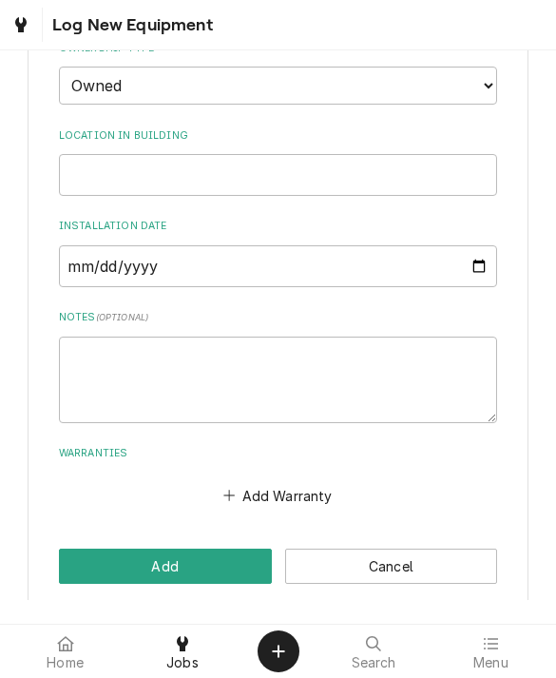
click at [99, 549] on button "Add" at bounding box center [165, 566] width 213 height 35
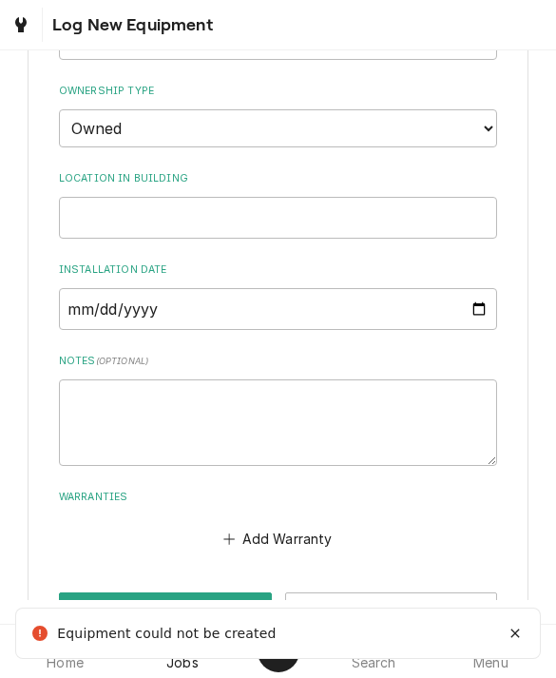
scroll to position [107, 0]
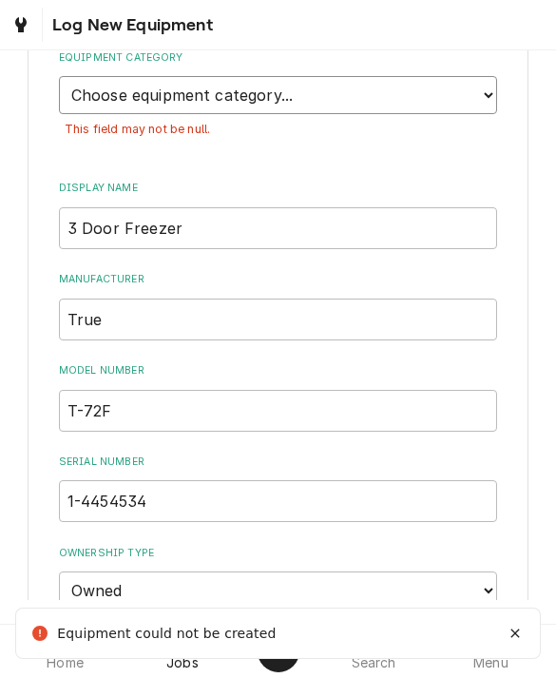
click at [83, 100] on select "Choose equipment category... Ice Machines Refrigeration Beverage Equipment Work…" at bounding box center [278, 95] width 439 height 38
select select "8"
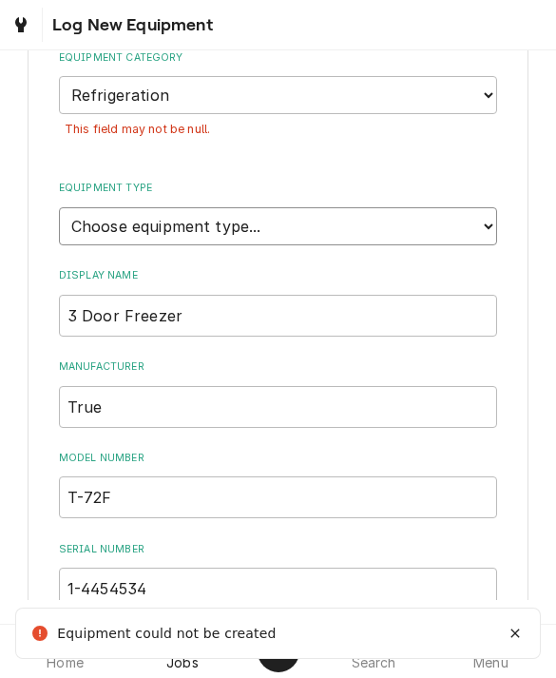
click at [96, 216] on select "Choose equipment type... Bar Refrigeration Blast Chiller Chef Base Freezer Chef…" at bounding box center [278, 226] width 439 height 38
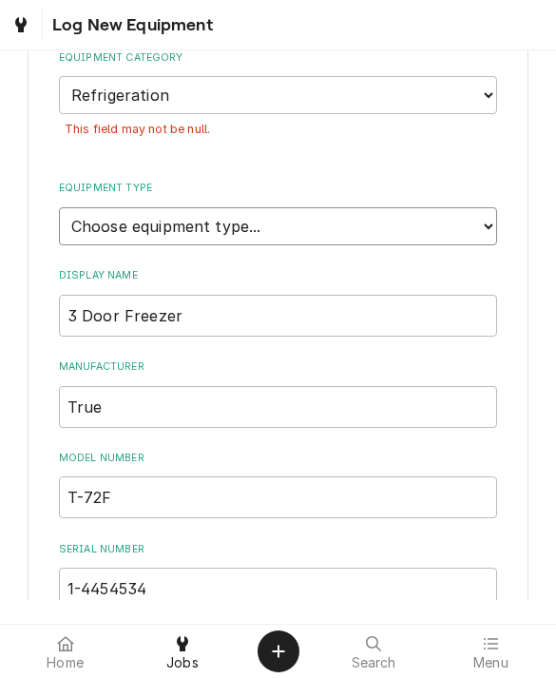
select select "70"
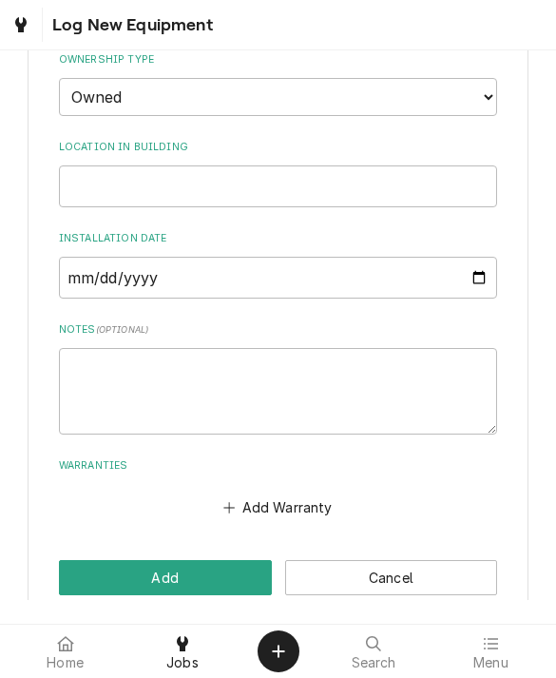
click at [92, 560] on button "Add" at bounding box center [165, 577] width 213 height 35
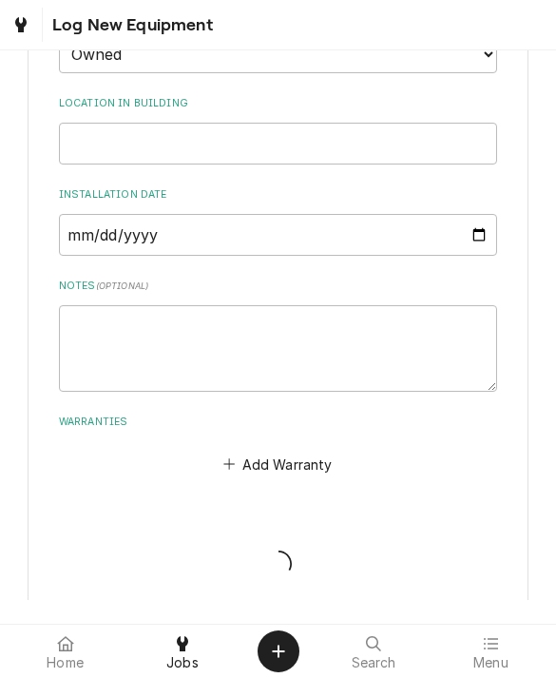
scroll to position [677, 0]
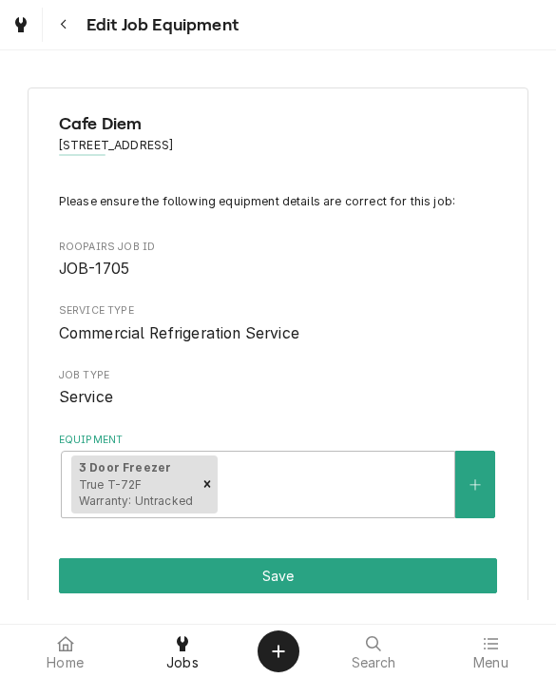
click at [423, 575] on button "Save" at bounding box center [278, 575] width 439 height 35
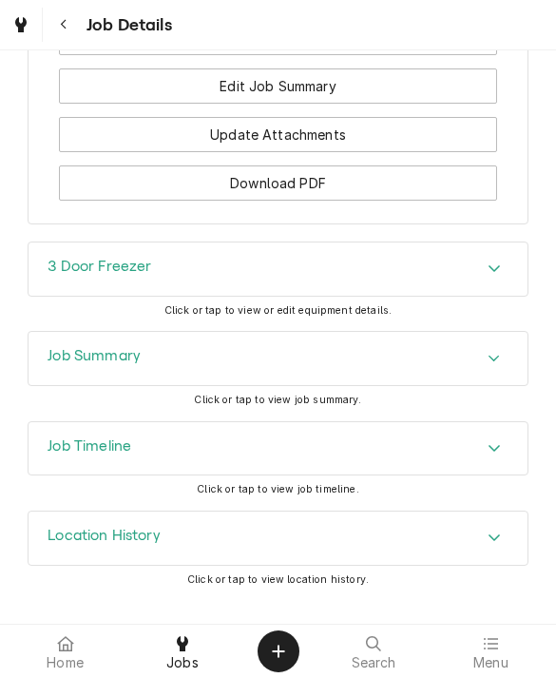
scroll to position [1764, 0]
click at [59, 282] on div "3 Door Freezer" at bounding box center [100, 270] width 104 height 23
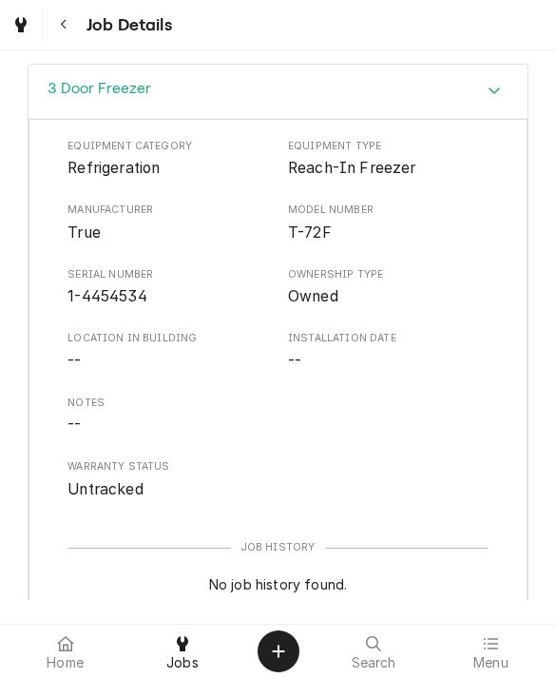
scroll to position [1945, 0]
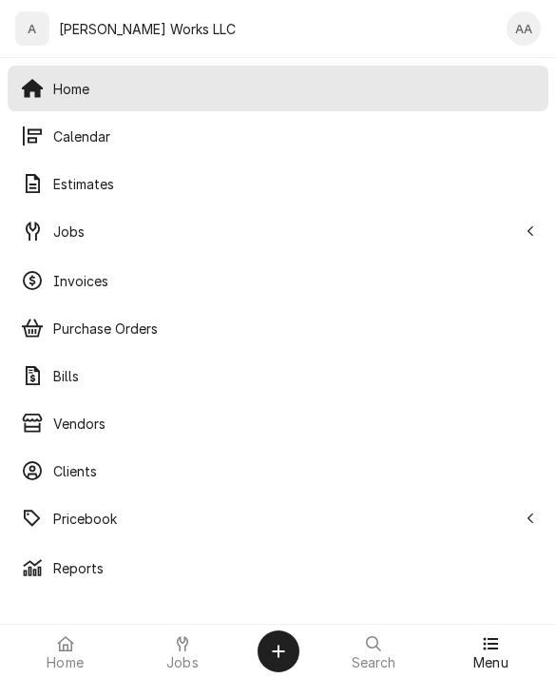
click at [63, 185] on span "Estimates" at bounding box center [294, 184] width 482 height 20
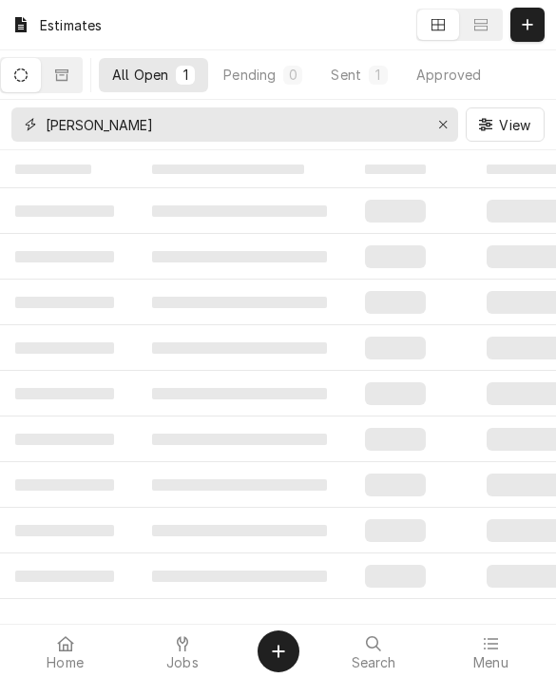
click at [450, 122] on div "Erase input" at bounding box center [443, 124] width 19 height 19
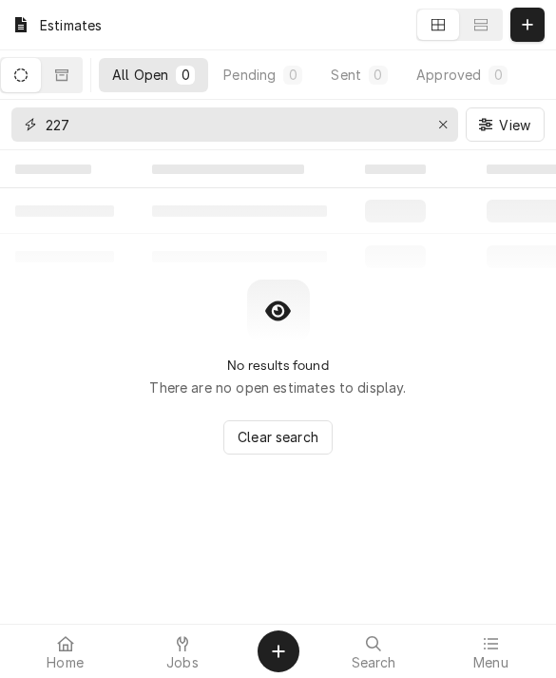
type input "227"
click at [73, 65] on button "Dynamic Content Wrapper" at bounding box center [62, 75] width 40 height 34
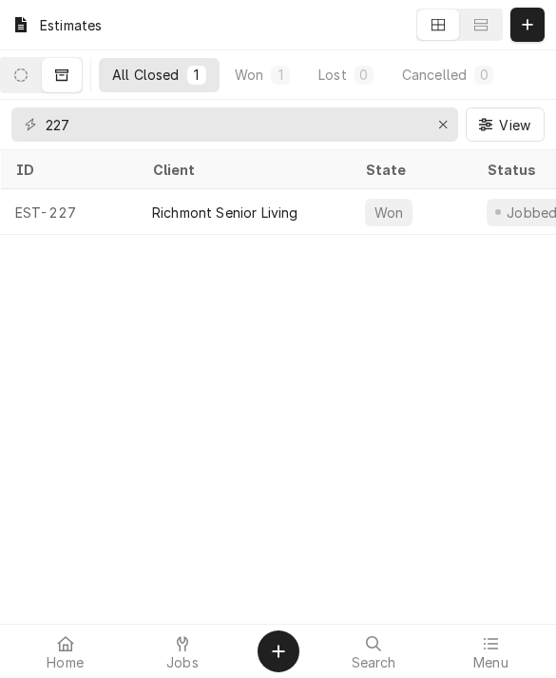
click at [119, 207] on div "EST-227" at bounding box center [68, 212] width 137 height 46
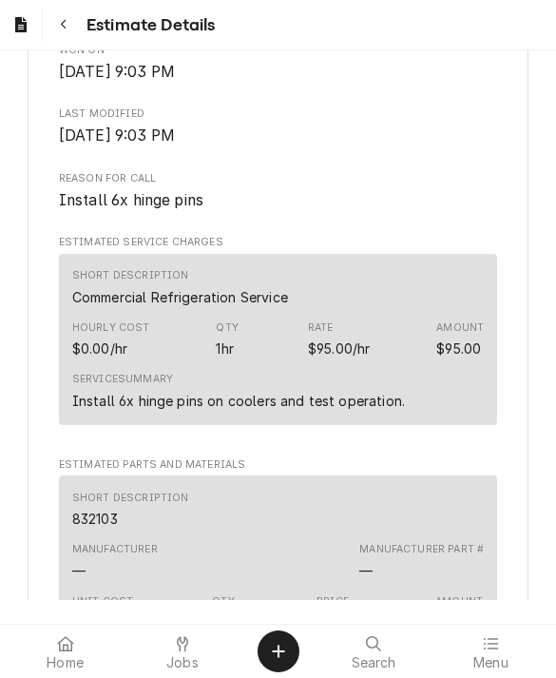
scroll to position [855, 0]
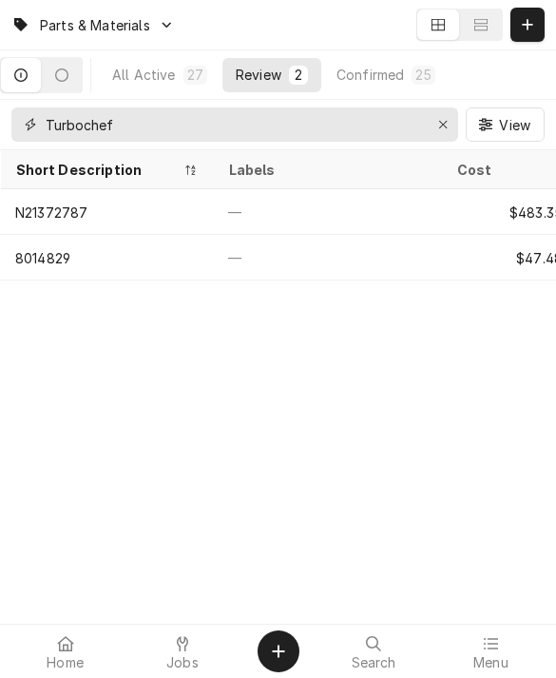
click at [437, 120] on div "Erase input" at bounding box center [443, 124] width 19 height 19
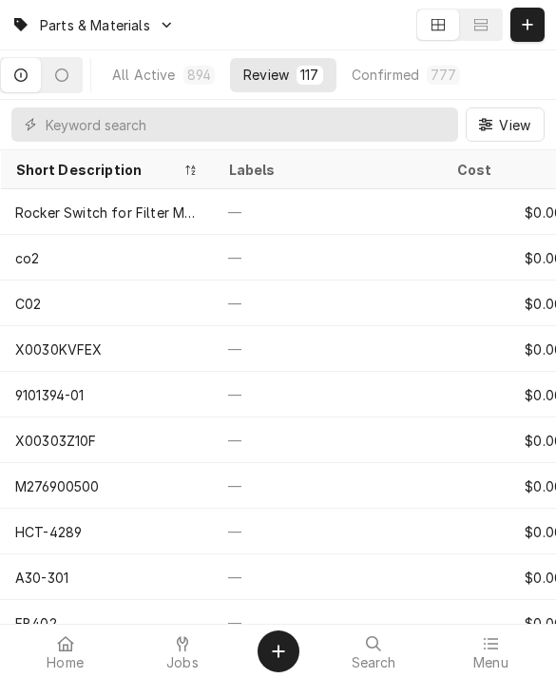
click at [189, 649] on link "Jobs" at bounding box center [182, 652] width 115 height 46
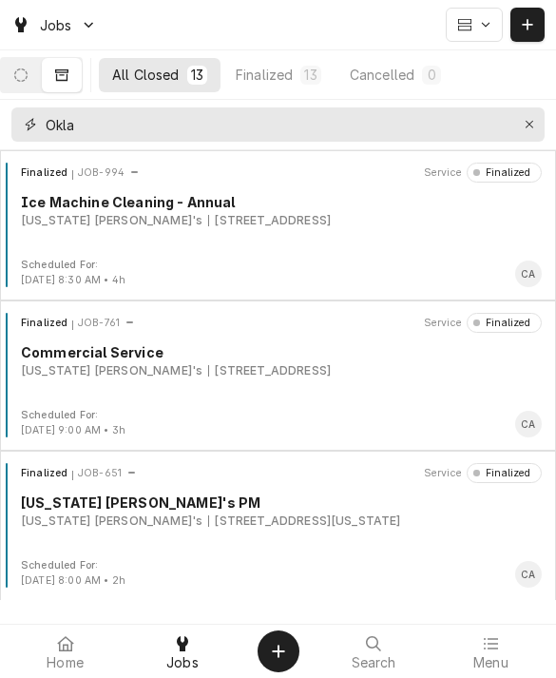
click at [517, 125] on button "Erase input" at bounding box center [530, 124] width 30 height 30
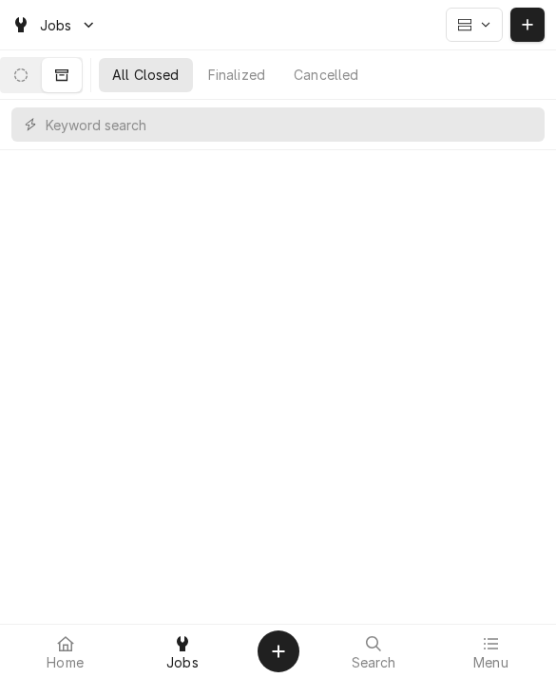
click at [37, 84] on button "Dynamic Content Wrapper" at bounding box center [21, 75] width 40 height 34
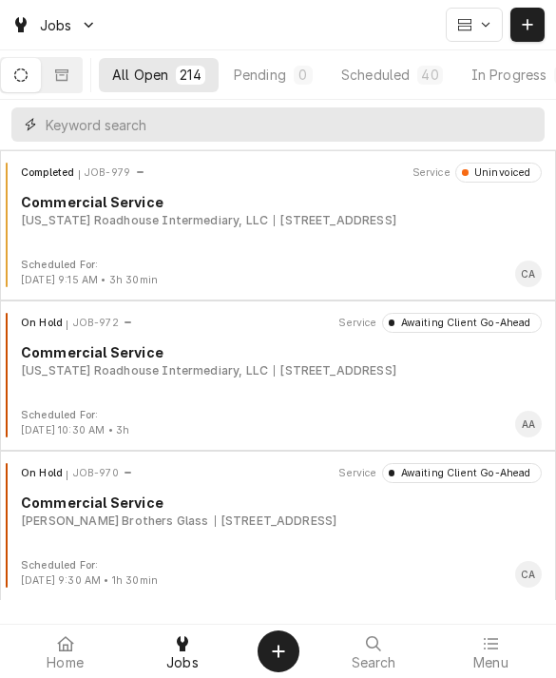
click at [104, 135] on input "Dynamic Content Wrapper" at bounding box center [291, 124] width 490 height 34
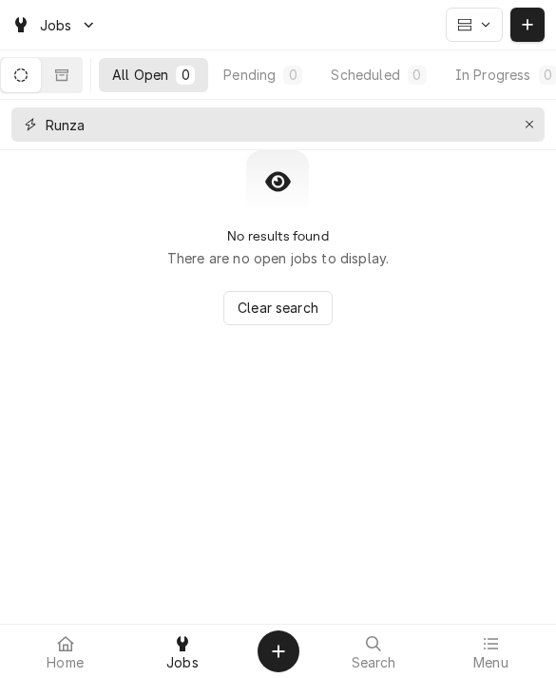
type input "Runza"
click at [82, 78] on button "Dynamic Content Wrapper" at bounding box center [62, 75] width 40 height 34
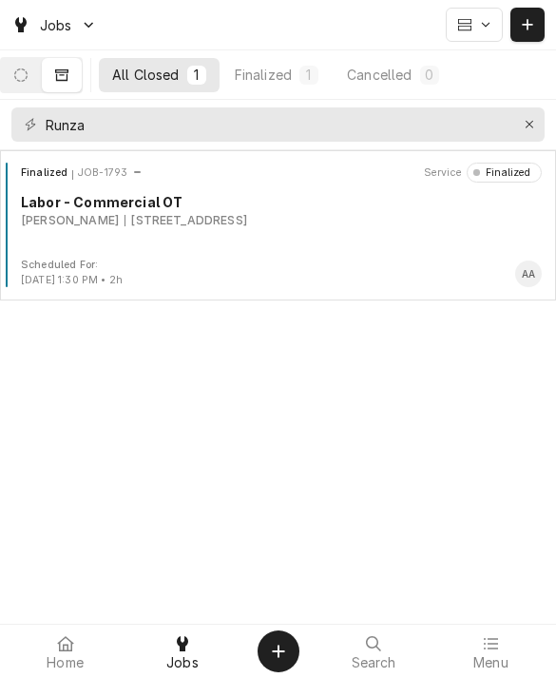
click at [69, 217] on div "[PERSON_NAME]" at bounding box center [70, 220] width 98 height 17
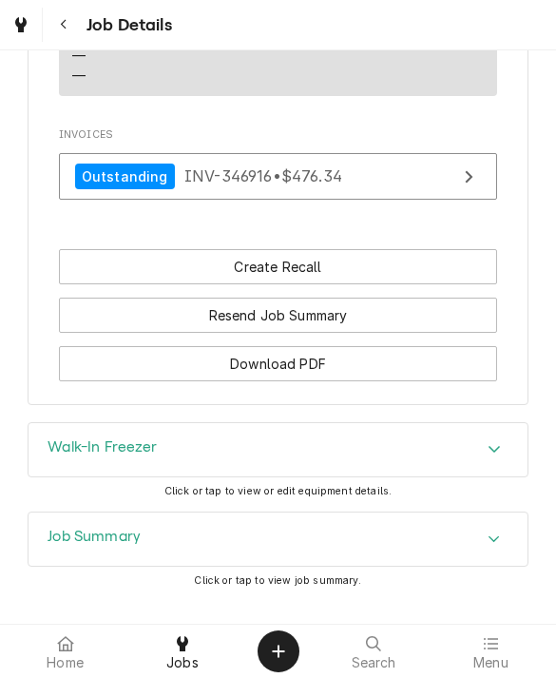
scroll to position [1443, 0]
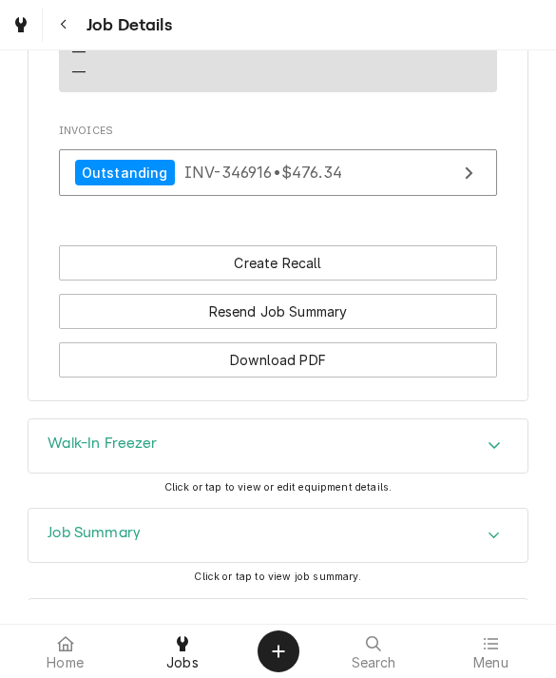
click at [78, 524] on h3 "Job Summary" at bounding box center [94, 533] width 93 height 18
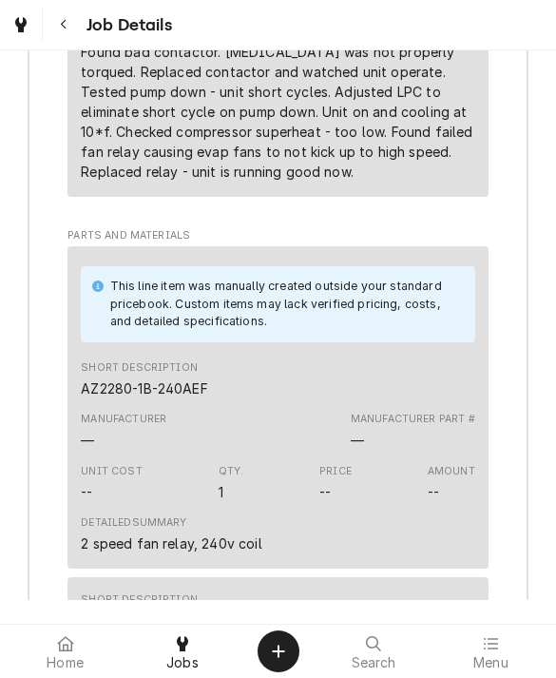
scroll to position [2449, 0]
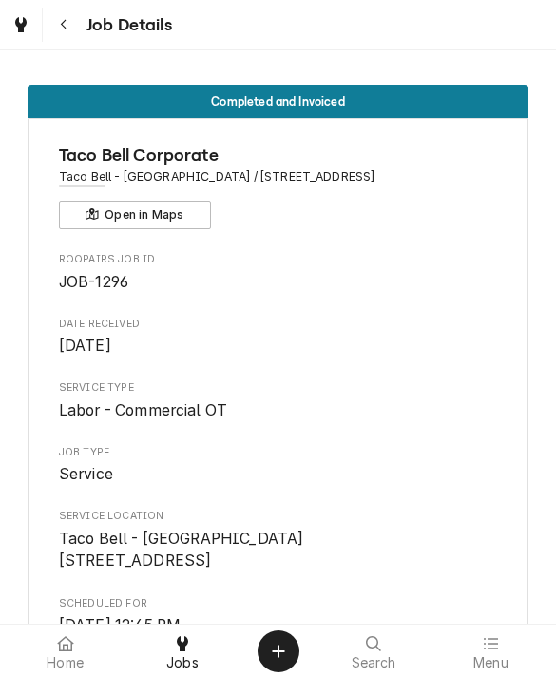
click at [485, 636] on icon at bounding box center [490, 643] width 15 height 15
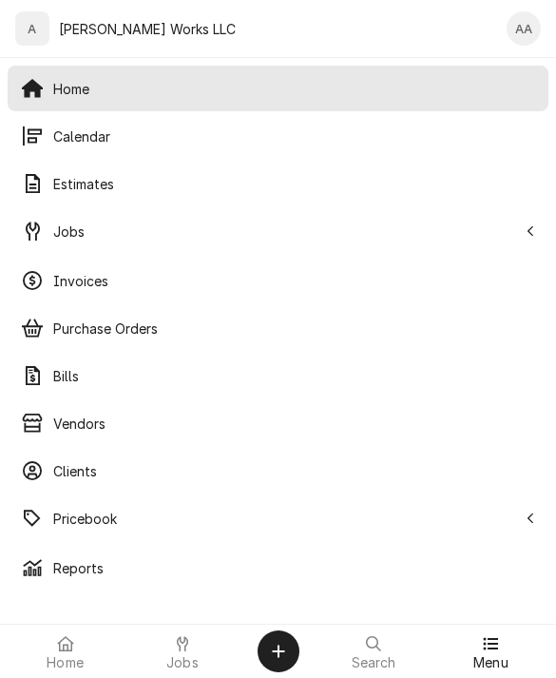
click at [59, 193] on span "Estimates" at bounding box center [294, 184] width 482 height 20
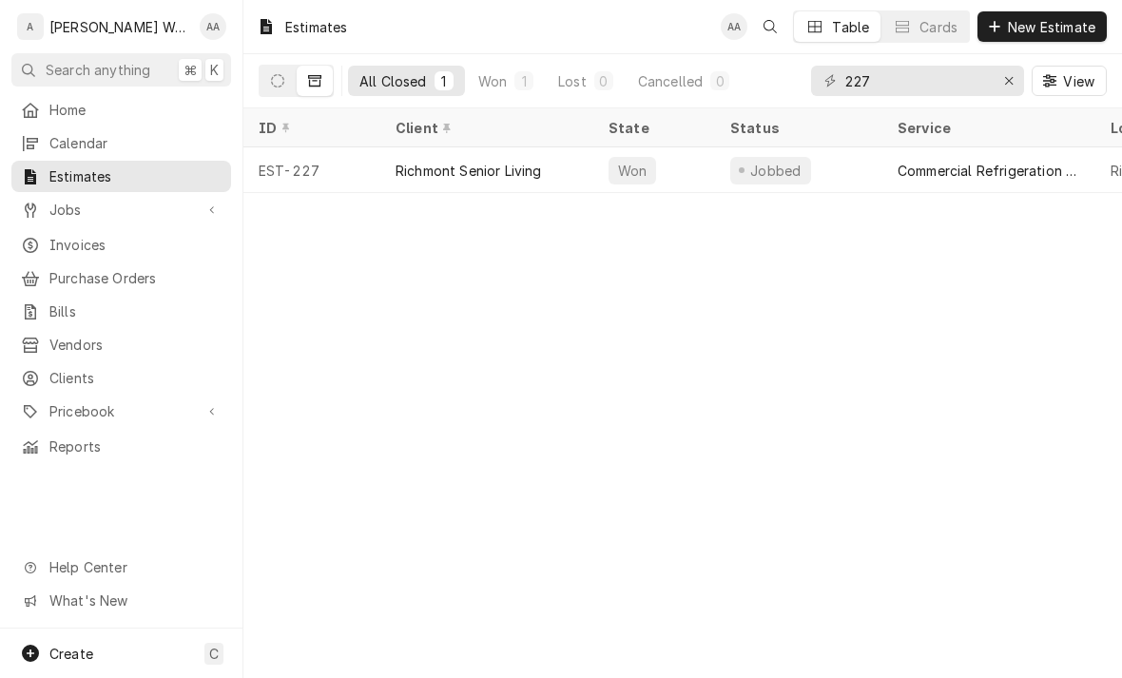
click at [518, 439] on div "Estimates AA Table Cards New Estimate All Closed 1 Won 1 Lost 0 Cancelled 0 227…" at bounding box center [683, 339] width 879 height 678
click at [271, 75] on icon "Dynamic Content Wrapper" at bounding box center [277, 80] width 13 height 13
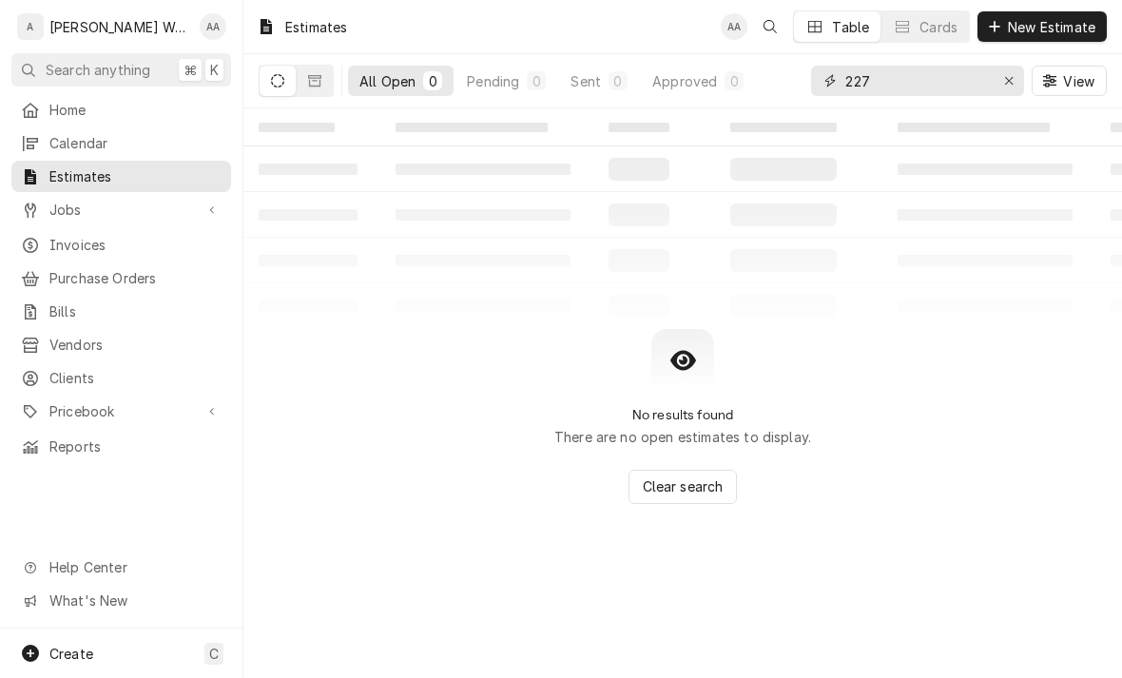
click at [556, 82] on icon "Erase input" at bounding box center [1010, 80] width 10 height 13
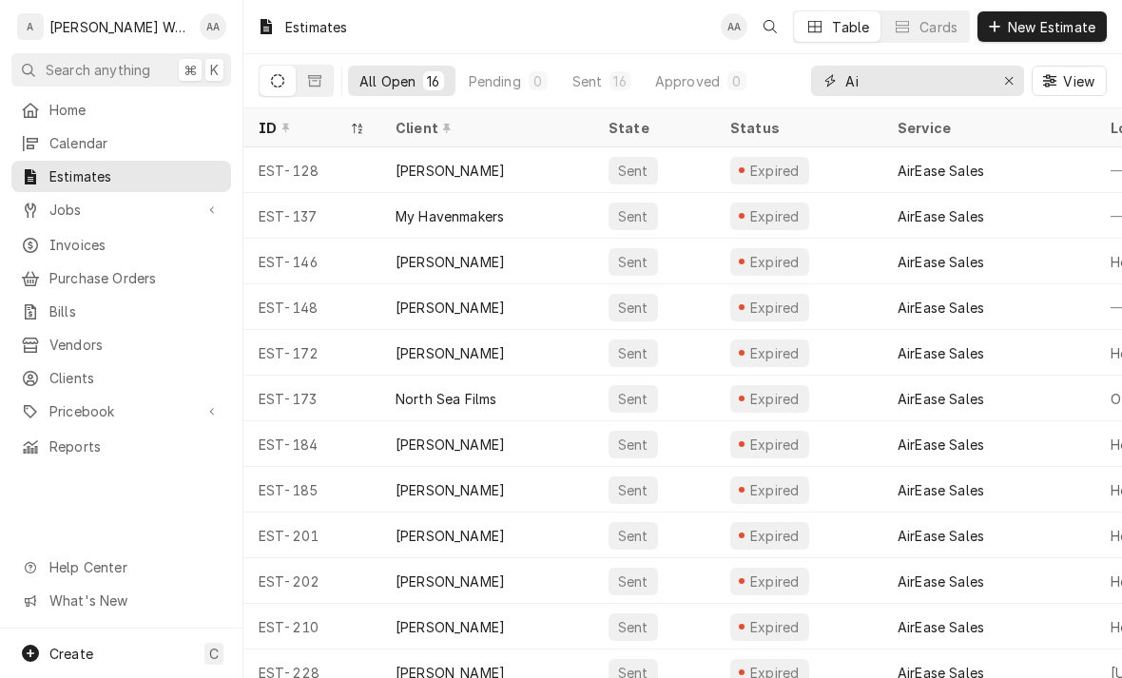
type input "A"
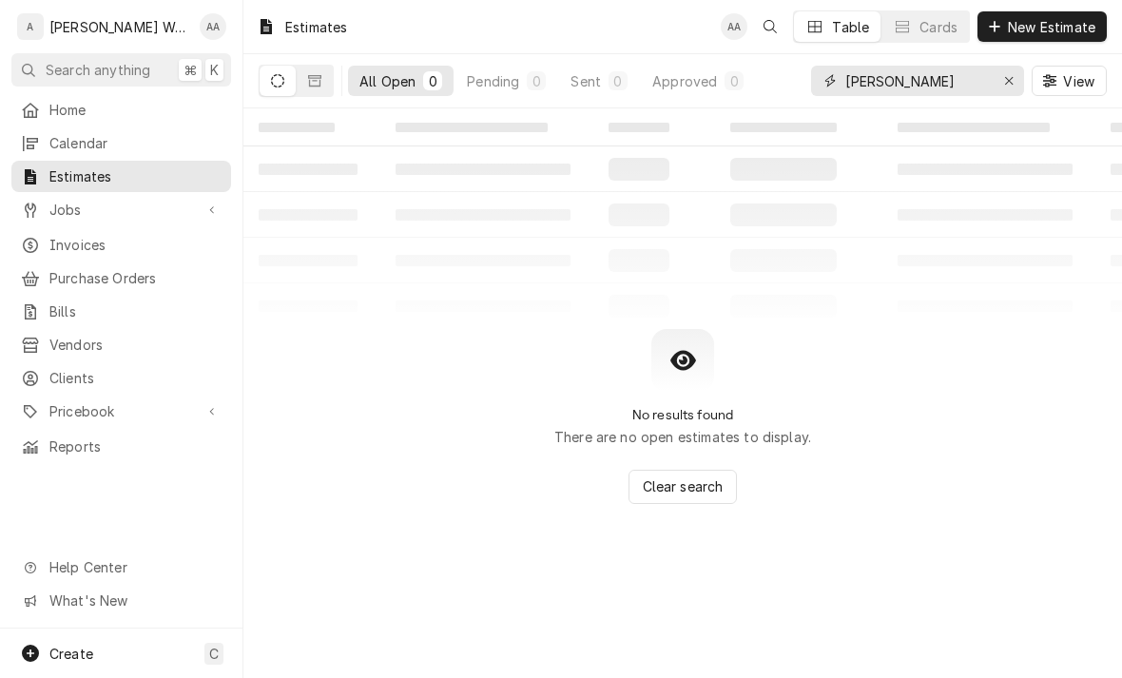
type input "Steve"
click at [322, 83] on button "Dynamic Content Wrapper" at bounding box center [315, 81] width 36 height 30
click at [556, 86] on icon "Erase input" at bounding box center [1010, 80] width 10 height 13
type input "Jackson"
click at [281, 74] on icon "Dynamic Content Wrapper" at bounding box center [277, 80] width 13 height 13
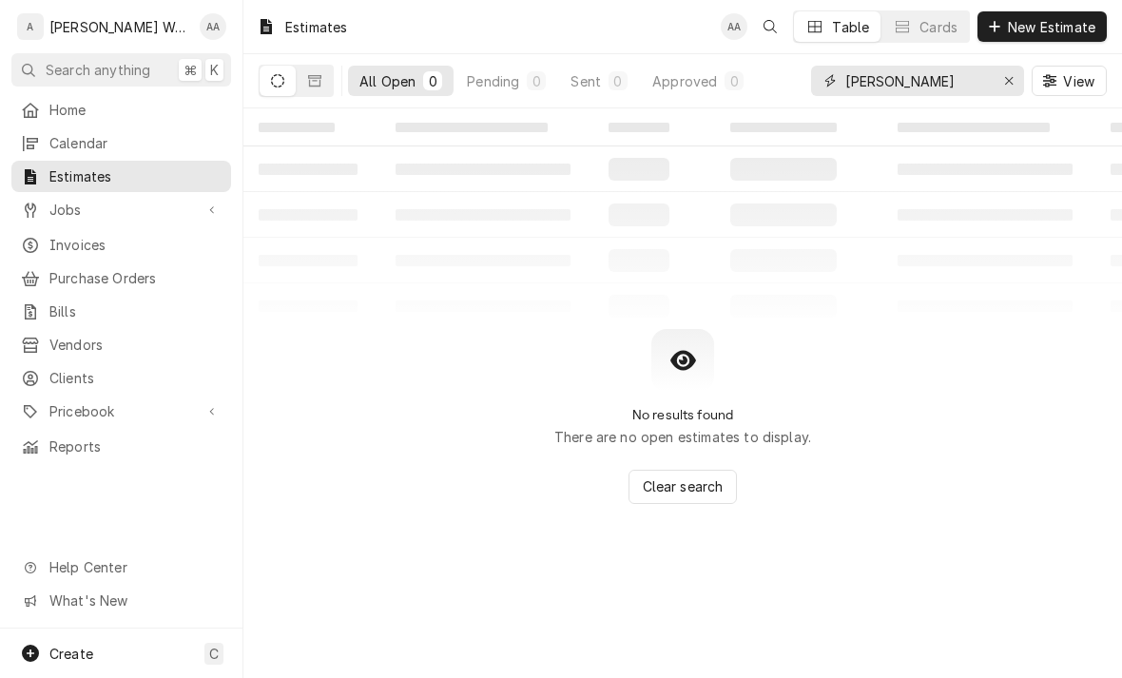
click at [556, 73] on button "Erase input" at bounding box center [1009, 81] width 30 height 30
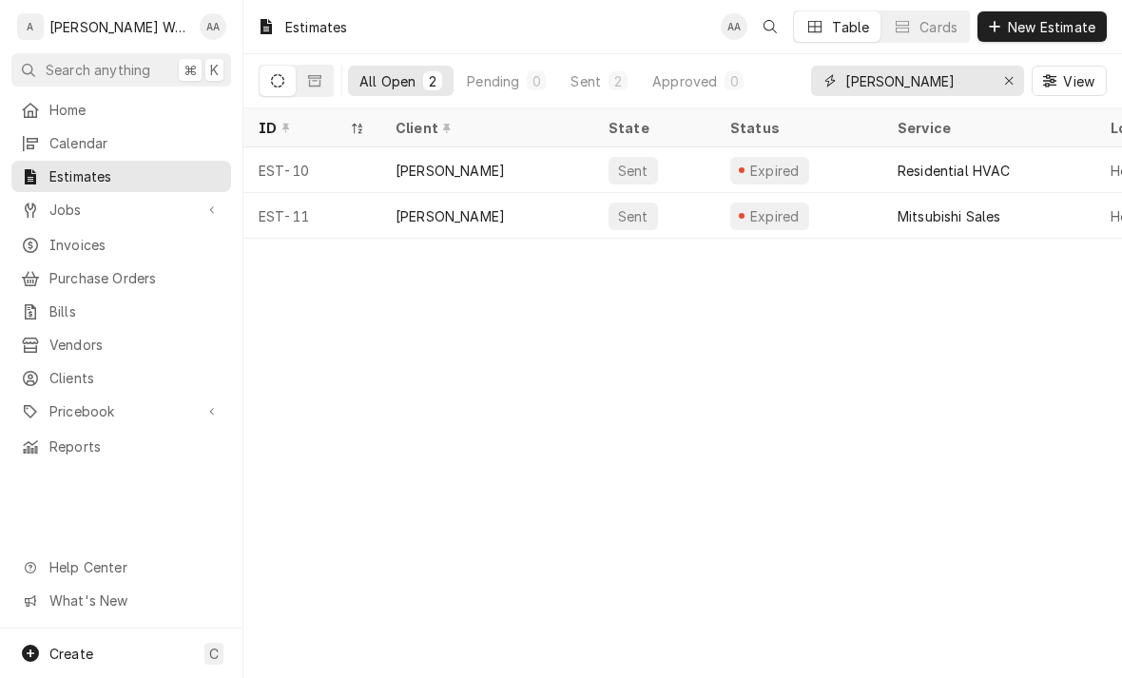
type input "Josh w"
click at [329, 81] on button "Dynamic Content Wrapper" at bounding box center [315, 81] width 36 height 30
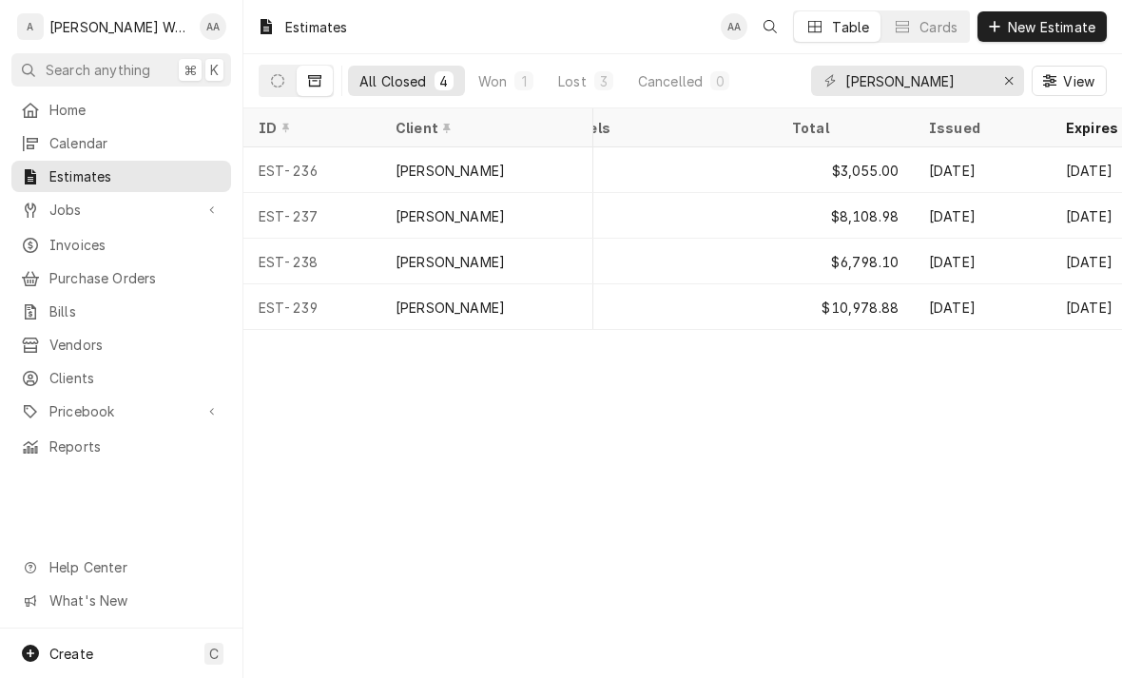
scroll to position [0, 1100]
click at [556, 175] on div "Sep 23" at bounding box center [977, 170] width 137 height 46
click at [324, 260] on div "EST-238" at bounding box center [312, 262] width 137 height 46
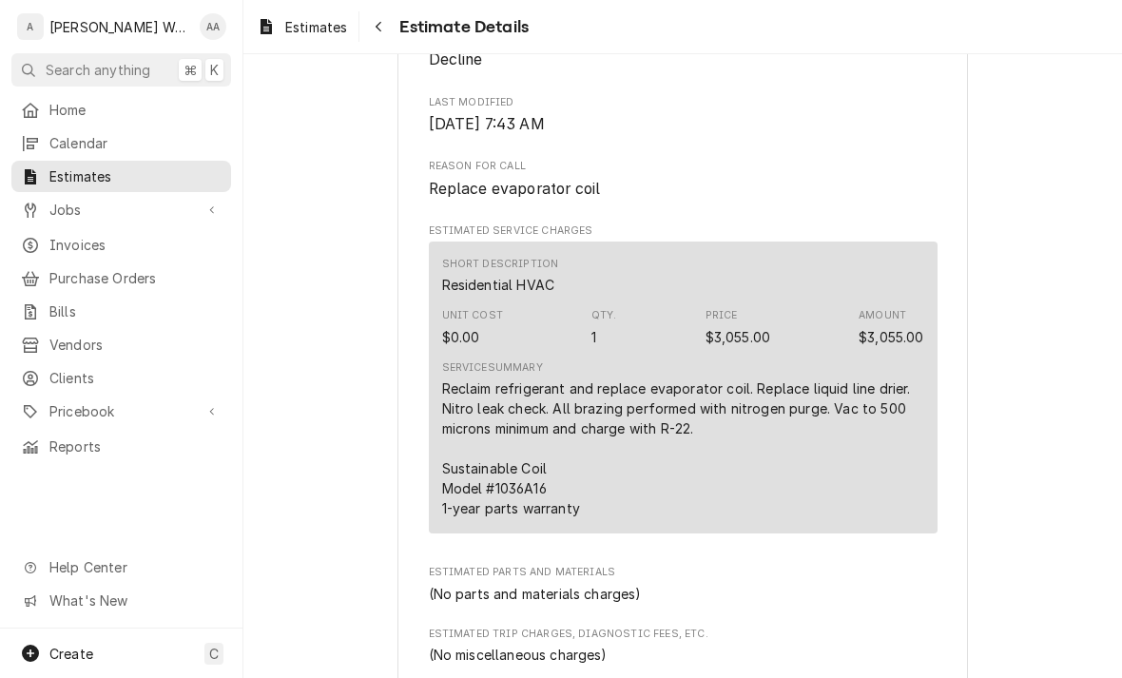
scroll to position [820, 0]
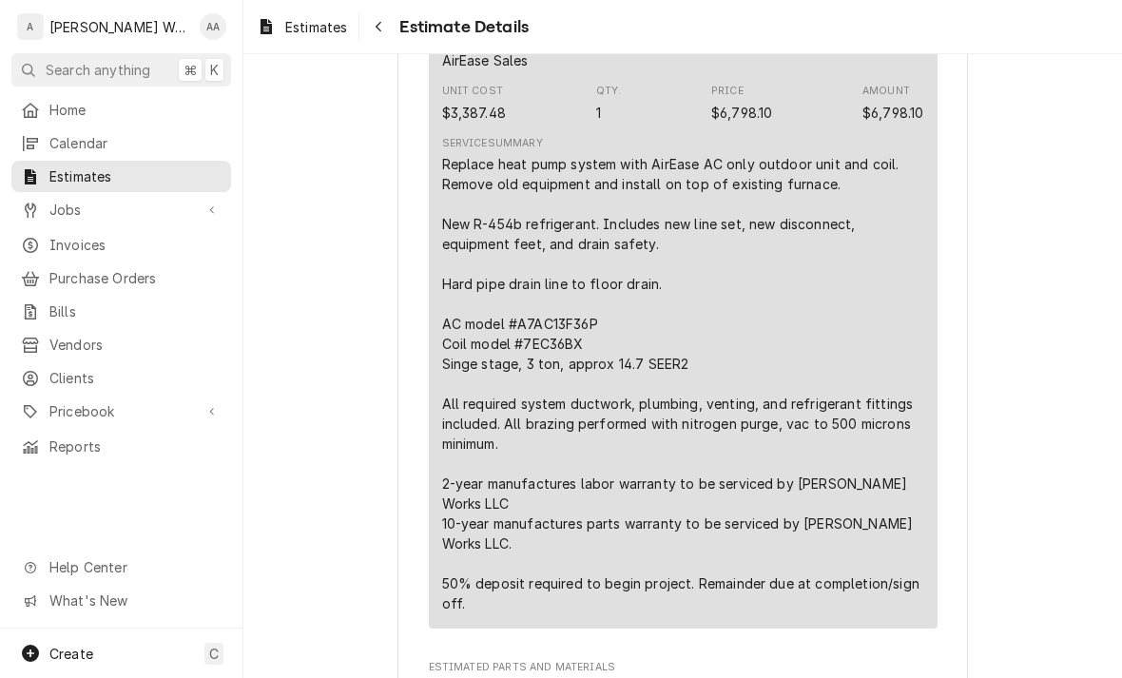
scroll to position [1113, 0]
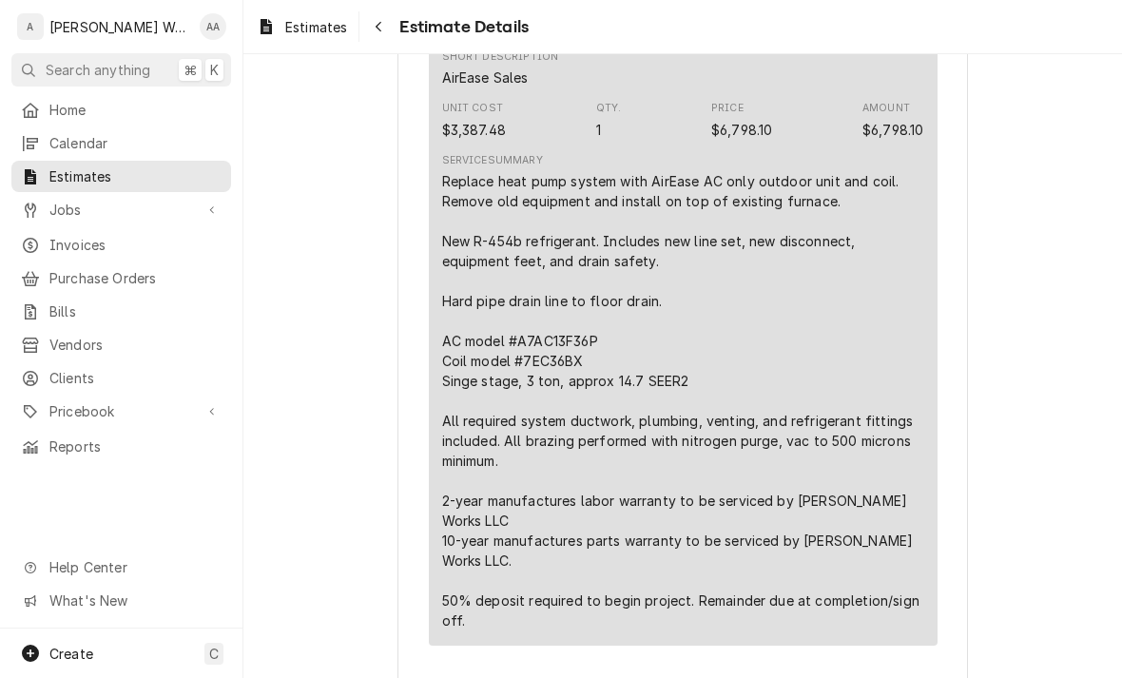
click at [56, 201] on span "Jobs" at bounding box center [121, 210] width 144 height 20
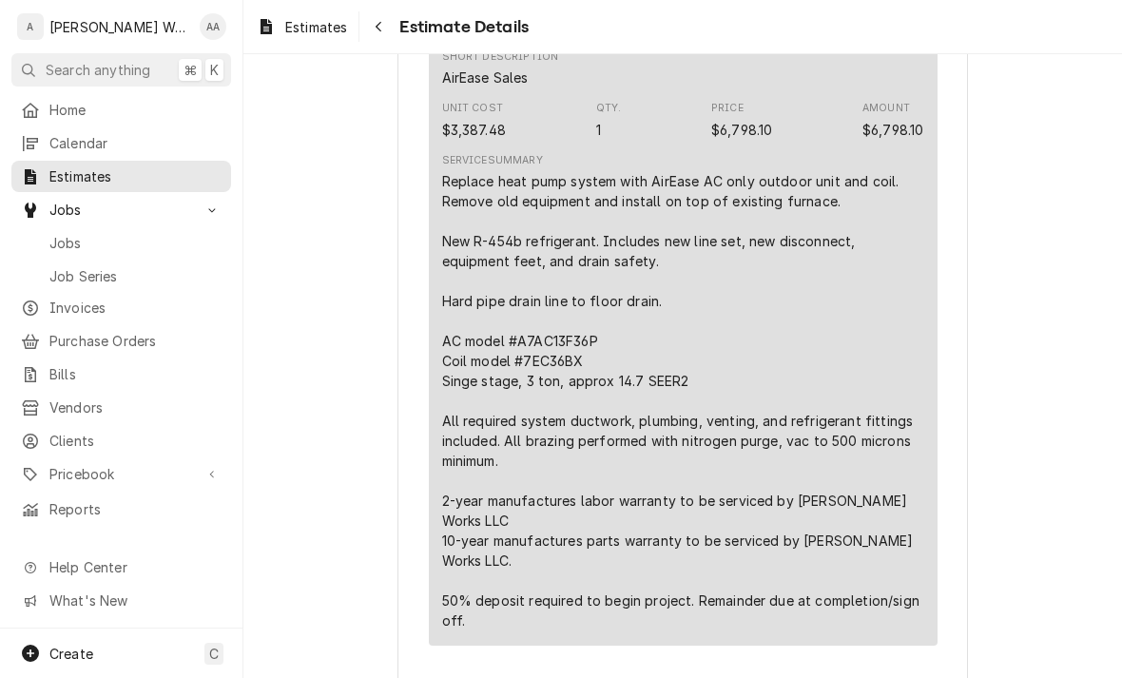
click at [53, 238] on span "Jobs" at bounding box center [135, 243] width 172 height 20
